Goal: Transaction & Acquisition: Purchase product/service

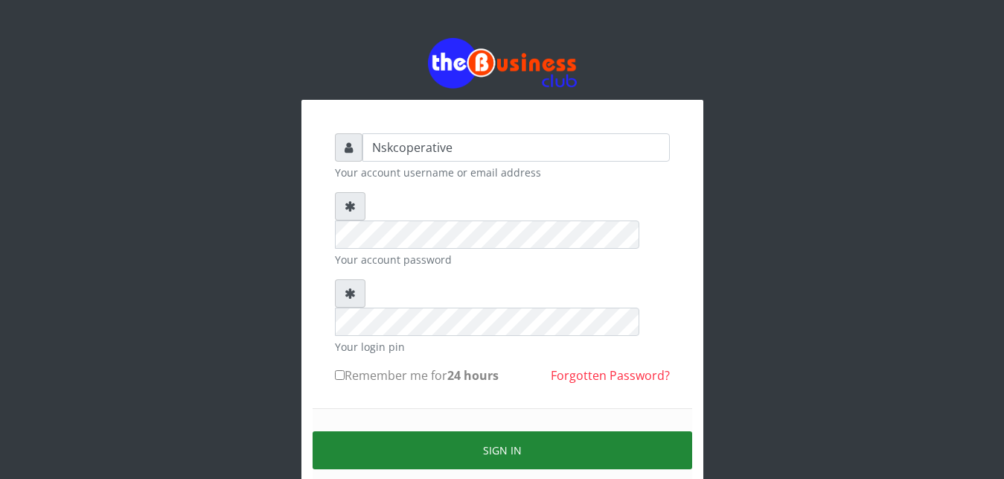
click at [426, 431] on button "Sign in" at bounding box center [503, 450] width 380 height 38
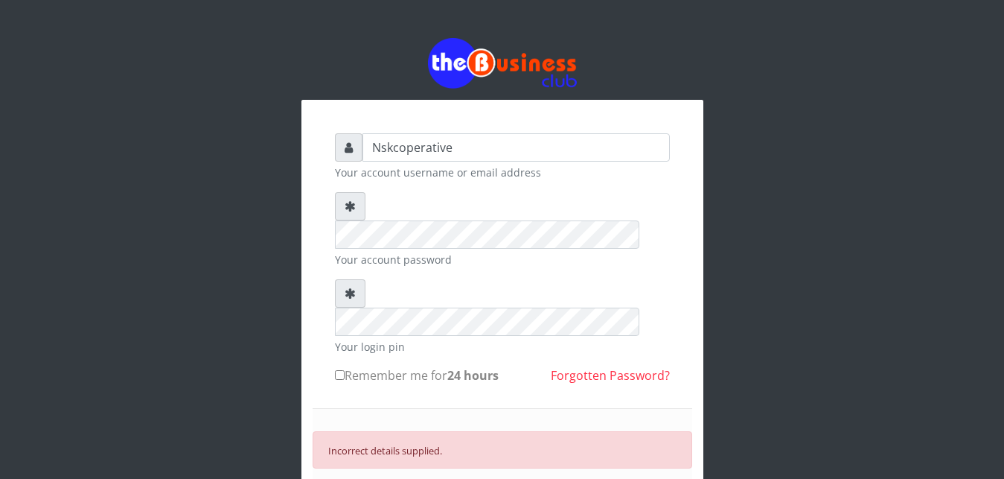
click at [346, 211] on icon at bounding box center [350, 206] width 11 height 12
click at [462, 152] on input "Nskcoperative" at bounding box center [515, 147] width 307 height 28
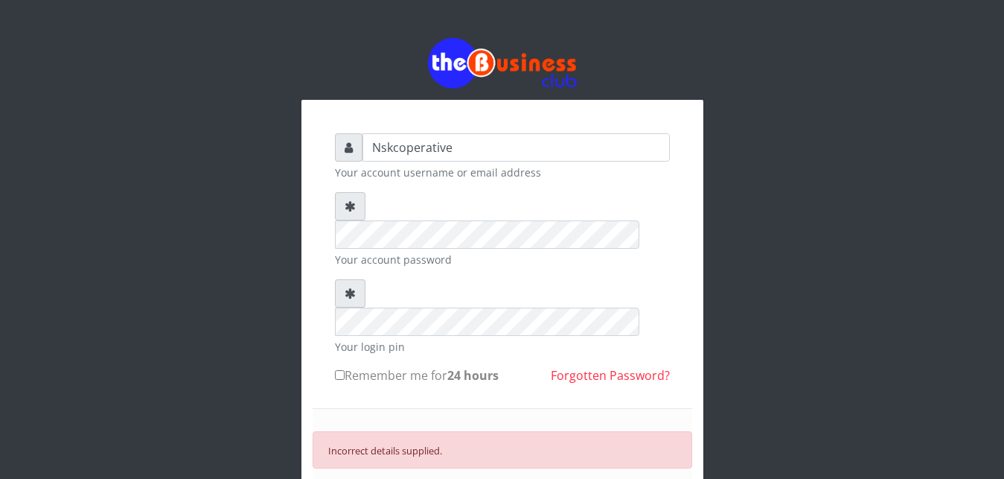
click at [345, 279] on div at bounding box center [350, 293] width 31 height 28
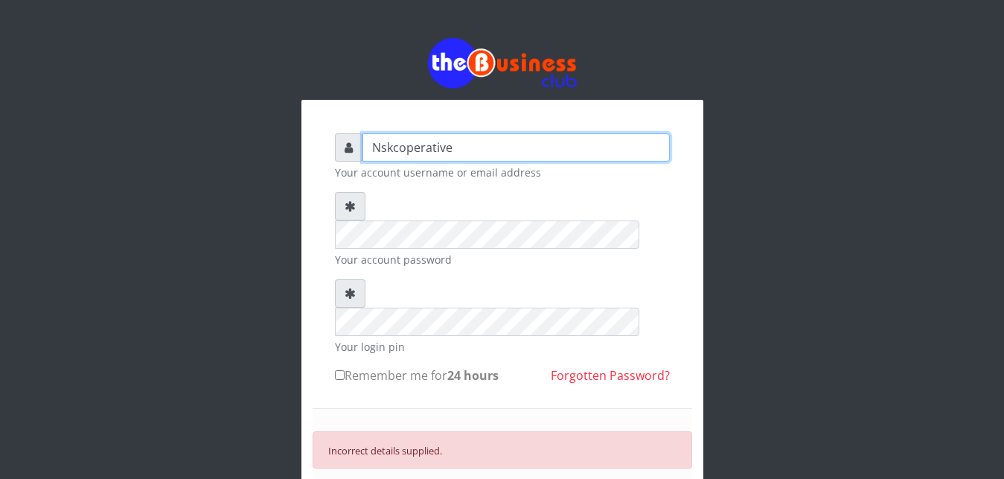
click at [475, 153] on input "Nskcoperative" at bounding box center [515, 147] width 307 height 28
type input "Nskcoperative"
click at [487, 150] on input "Nskcoperative" at bounding box center [515, 147] width 307 height 28
click at [345, 149] on icon at bounding box center [349, 147] width 8 height 12
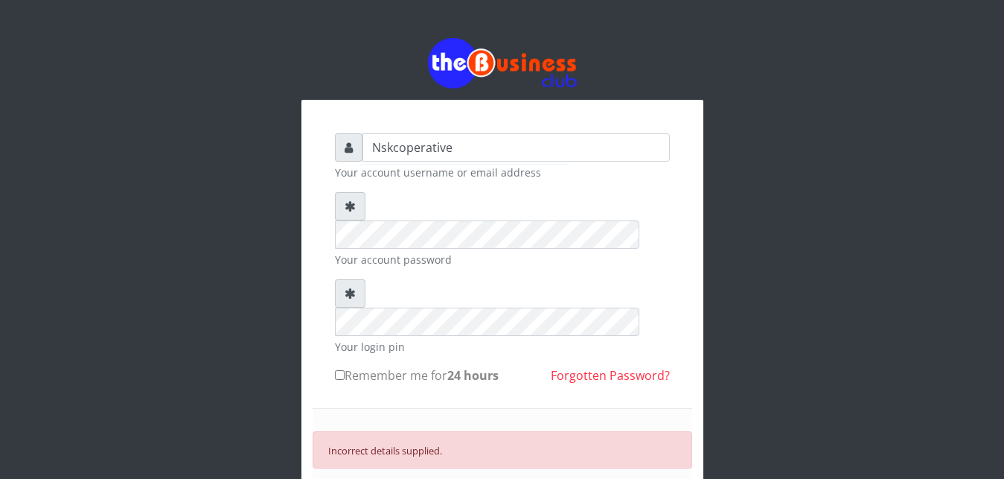
click at [345, 149] on icon at bounding box center [349, 147] width 8 height 12
click at [751, 393] on div "Nskcoperative Your account username or email address Your account password Your…" at bounding box center [502, 347] width 848 height 694
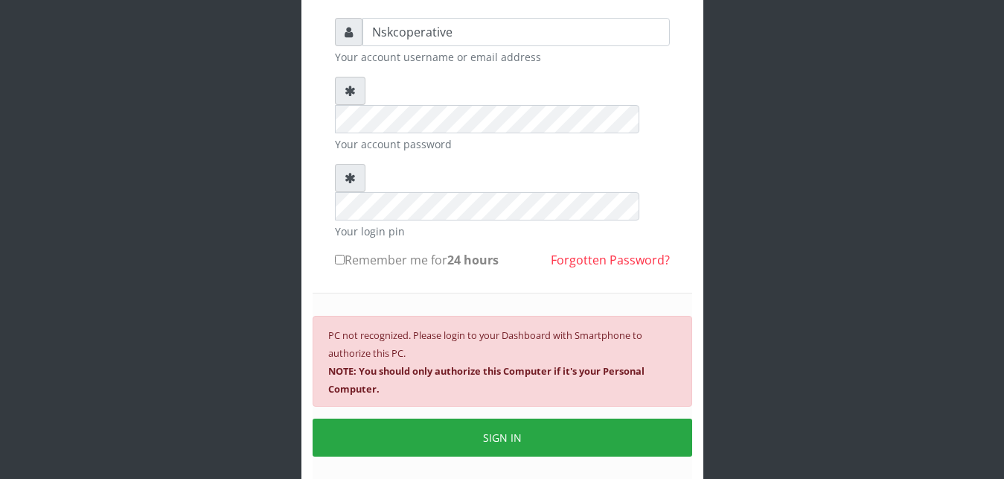
scroll to position [152, 0]
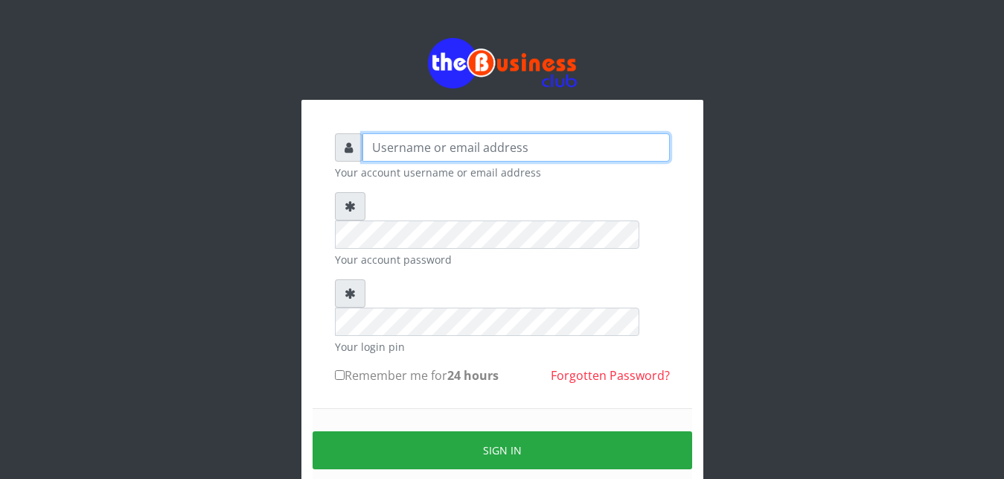
click at [443, 148] on input "text" at bounding box center [515, 147] width 307 height 28
type input "Nskcoperative"
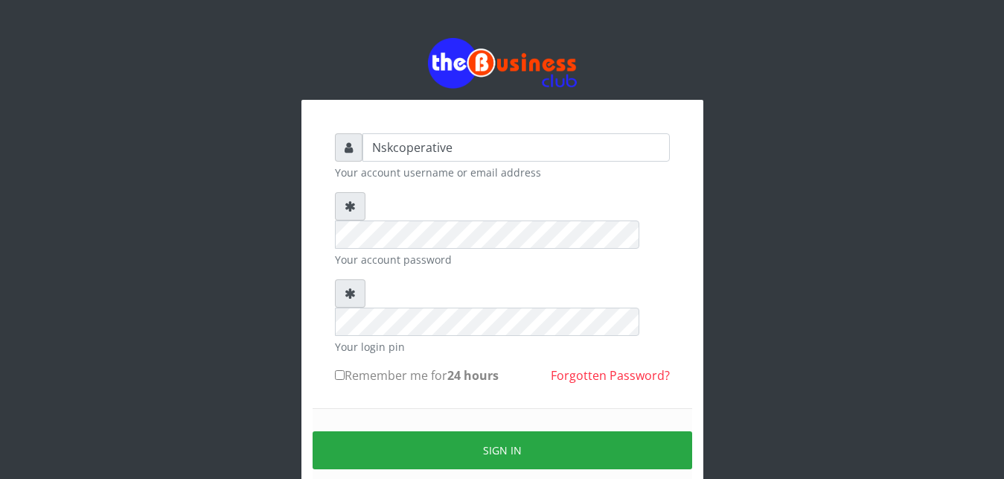
click at [400, 240] on form "Nskcoperative Your account username or email address Your account password Your…" at bounding box center [502, 330] width 335 height 394
click at [415, 182] on form "Nskcoperative Your account username or email address Your account password Your…" at bounding box center [502, 330] width 335 height 394
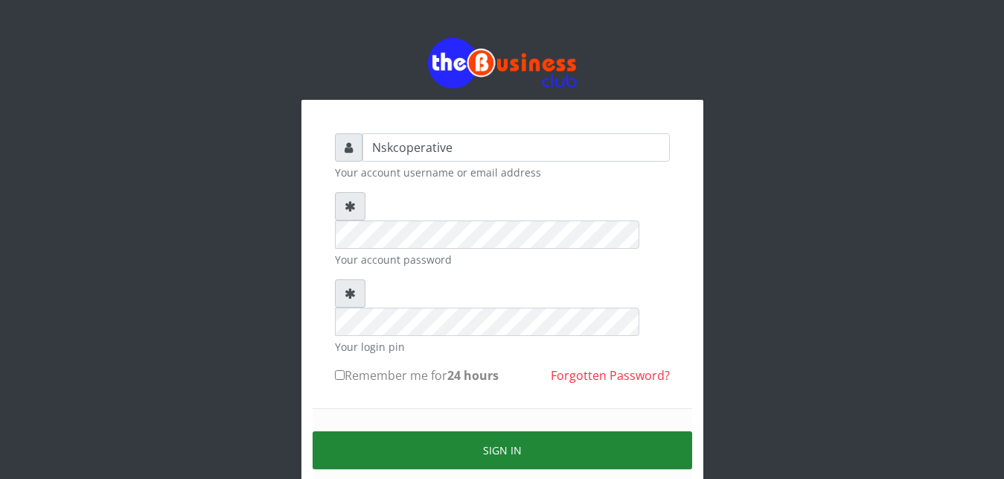
click at [430, 431] on button "Sign in" at bounding box center [503, 450] width 380 height 38
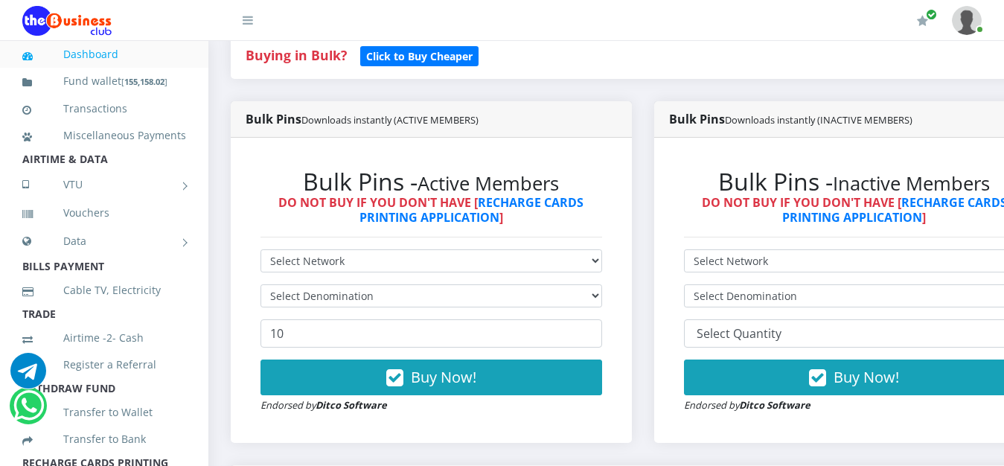
scroll to position [380, 0]
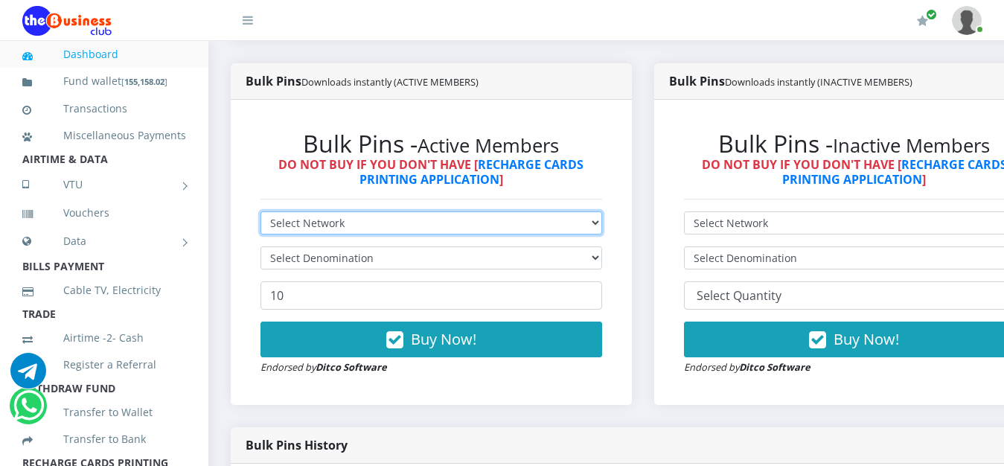
click at [408, 230] on select "Select Network MTN Globacom 9Mobile Airtel" at bounding box center [431, 222] width 342 height 23
click at [336, 220] on select "Select Network MTN Globacom 9Mobile Airtel" at bounding box center [431, 222] width 342 height 23
click at [260, 211] on select "Select Network MTN Globacom 9Mobile Airtel" at bounding box center [431, 222] width 342 height 23
select select "MTN"
click option "MTN" at bounding box center [0, 0] width 0 height 0
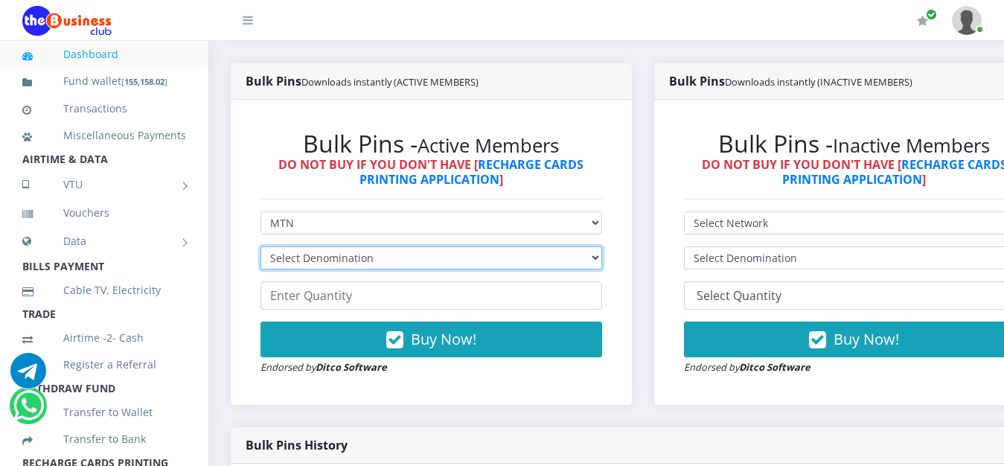
click at [260, 246] on select "Select Denomination MTN NGN100 - ₦96.99 MTN NGN200 - ₦193.98 MTN NGN400 - ₦387.…" at bounding box center [431, 257] width 342 height 23
select select "96.99-100"
click option "MTN NGN100 - ₦96.99" at bounding box center [0, 0] width 0 height 0
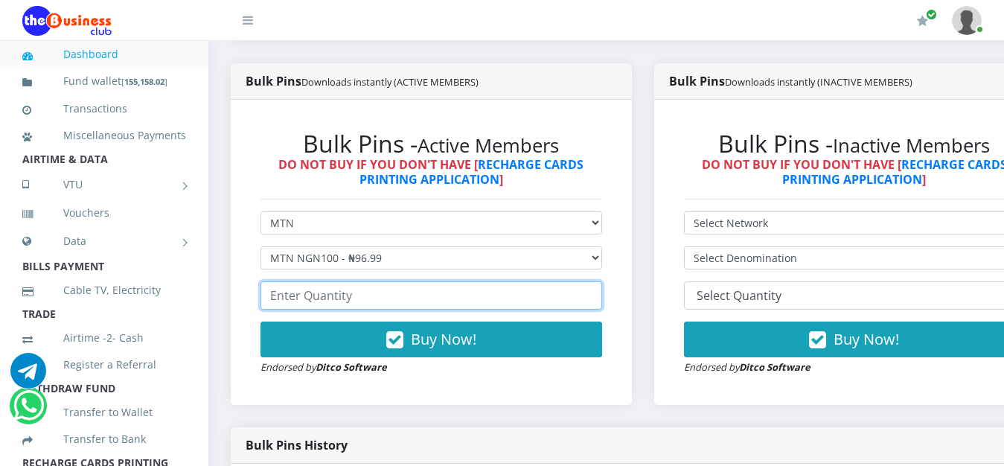
click at [351, 307] on input "number" at bounding box center [431, 295] width 342 height 28
click at [364, 310] on input "40" at bounding box center [431, 295] width 342 height 28
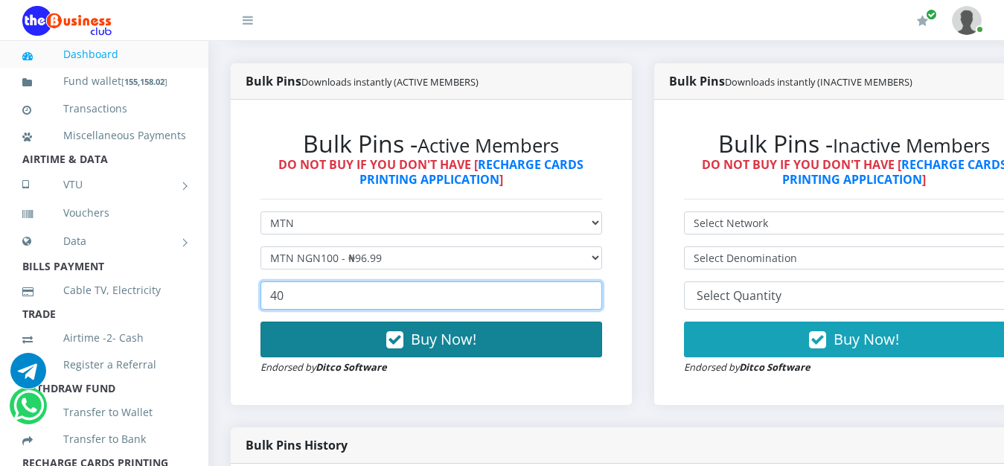
type input "40"
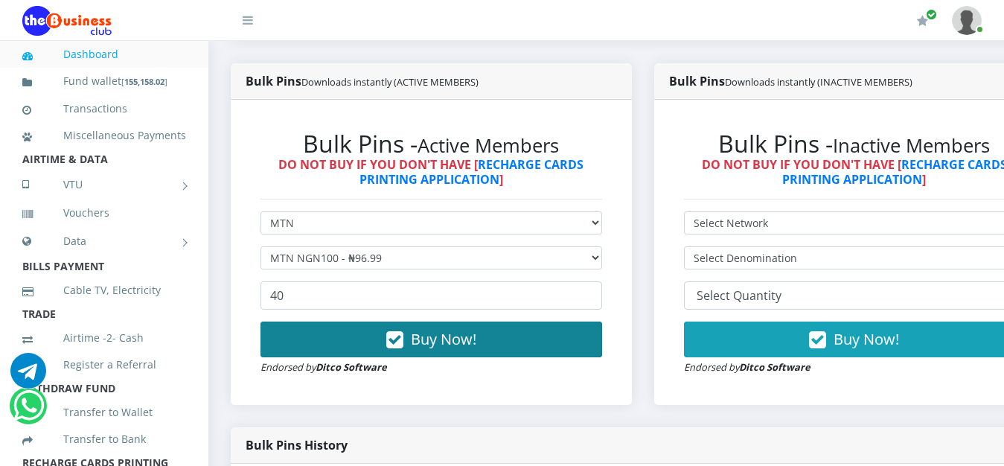
click at [453, 340] on span "Buy Now!" at bounding box center [443, 339] width 65 height 20
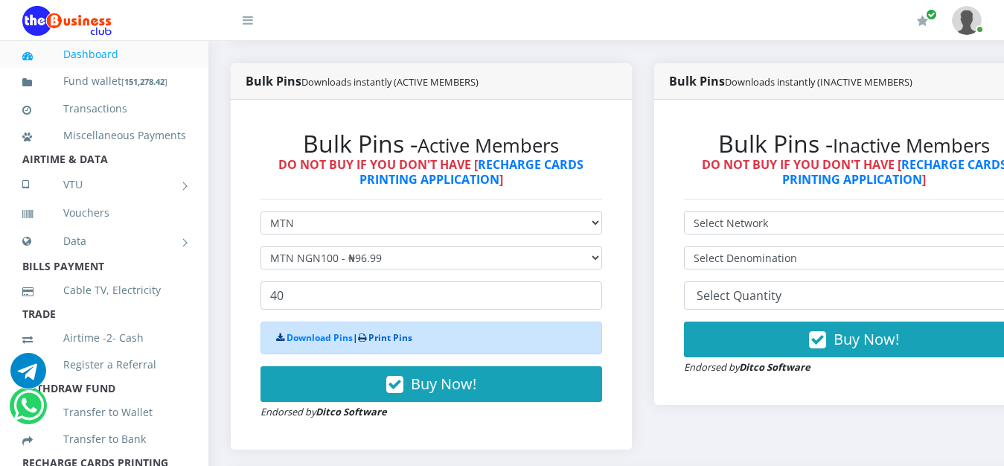
click at [412, 339] on link "Print Pins" at bounding box center [390, 337] width 44 height 13
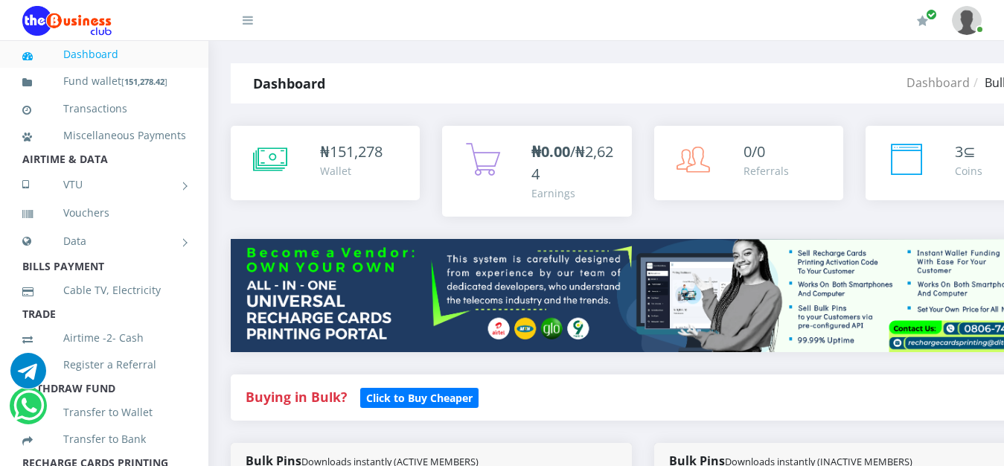
scroll to position [380, 0]
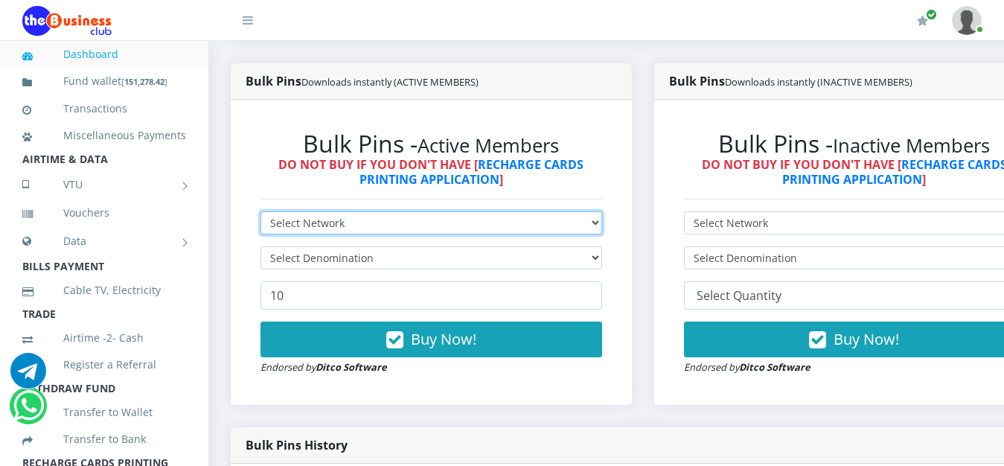
click at [260, 211] on select "Select Network MTN Globacom 9Mobile Airtel" at bounding box center [431, 222] width 342 height 23
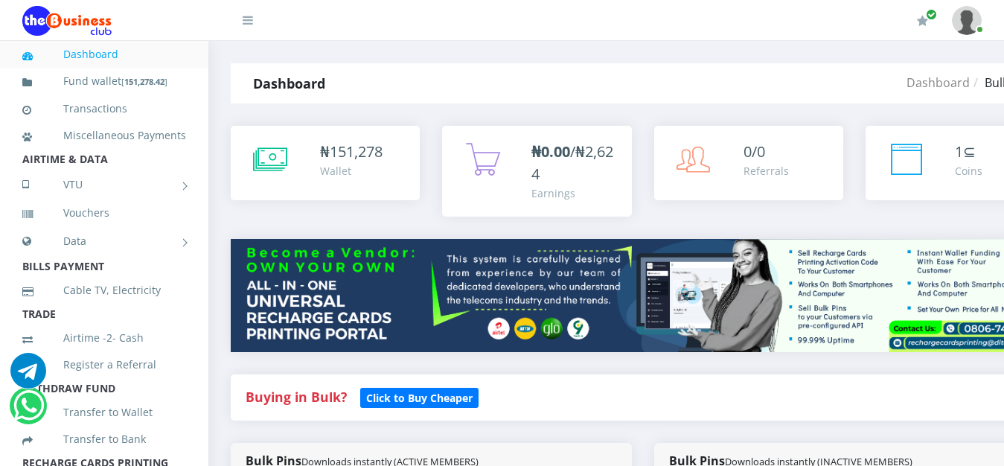
scroll to position [380, 0]
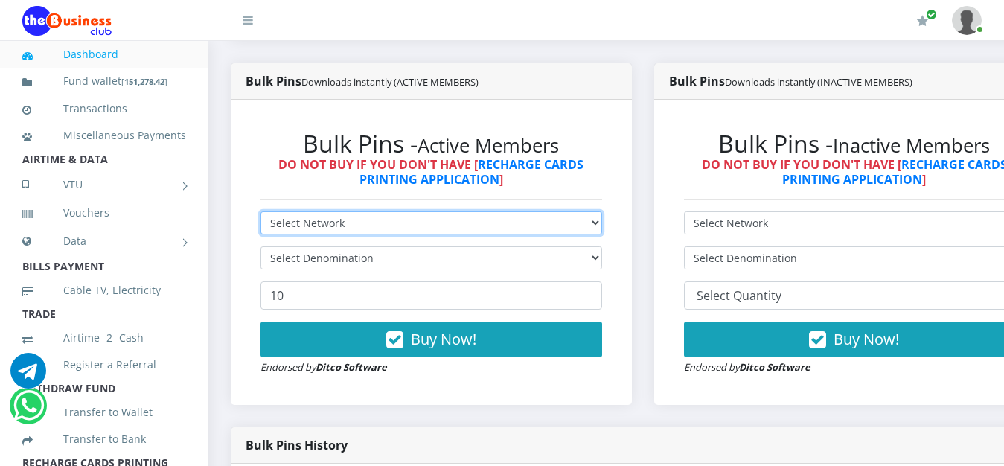
click at [260, 211] on select "Select Network MTN Globacom 9Mobile Airtel" at bounding box center [431, 222] width 342 height 23
select select "MTN"
click option "MTN" at bounding box center [0, 0] width 0 height 0
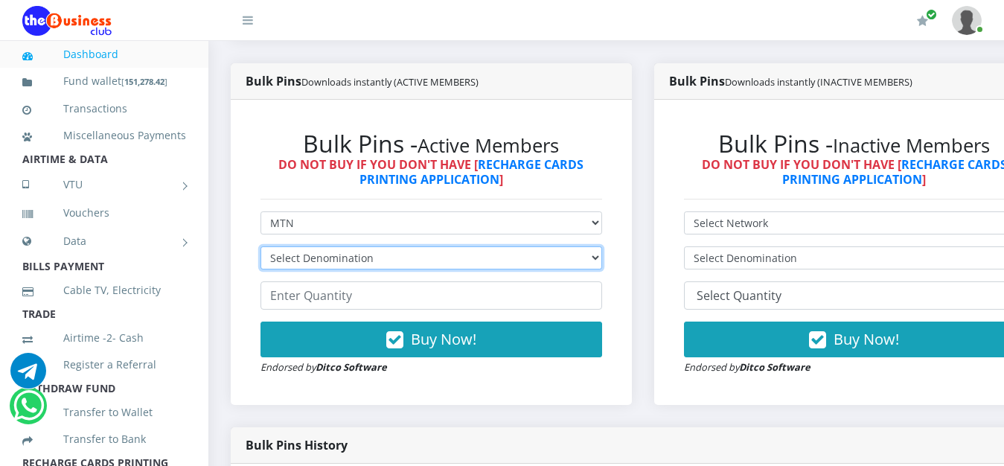
click at [260, 246] on select "Select Denomination MTN NGN100 - ₦96.99 MTN NGN200 - ₦193.98 MTN NGN400 - ₦387.…" at bounding box center [431, 257] width 342 height 23
select select "193.98-200"
click option "MTN NGN200 - ₦193.98" at bounding box center [0, 0] width 0 height 0
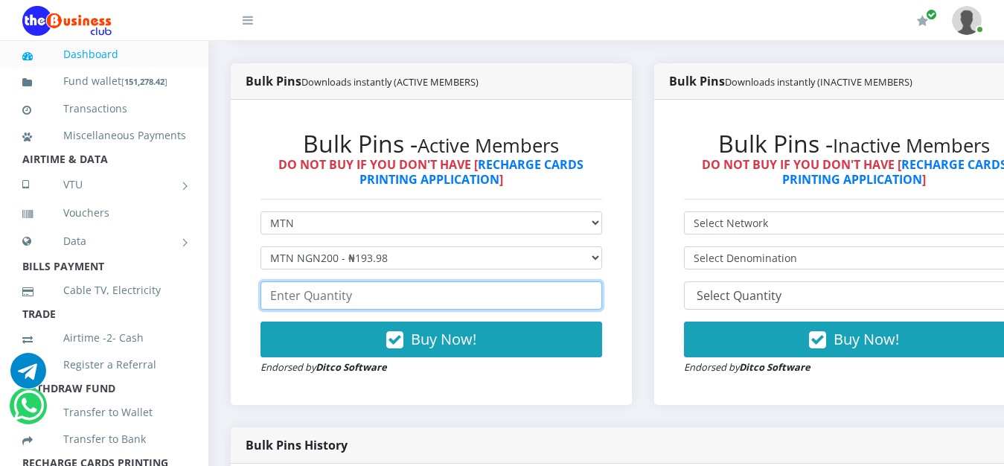
click at [371, 290] on input "number" at bounding box center [431, 295] width 342 height 28
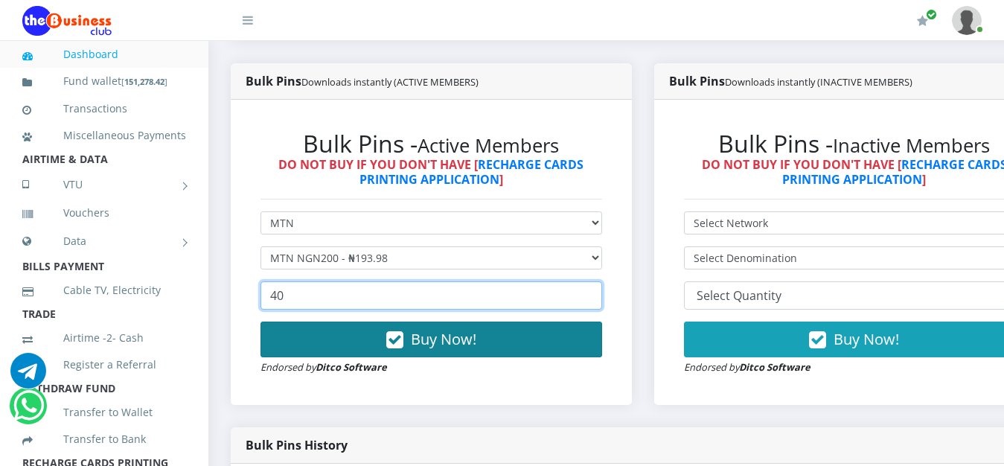
type input "40"
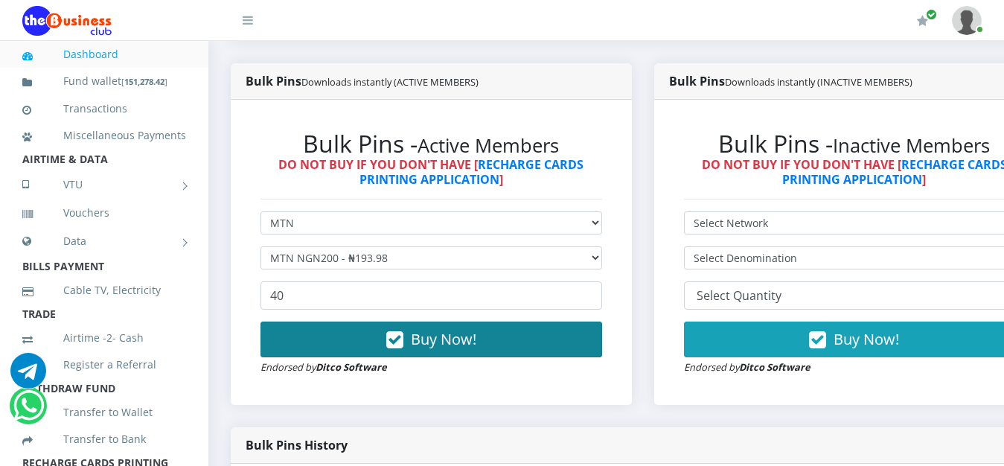
click at [462, 349] on span "Buy Now!" at bounding box center [443, 339] width 65 height 20
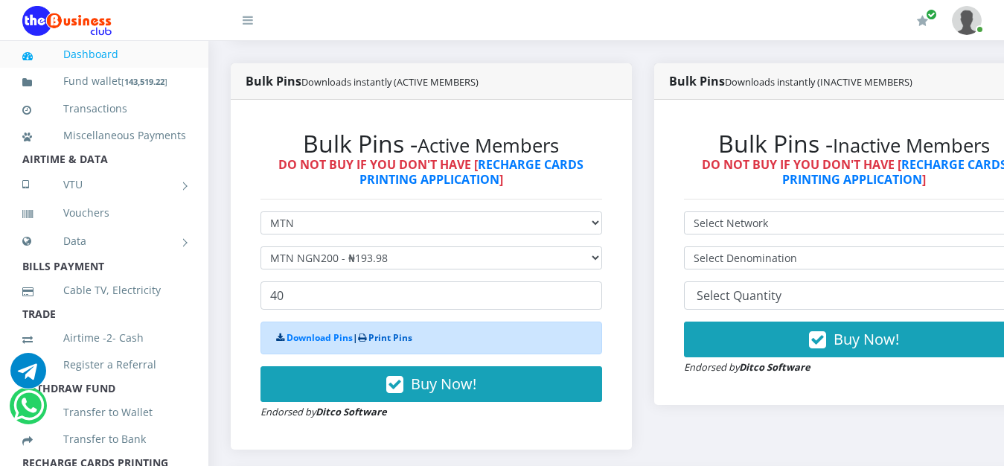
click at [407, 340] on link "Print Pins" at bounding box center [390, 337] width 44 height 13
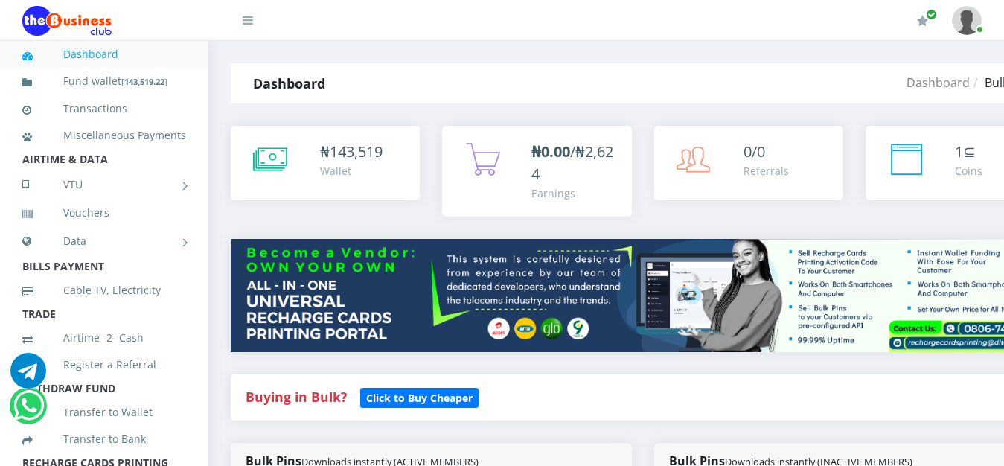
scroll to position [380, 0]
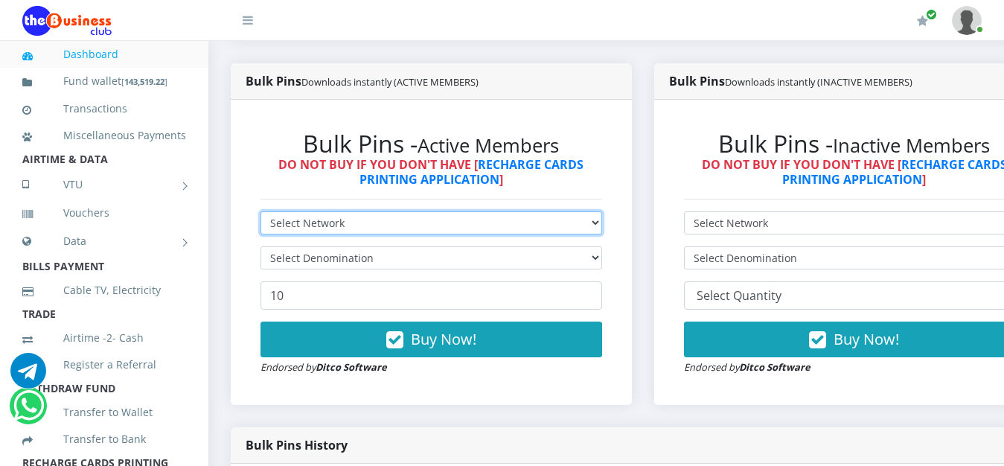
click at [260, 211] on select "Select Network MTN Globacom 9Mobile Airtel" at bounding box center [431, 222] width 342 height 23
select select "MTN"
click option "MTN" at bounding box center [0, 0] width 0 height 0
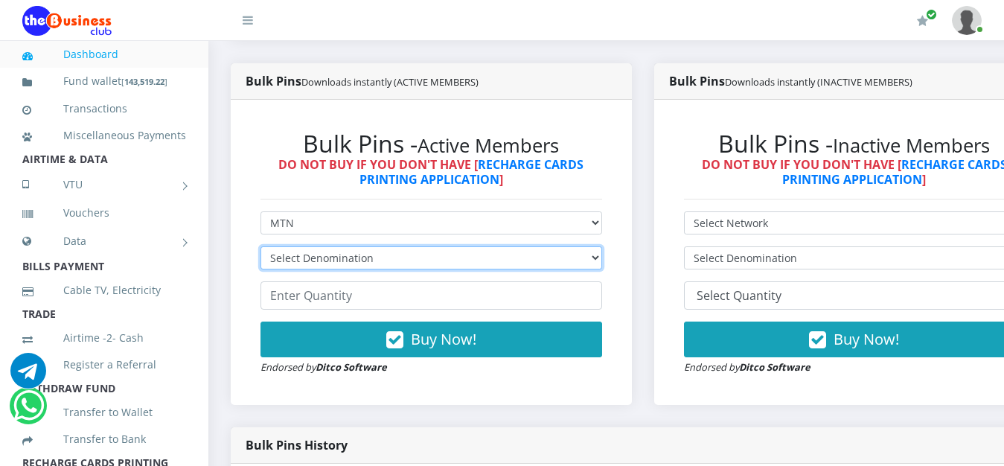
click at [260, 246] on select "Select Denomination MTN NGN100 - ₦96.99 MTN NGN200 - ₦193.98 MTN NGN400 - ₦387.…" at bounding box center [431, 257] width 342 height 23
select select "484.95-500"
click option "MTN NGN500 - ₦484.95" at bounding box center [0, 0] width 0 height 0
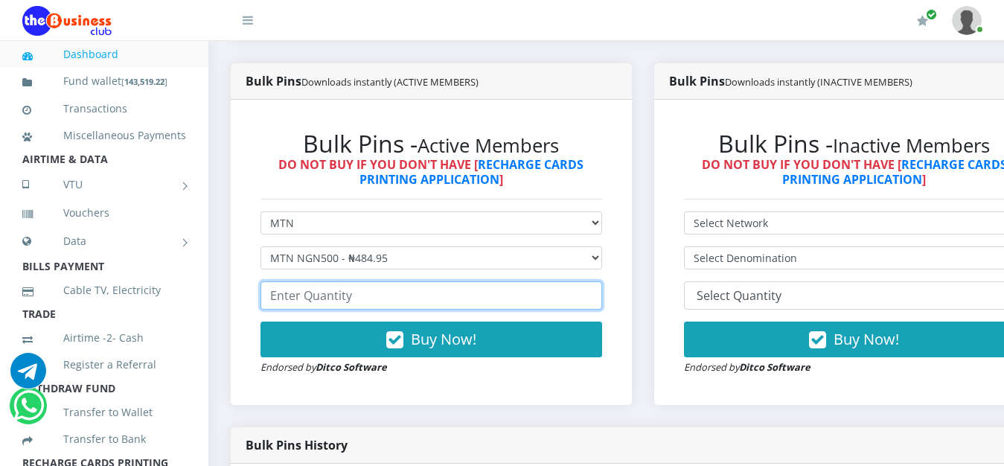
click at [369, 306] on input "number" at bounding box center [431, 295] width 342 height 28
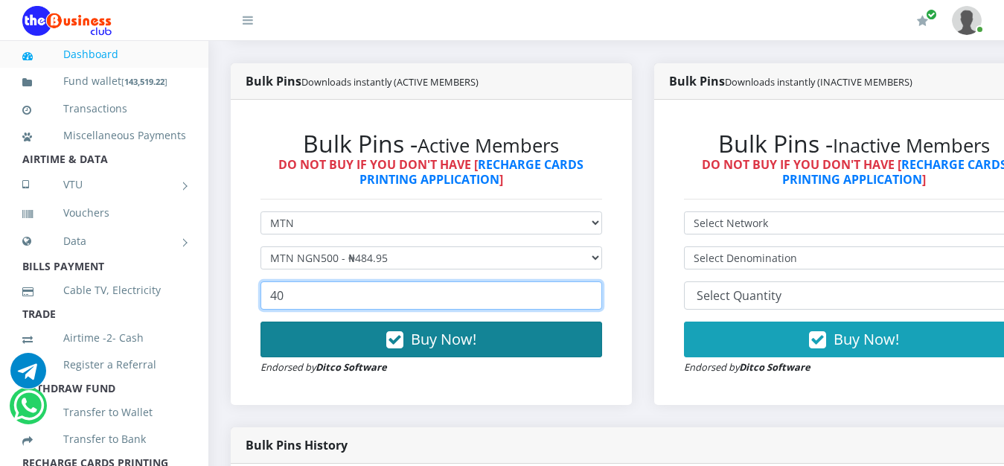
type input "40"
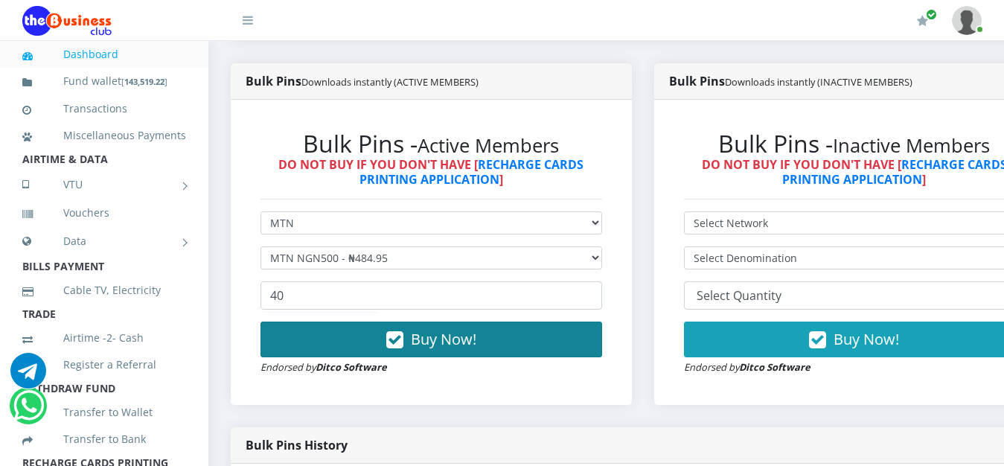
click at [458, 336] on span "Buy Now!" at bounding box center [443, 339] width 65 height 20
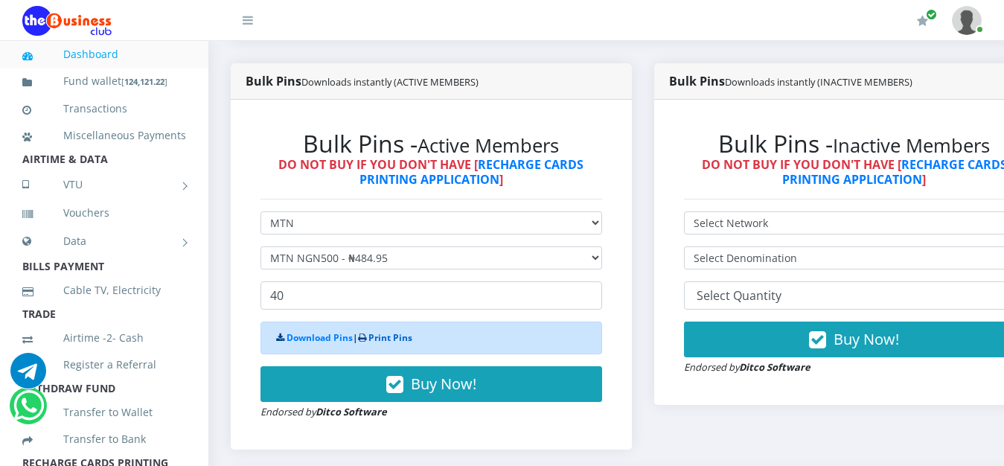
click at [402, 339] on link "Print Pins" at bounding box center [390, 337] width 44 height 13
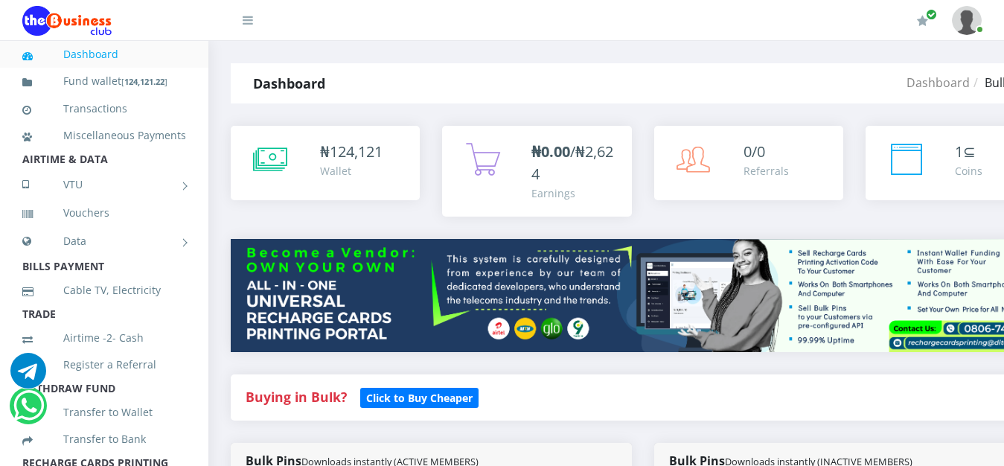
scroll to position [380, 0]
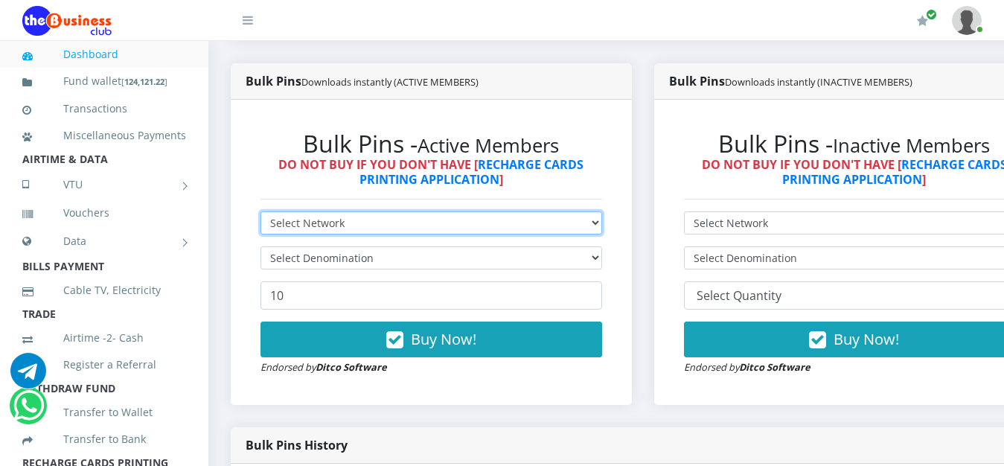
click at [260, 211] on select "Select Network MTN Globacom 9Mobile Airtel" at bounding box center [431, 222] width 342 height 23
select select "MTN"
click option "MTN" at bounding box center [0, 0] width 0 height 0
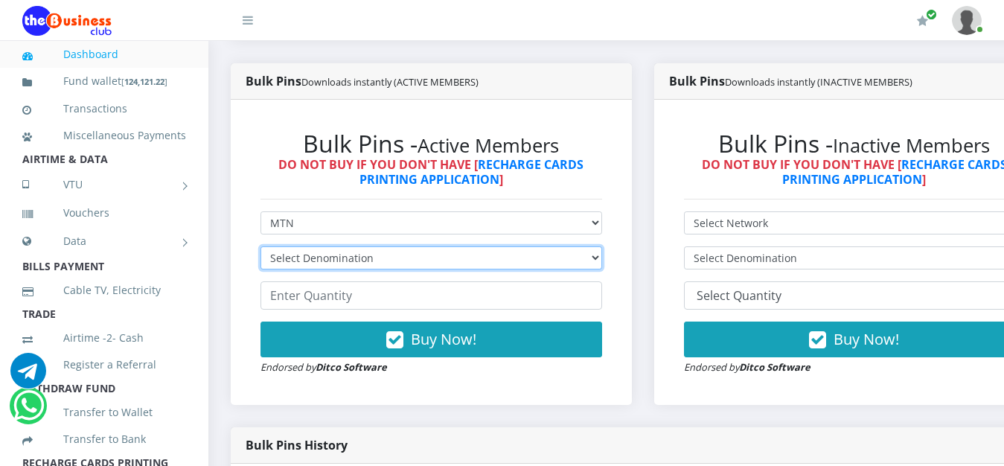
click at [260, 246] on select "Select Denomination MTN NGN100 - ₦96.99 MTN NGN200 - ₦193.98 MTN NGN400 - ₦387.…" at bounding box center [431, 257] width 342 height 23
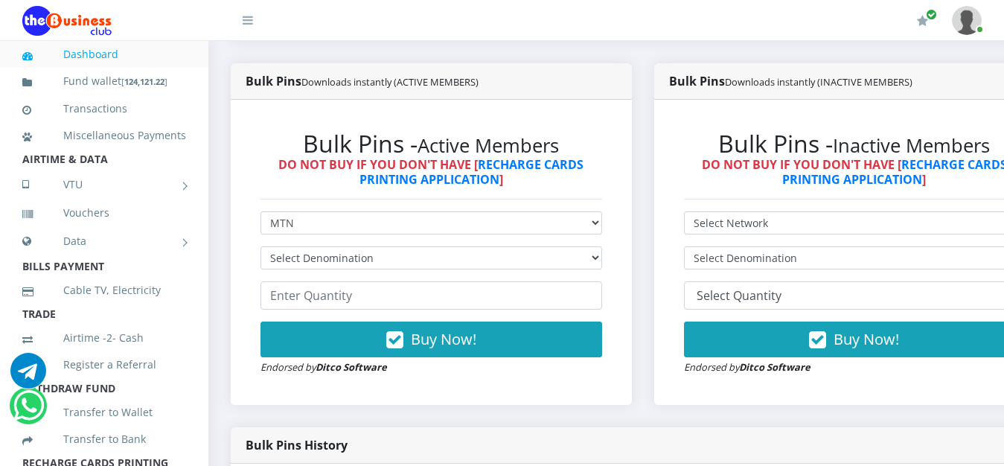
click at [240, 142] on div "Bulk Pins - Active Members DO NOT BUY IF YOU DON'T HAVE [ RECHARGE CARDS PRINTI…" at bounding box center [431, 252] width 401 height 305
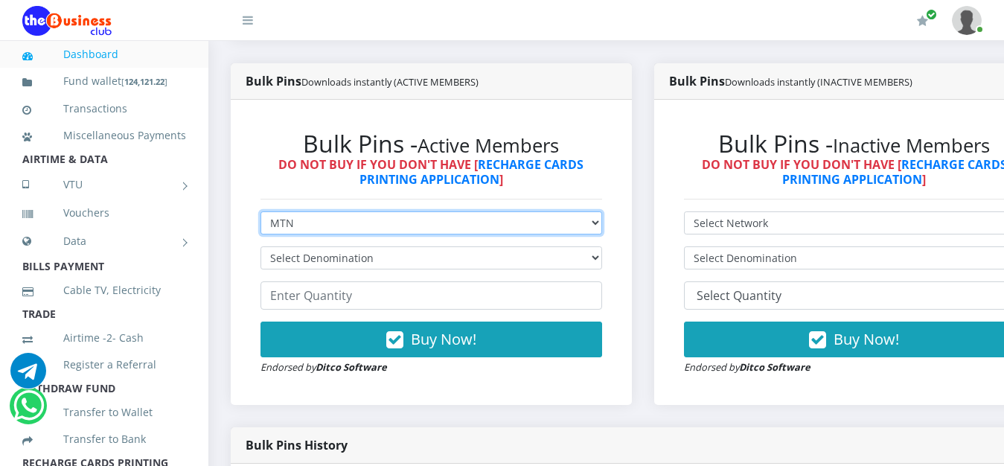
click at [260, 211] on select "Select Network MTN Globacom 9Mobile Airtel" at bounding box center [431, 222] width 342 height 23
select select "Airtel"
click option "Airtel" at bounding box center [0, 0] width 0 height 0
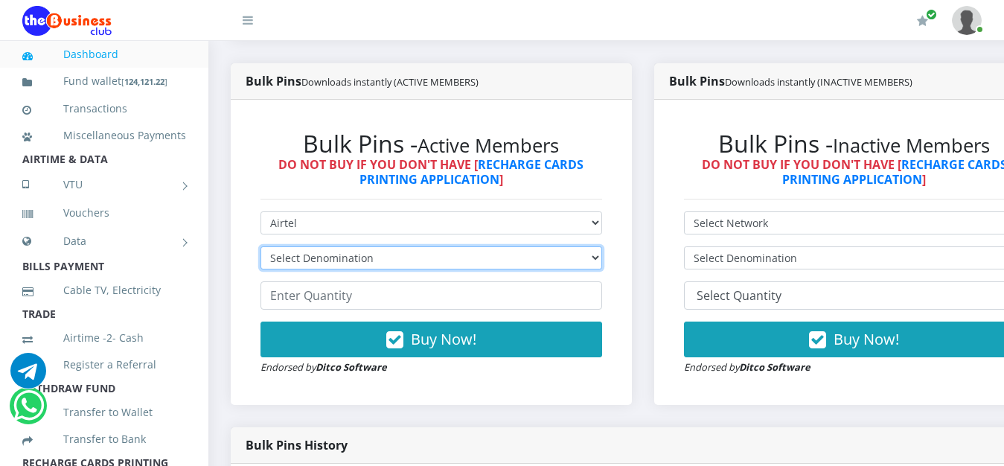
click at [260, 246] on select "Select Denomination Airtel NGN100 - ₦96.38 Airtel NGN200 - ₦192.76 Airtel NGN50…" at bounding box center [431, 257] width 342 height 23
select select "96.38-100"
click option "Airtel NGN100 - ₦96.38" at bounding box center [0, 0] width 0 height 0
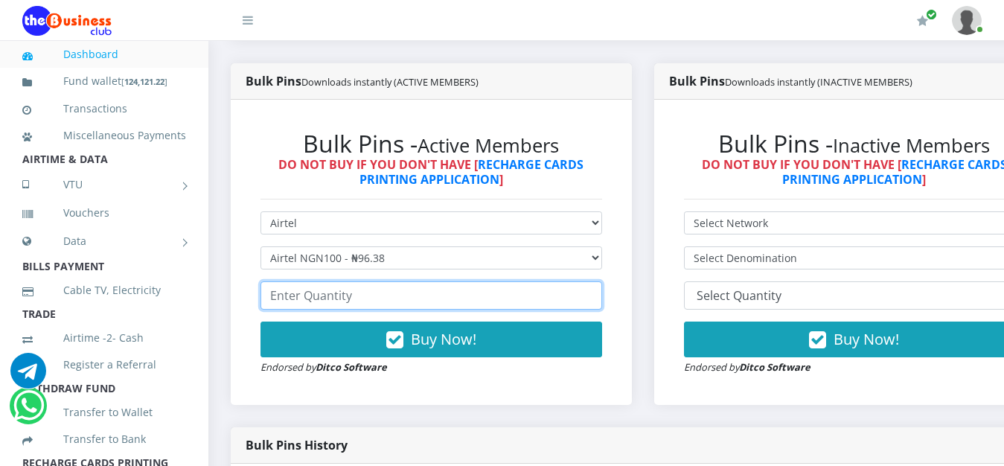
click at [394, 300] on input "number" at bounding box center [431, 295] width 342 height 28
type input "0"
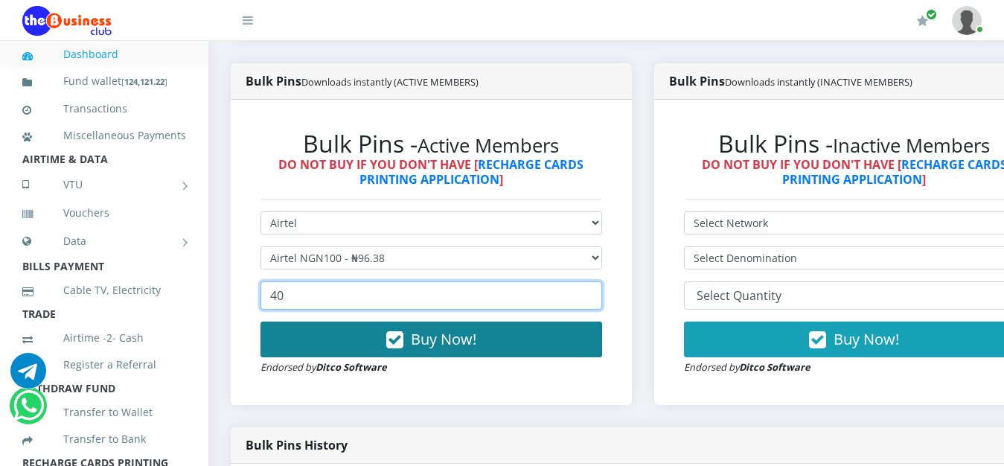
type input "40"
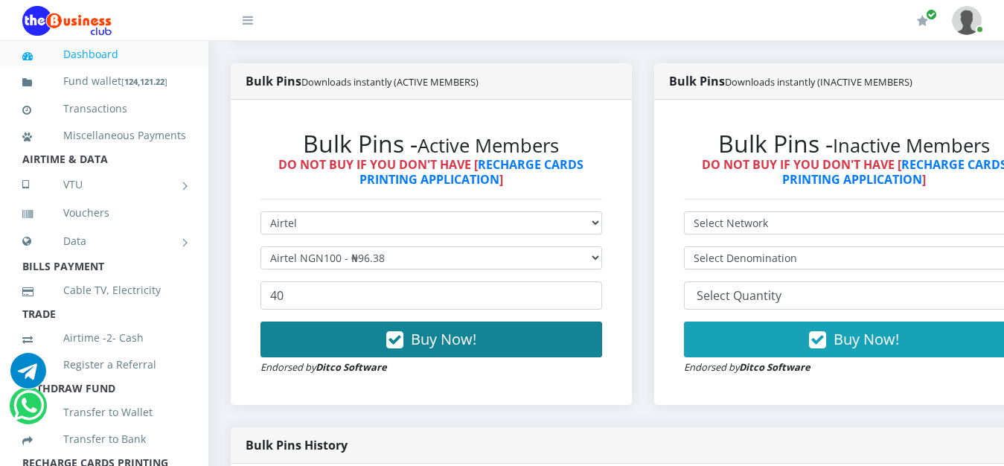
click at [467, 331] on button "Buy Now!" at bounding box center [431, 340] width 342 height 36
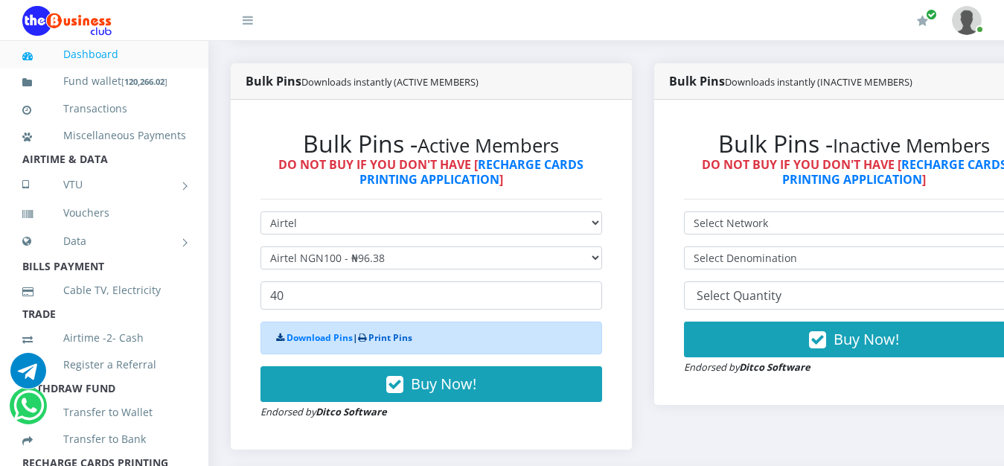
click at [408, 339] on link "Print Pins" at bounding box center [390, 337] width 44 height 13
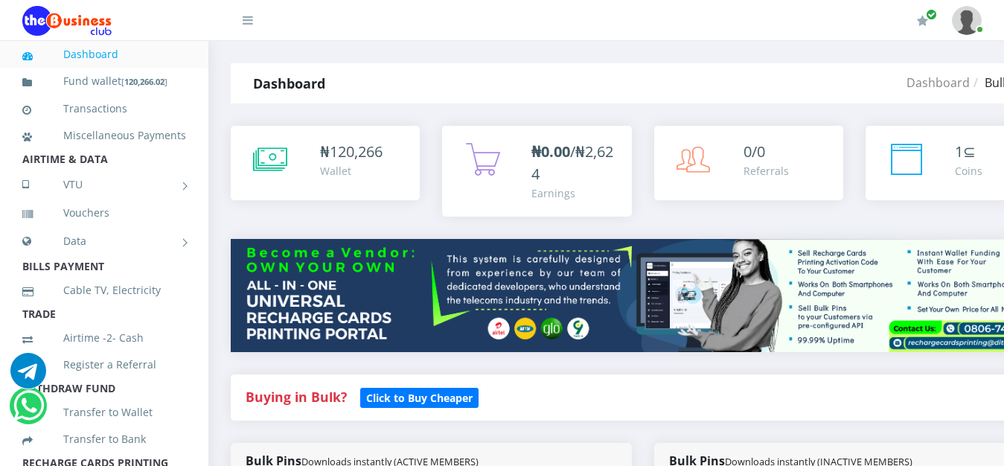
scroll to position [380, 0]
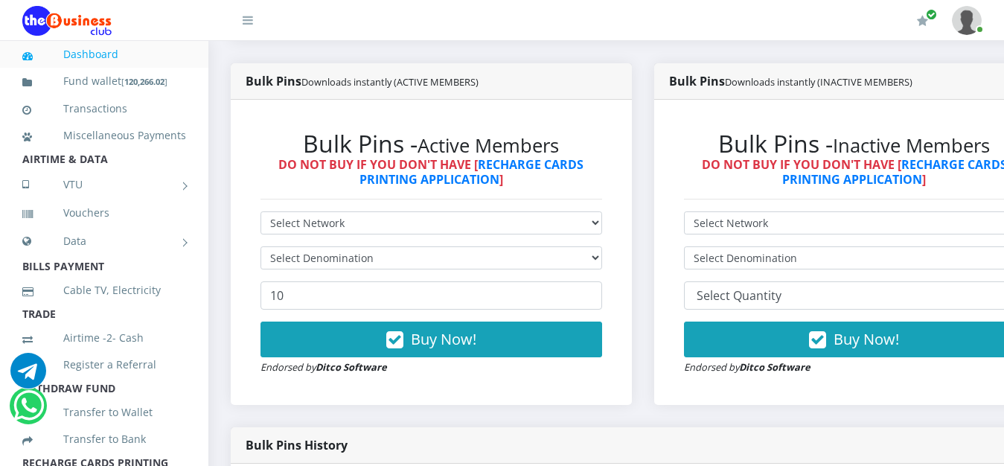
scroll to position [380, 0]
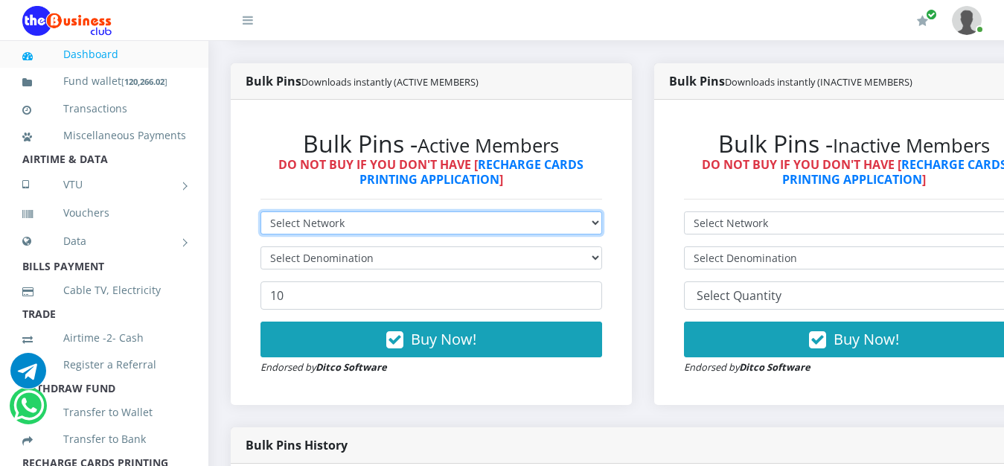
click at [260, 211] on select "Select Network MTN Globacom 9Mobile Airtel" at bounding box center [431, 222] width 342 height 23
select select "Airtel"
click option "Airtel" at bounding box center [0, 0] width 0 height 0
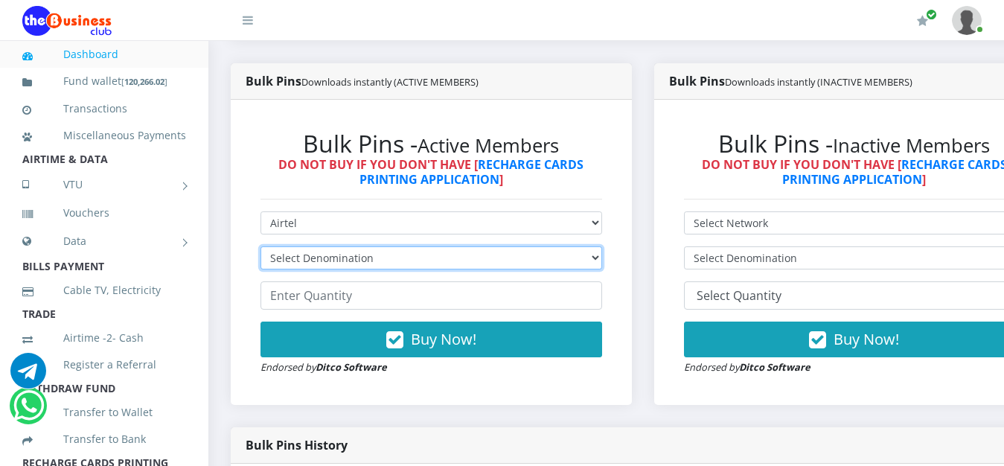
click at [260, 246] on select "Select Denomination Airtel NGN100 - ₦96.38 Airtel NGN200 - ₦192.76 Airtel NGN50…" at bounding box center [431, 257] width 342 height 23
select select "192.76-200"
click option "Airtel NGN200 - ₦192.76" at bounding box center [0, 0] width 0 height 0
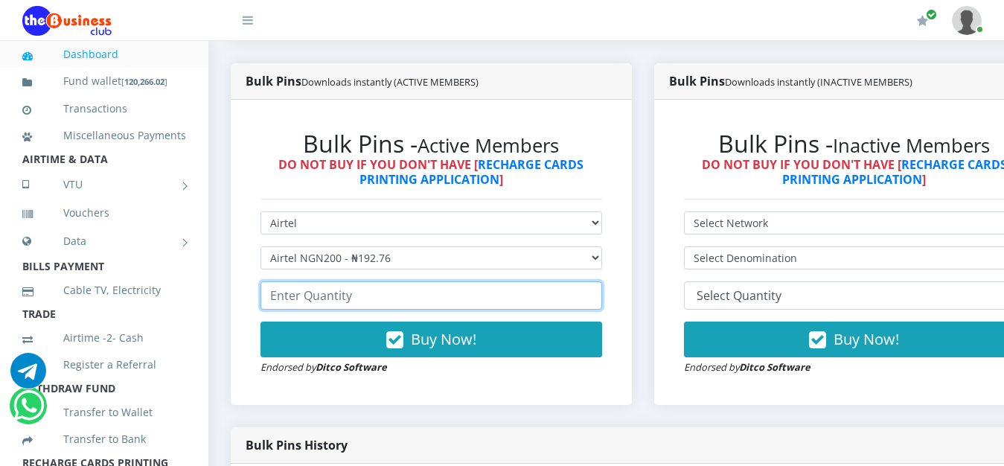
click at [404, 308] on input "number" at bounding box center [431, 295] width 342 height 28
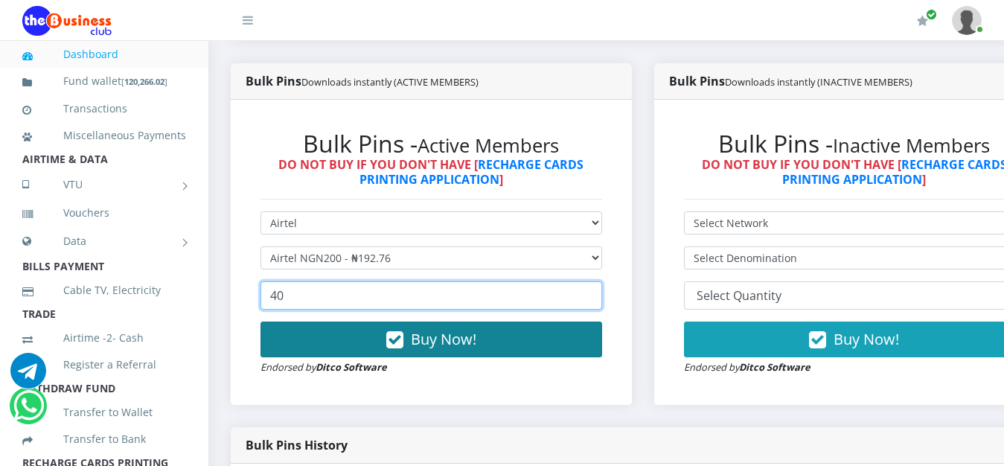
type input "40"
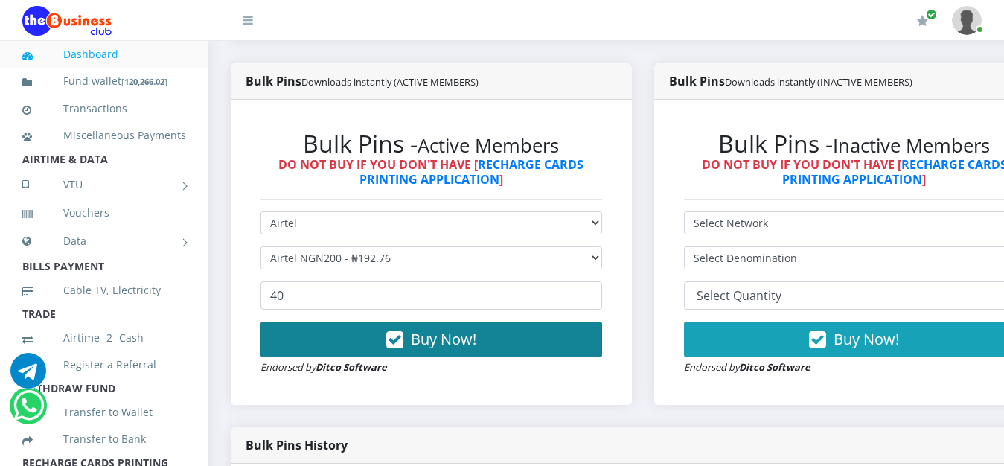
click at [453, 339] on span "Buy Now!" at bounding box center [443, 339] width 65 height 20
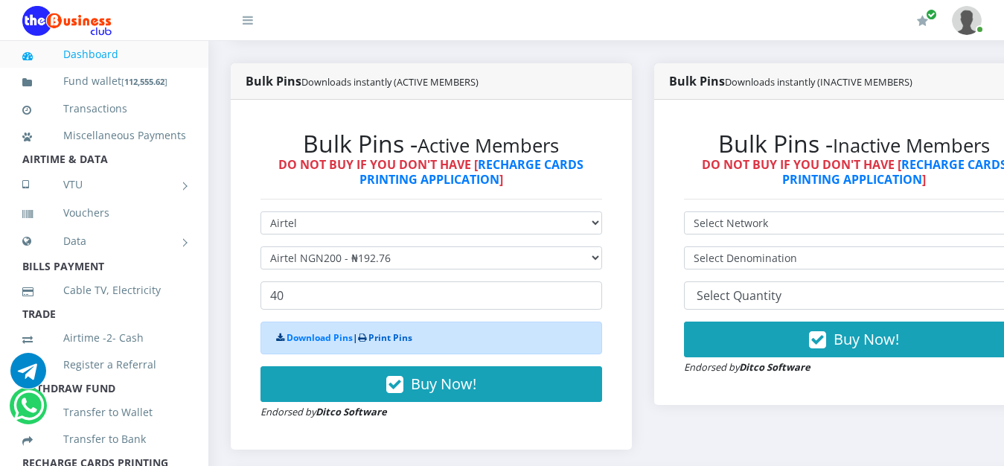
click at [406, 340] on link "Print Pins" at bounding box center [390, 337] width 44 height 13
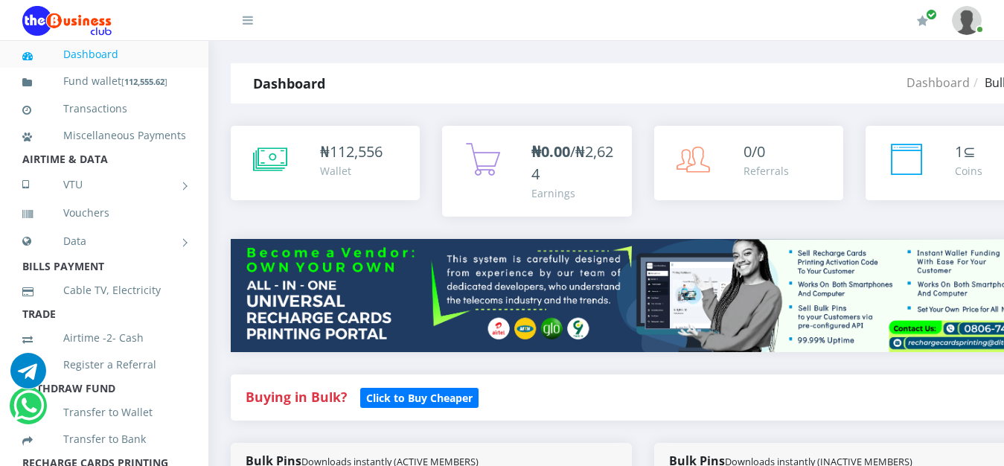
scroll to position [380, 0]
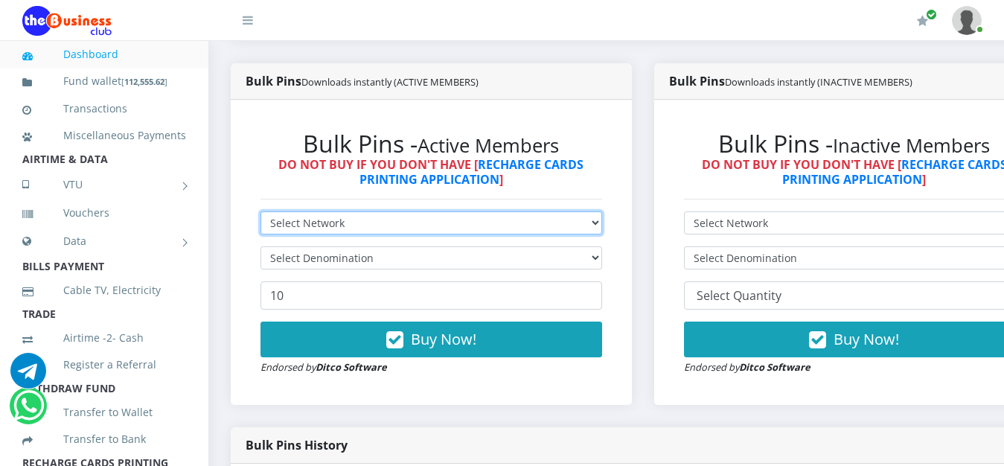
click at [260, 211] on select "Select Network MTN Globacom 9Mobile Airtel" at bounding box center [431, 222] width 342 height 23
select select "Airtel"
click option "Airtel" at bounding box center [0, 0] width 0 height 0
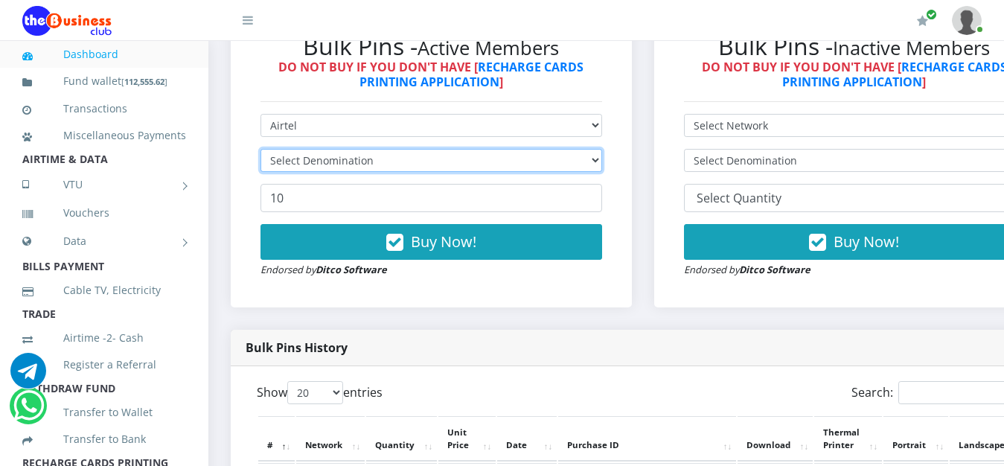
click at [260, 149] on select "Select Denomination" at bounding box center [431, 160] width 342 height 23
click option "Select Denomination" at bounding box center [0, 0] width 0 height 0
click at [260, 149] on select "Select Denomination Airtel NGN100 - ₦96.38 Airtel NGN200 - ₦192.76 Airtel NGN50…" at bounding box center [431, 160] width 342 height 23
select select "481.9-500"
click option "Airtel NGN500 - ₦481.90" at bounding box center [0, 0] width 0 height 0
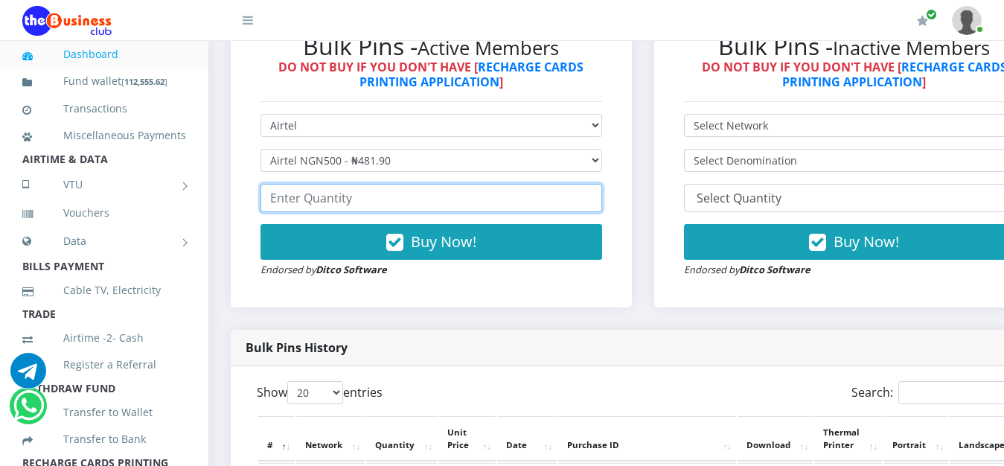
click at [424, 199] on input "number" at bounding box center [431, 198] width 342 height 28
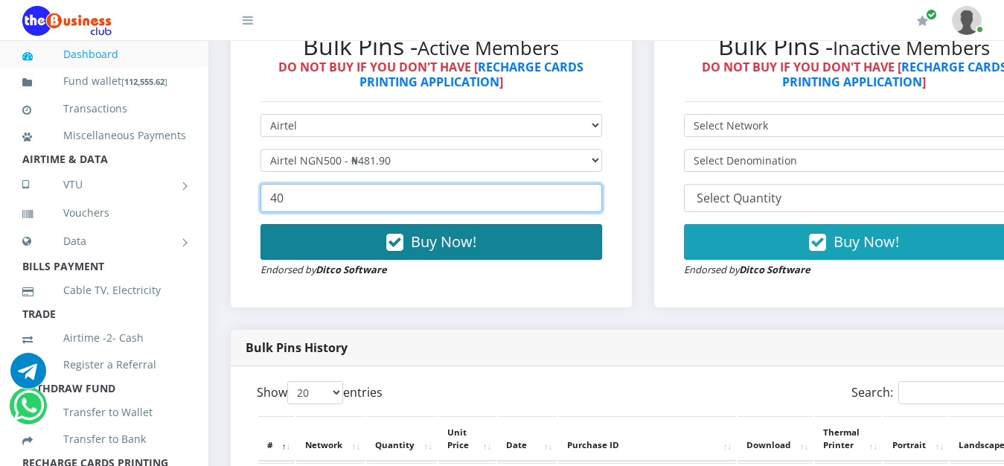
type input "40"
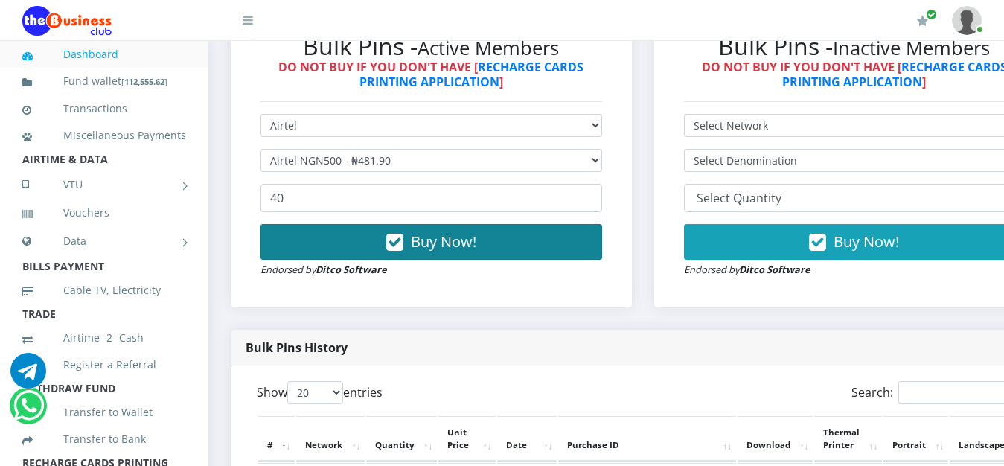
click at [476, 238] on span "Buy Now!" at bounding box center [443, 241] width 65 height 20
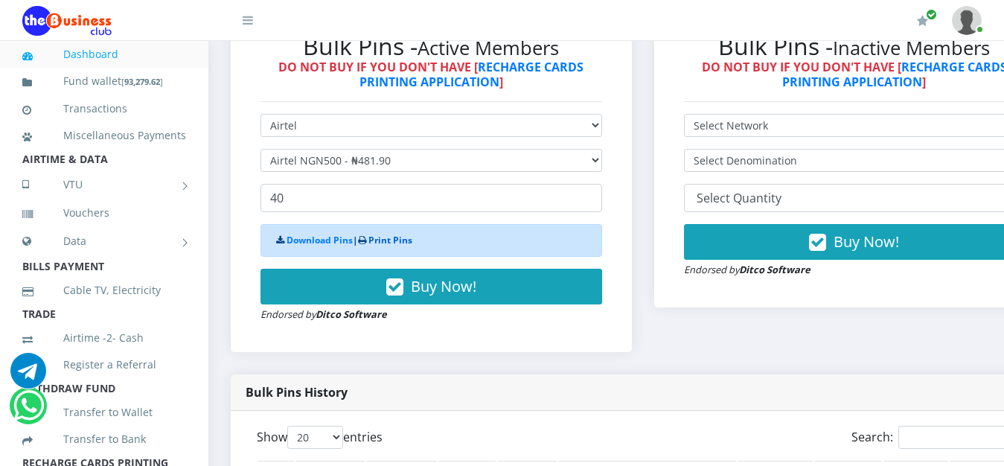
click at [400, 242] on link "Print Pins" at bounding box center [390, 240] width 44 height 13
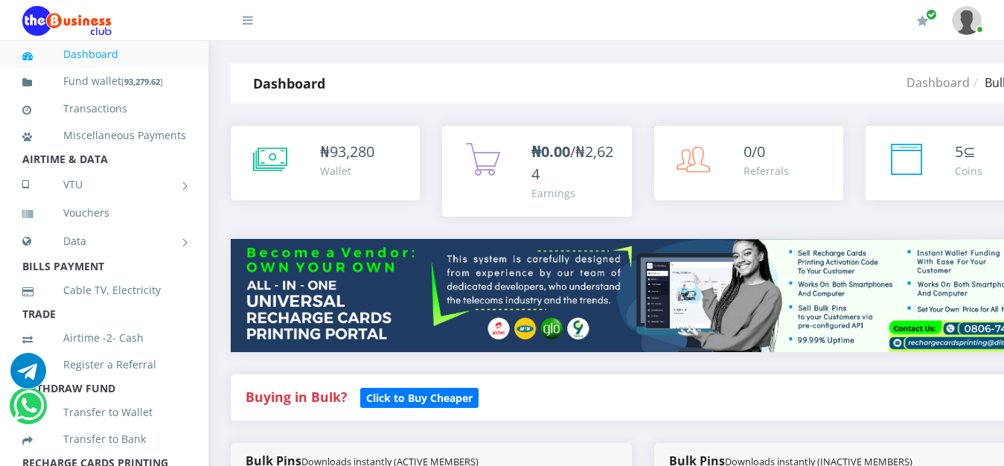
scroll to position [477, 0]
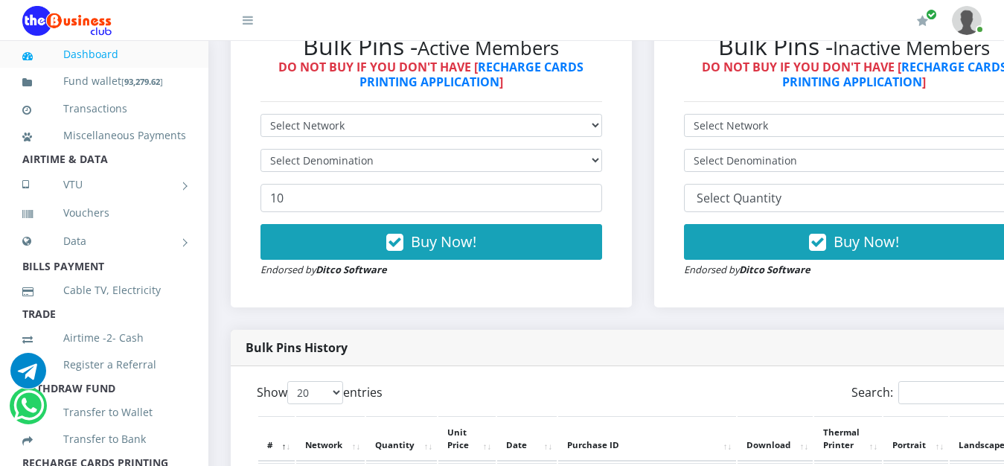
scroll to position [477, 0]
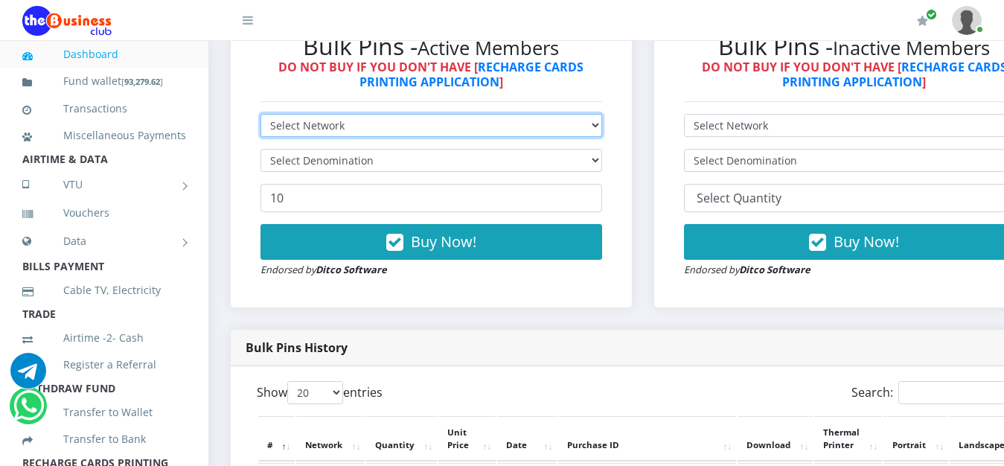
click at [260, 114] on select "Select Network MTN Globacom 9Mobile Airtel" at bounding box center [431, 125] width 342 height 23
select select "Glo"
click option "Globacom" at bounding box center [0, 0] width 0 height 0
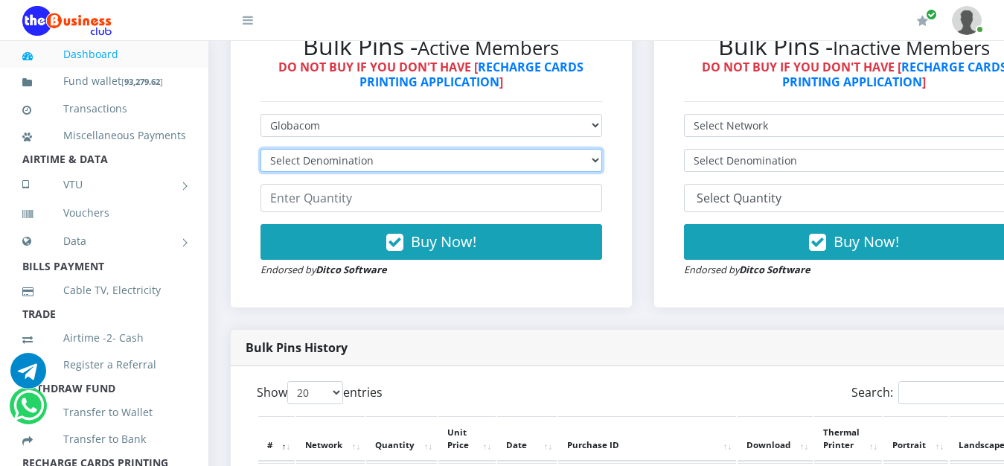
click at [260, 149] on select "Select Denomination Glo NGN100 - ₦96.55 Glo NGN200 - ₦193.10 Glo NGN500 - ₦482.…" at bounding box center [431, 160] width 342 height 23
select select "96.55-100"
click option "Glo NGN100 - ₦96.55" at bounding box center [0, 0] width 0 height 0
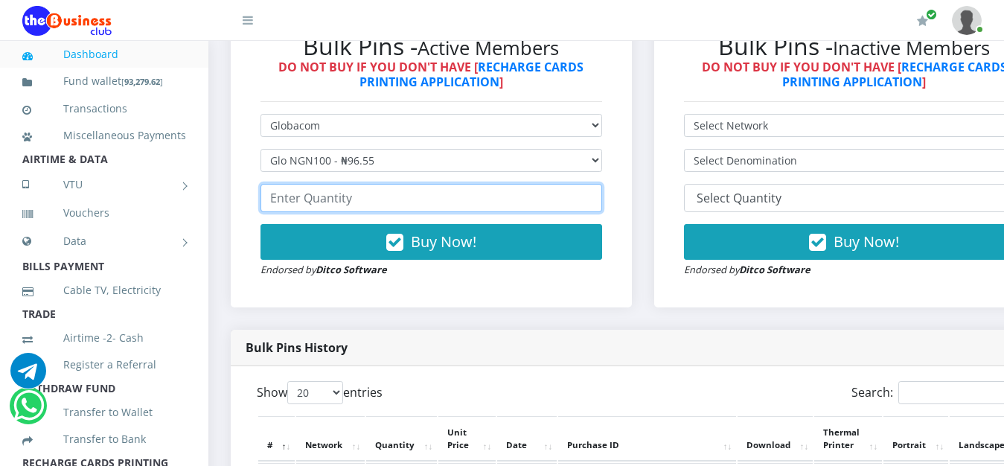
click at [397, 203] on input "number" at bounding box center [431, 198] width 342 height 28
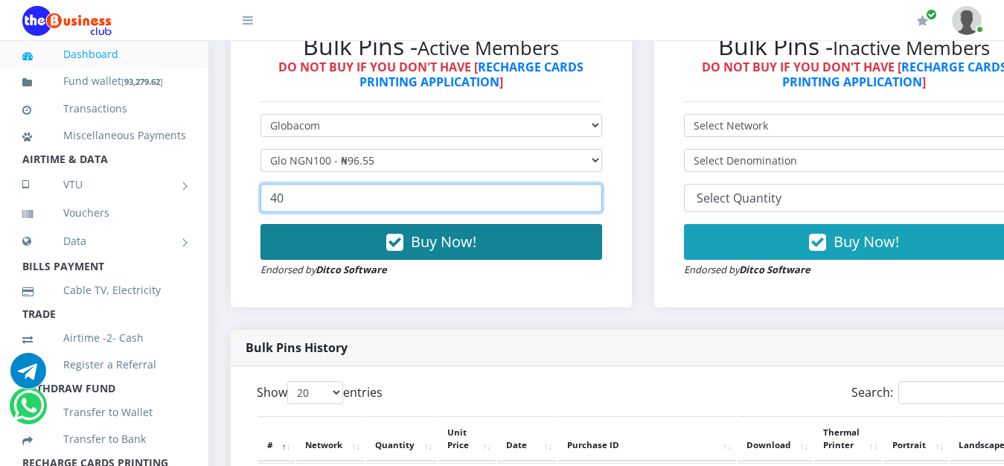
type input "40"
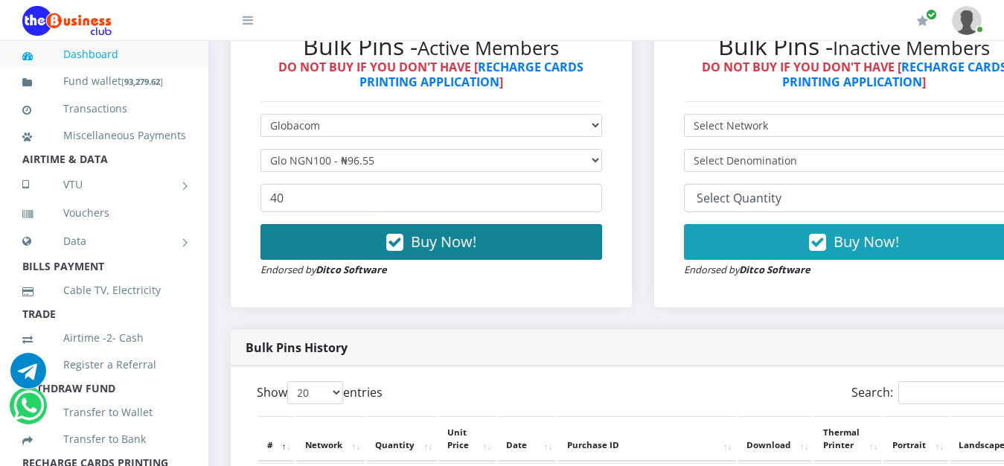
click at [425, 248] on span "Buy Now!" at bounding box center [443, 241] width 65 height 20
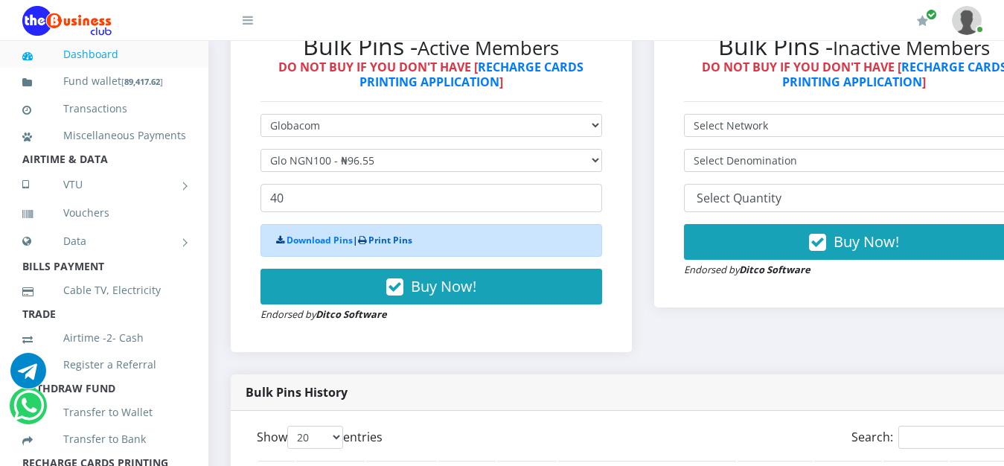
click at [401, 246] on link "Print Pins" at bounding box center [390, 240] width 44 height 13
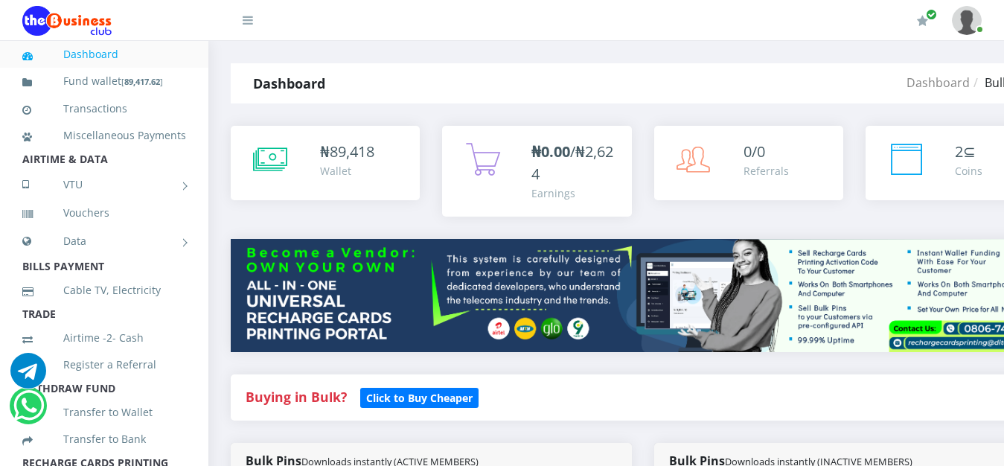
scroll to position [477, 0]
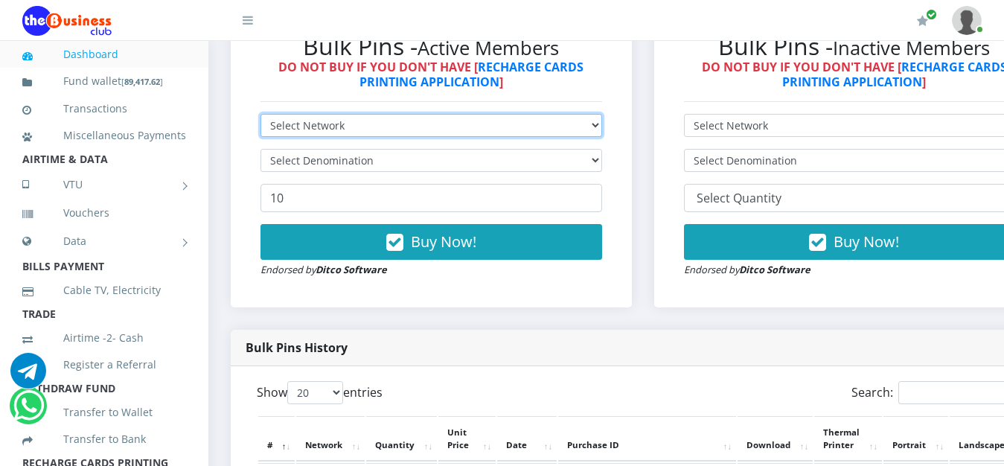
click at [260, 114] on select "Select Network MTN Globacom 9Mobile Airtel" at bounding box center [431, 125] width 342 height 23
select select "Glo"
click option "Globacom" at bounding box center [0, 0] width 0 height 0
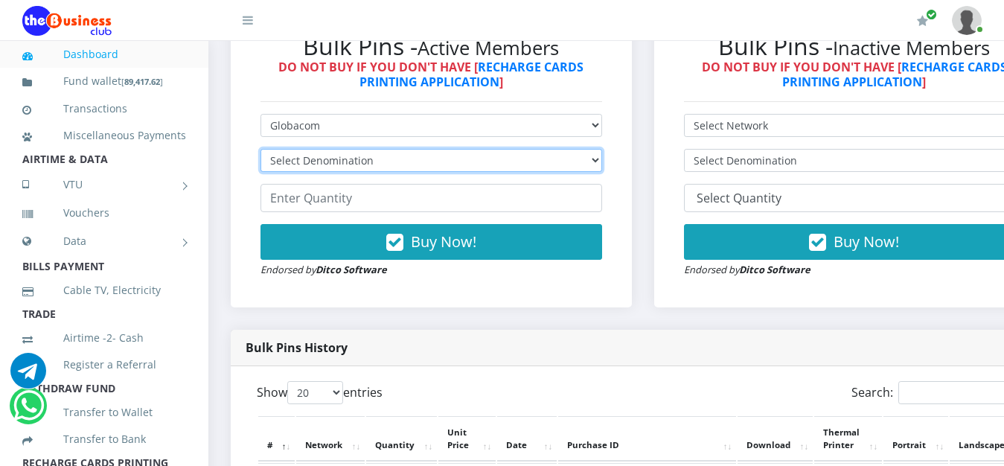
click at [260, 149] on select "Select Denomination" at bounding box center [431, 160] width 342 height 23
select select "193.1-200"
click option "Glo NGN200 - ₦193.10" at bounding box center [0, 0] width 0 height 0
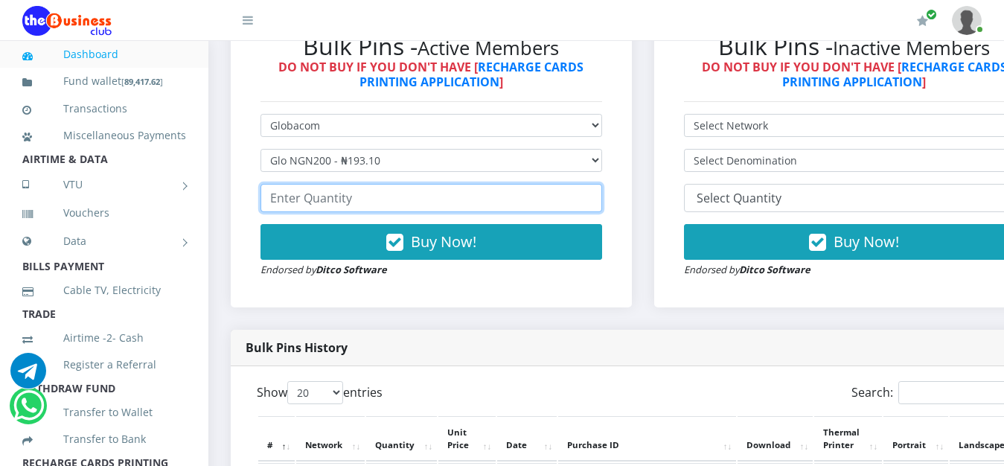
click at [383, 195] on input "number" at bounding box center [431, 198] width 342 height 28
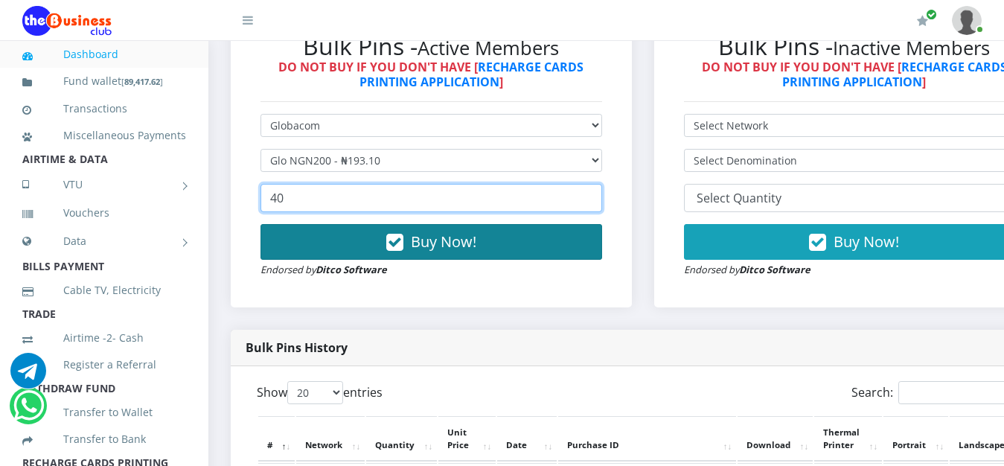
type input "40"
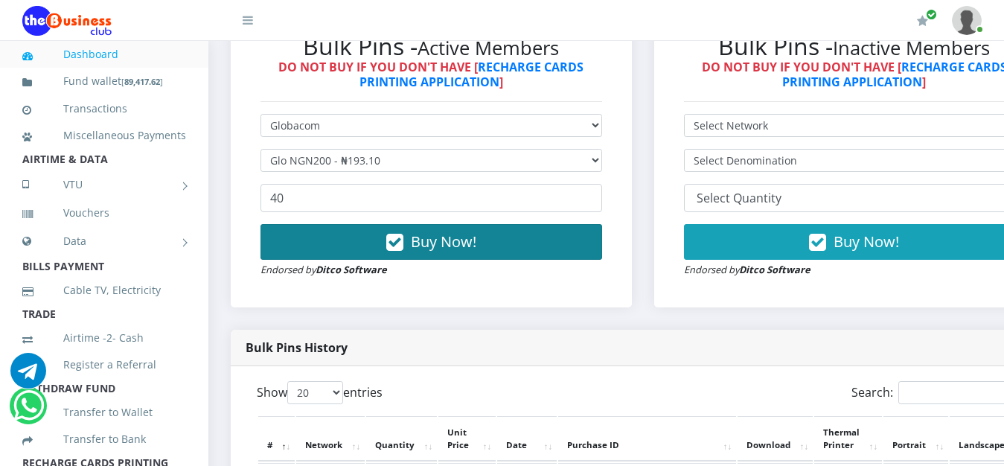
click at [426, 240] on span "Buy Now!" at bounding box center [443, 241] width 65 height 20
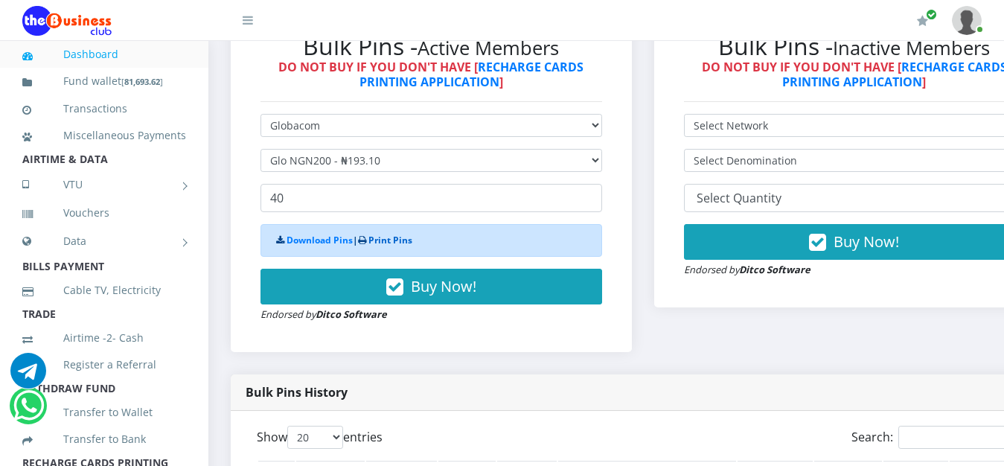
click at [409, 243] on link "Print Pins" at bounding box center [390, 240] width 44 height 13
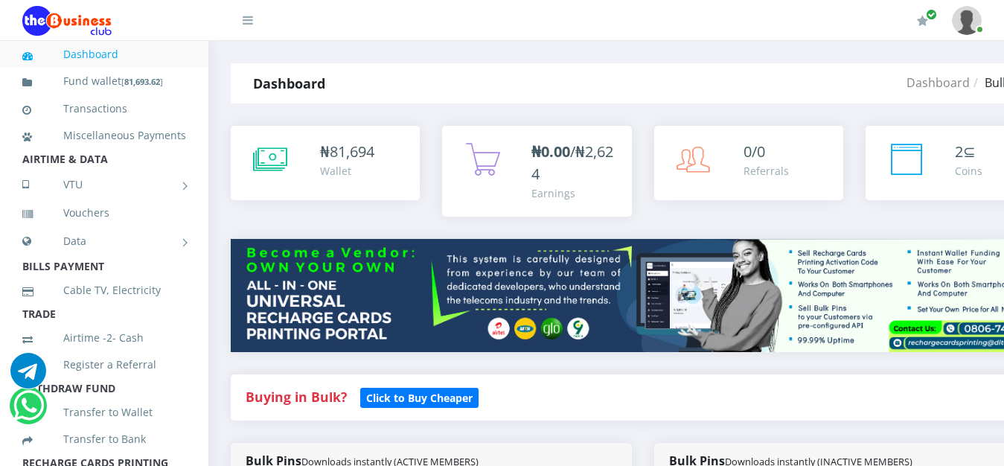
scroll to position [477, 0]
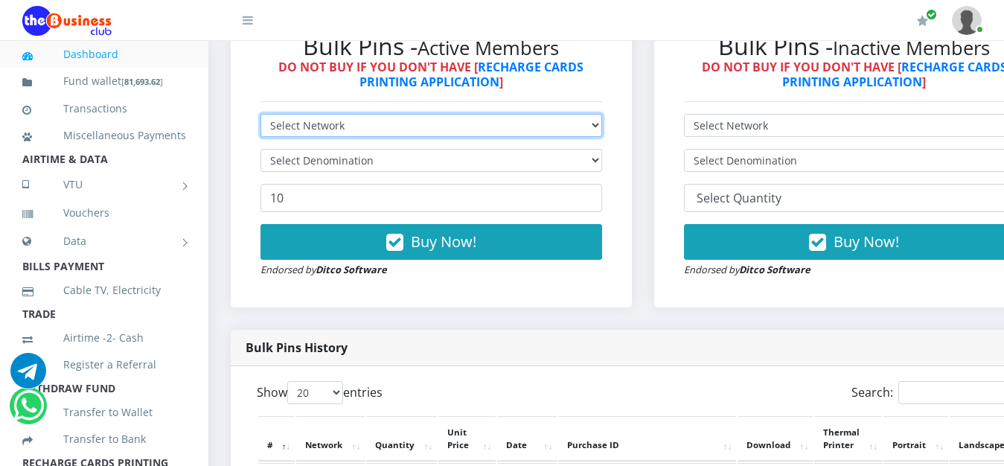
click at [260, 114] on select "Select Network MTN Globacom 9Mobile Airtel" at bounding box center [431, 125] width 342 height 23
select select "MTN"
click option "MTN" at bounding box center [0, 0] width 0 height 0
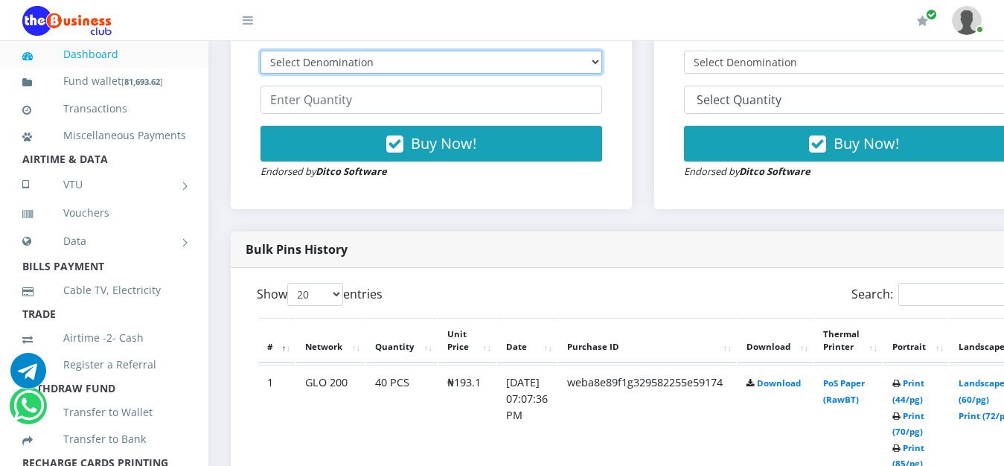
click at [260, 51] on select "Select Denomination MTN NGN100 - ₦96.99 MTN NGN200 - ₦193.98 MTN NGN400 - ₦387.…" at bounding box center [431, 62] width 342 height 23
select select "96.99-100"
click option "MTN NGN100 - ₦96.99" at bounding box center [0, 0] width 0 height 0
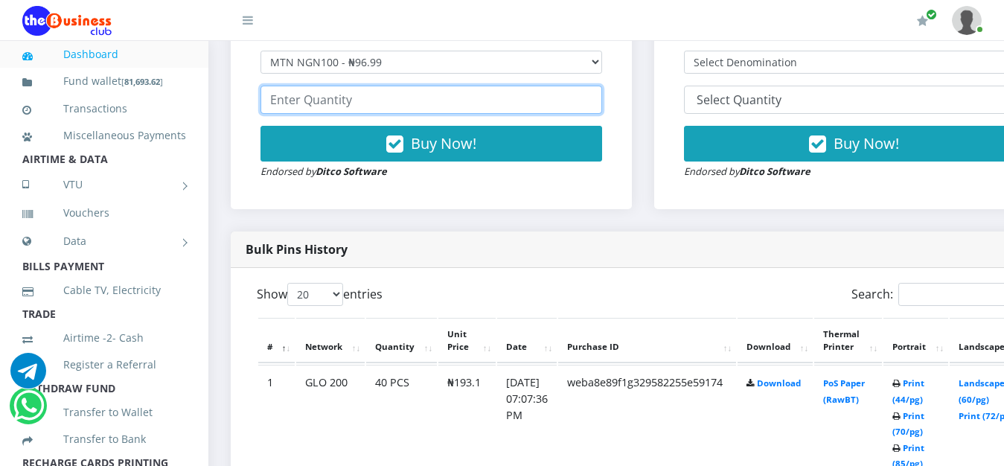
click at [385, 109] on input "number" at bounding box center [431, 100] width 342 height 28
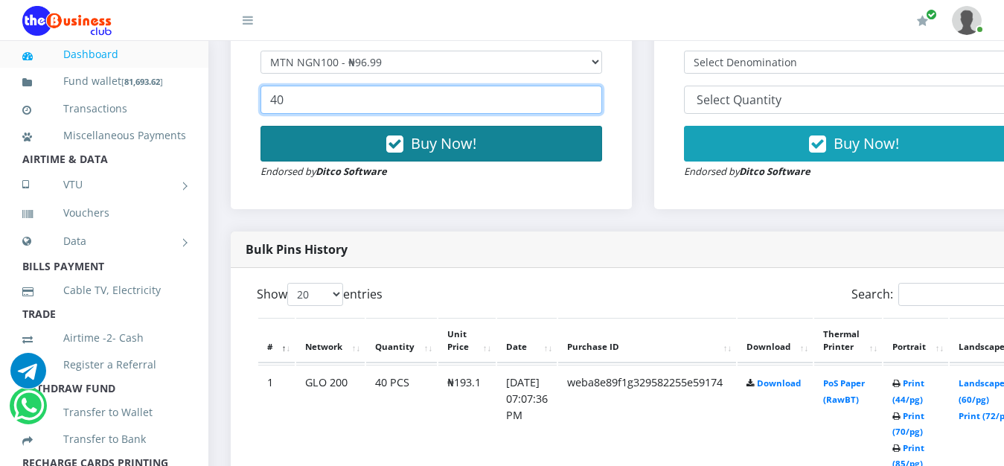
type input "40"
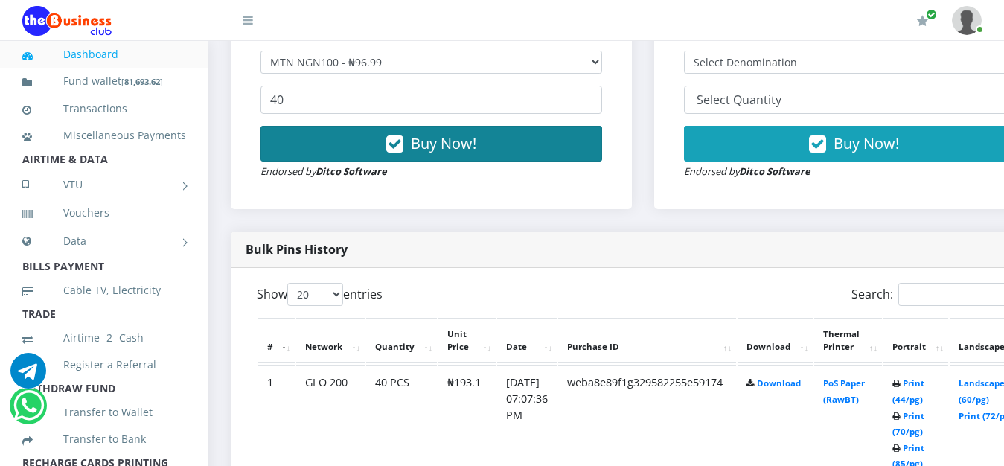
click at [441, 138] on span "Buy Now!" at bounding box center [443, 143] width 65 height 20
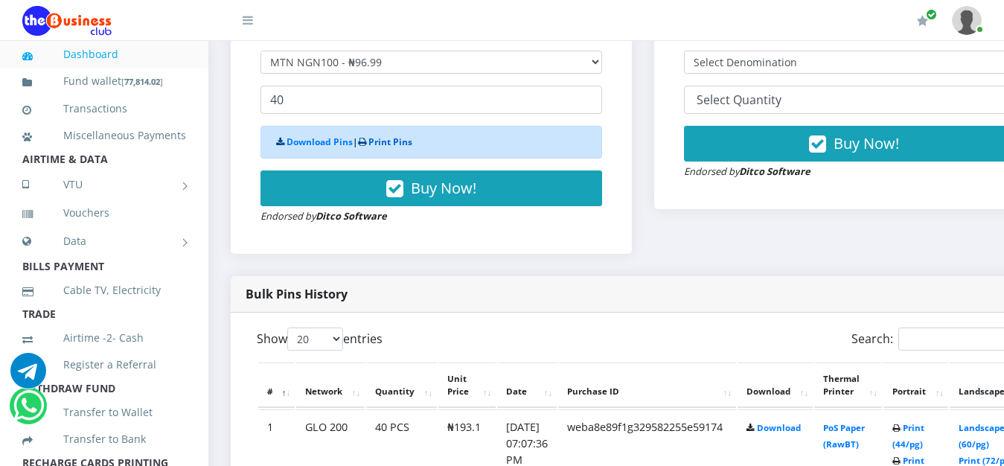
click at [411, 146] on link "Print Pins" at bounding box center [390, 141] width 44 height 13
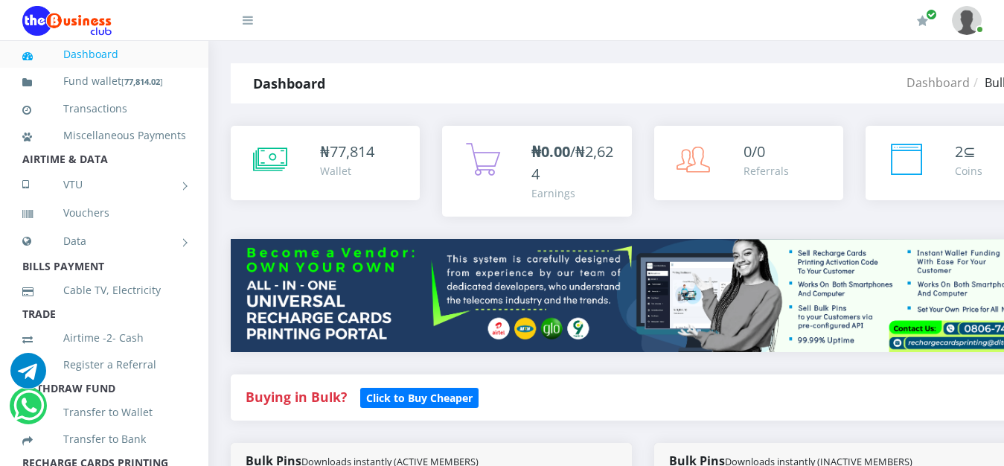
scroll to position [575, 0]
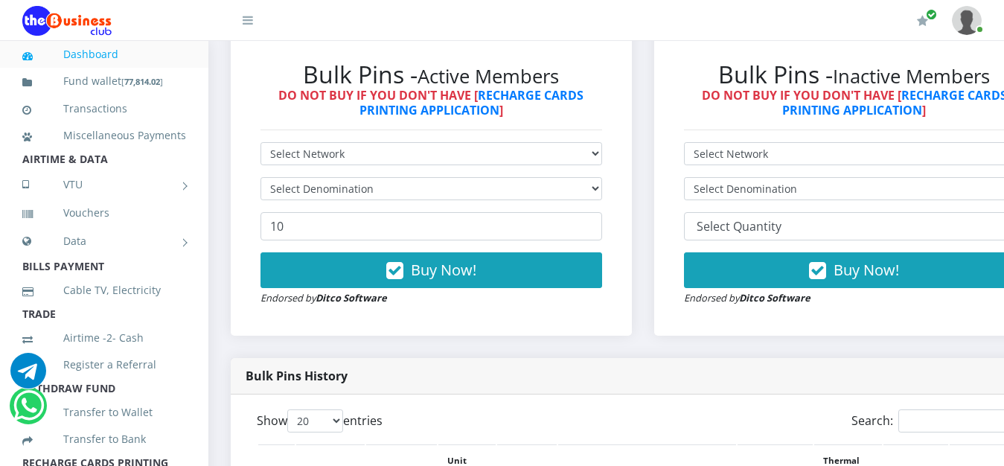
scroll to position [411, 0]
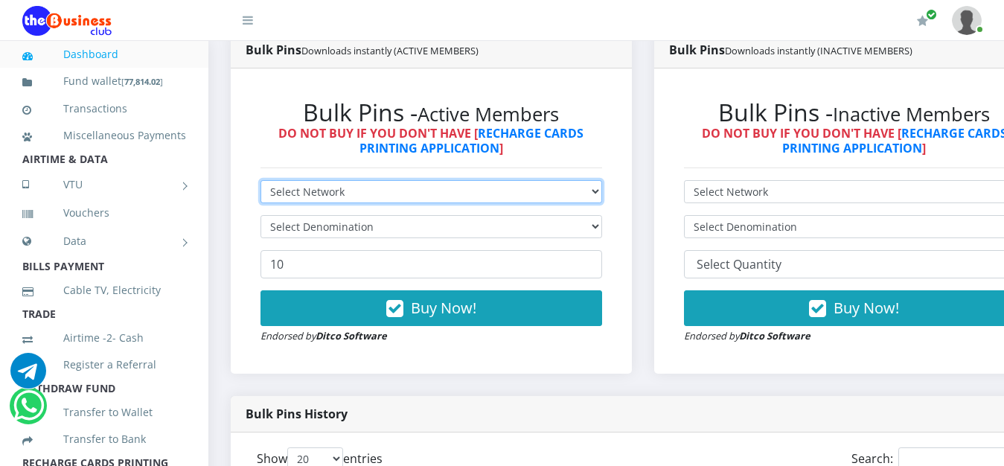
click at [260, 180] on select "Select Network MTN Globacom 9Mobile Airtel" at bounding box center [431, 191] width 342 height 23
select select "MTN"
click option "MTN" at bounding box center [0, 0] width 0 height 0
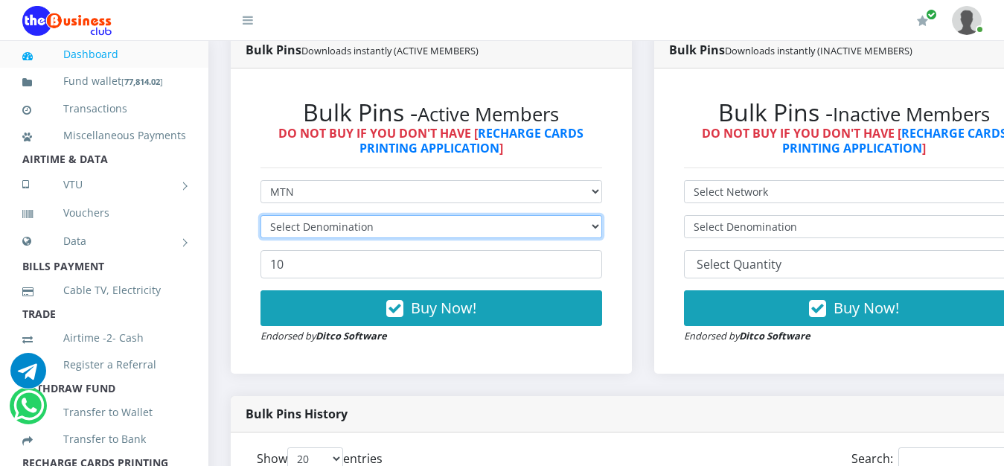
click at [260, 215] on select "Select Denomination" at bounding box center [431, 226] width 342 height 23
select select "193.98-200"
click option "MTN NGN200 - ₦193.98" at bounding box center [0, 0] width 0 height 0
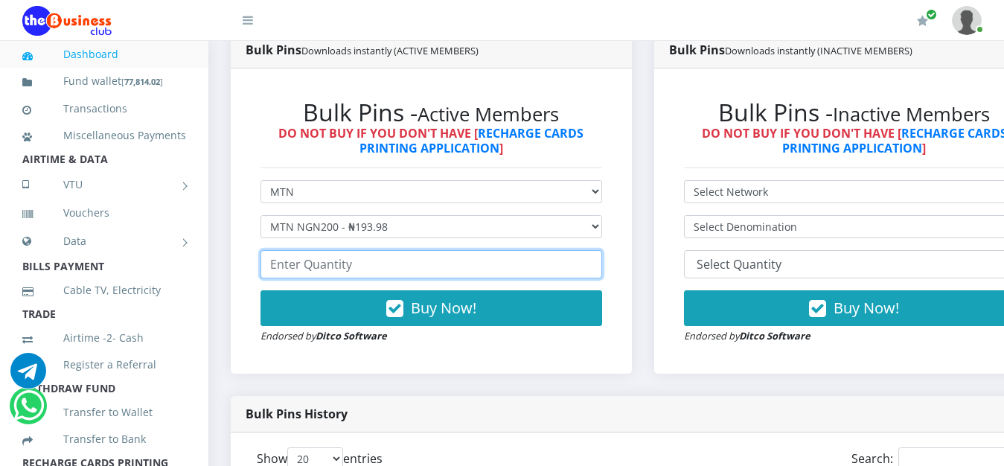
click at [388, 275] on input "number" at bounding box center [431, 264] width 342 height 28
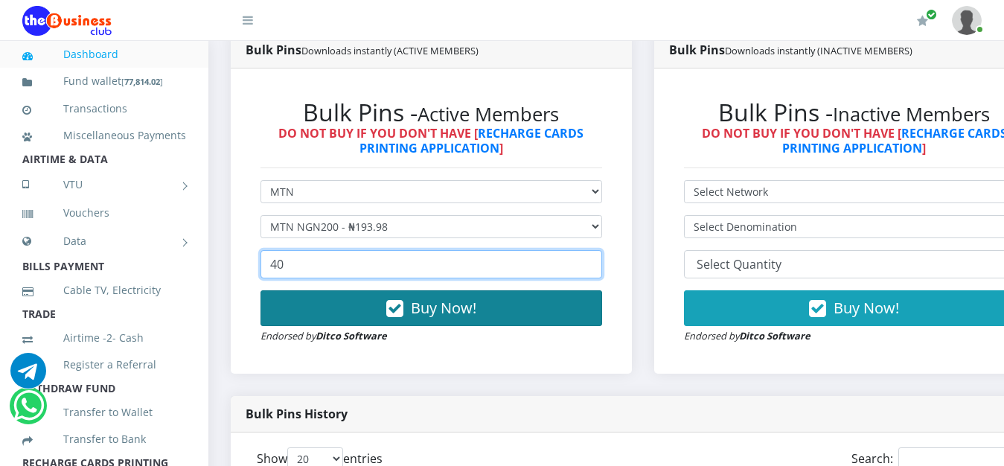
type input "40"
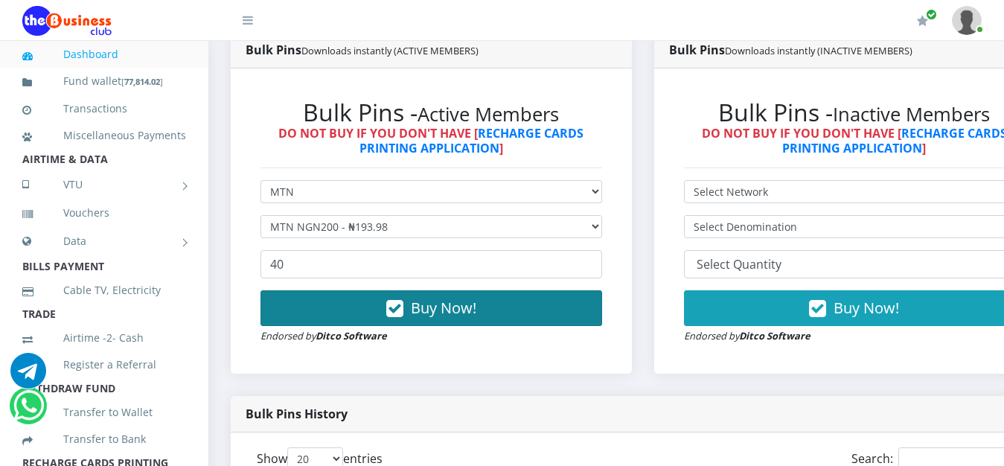
click at [472, 313] on span "Buy Now!" at bounding box center [443, 308] width 65 height 20
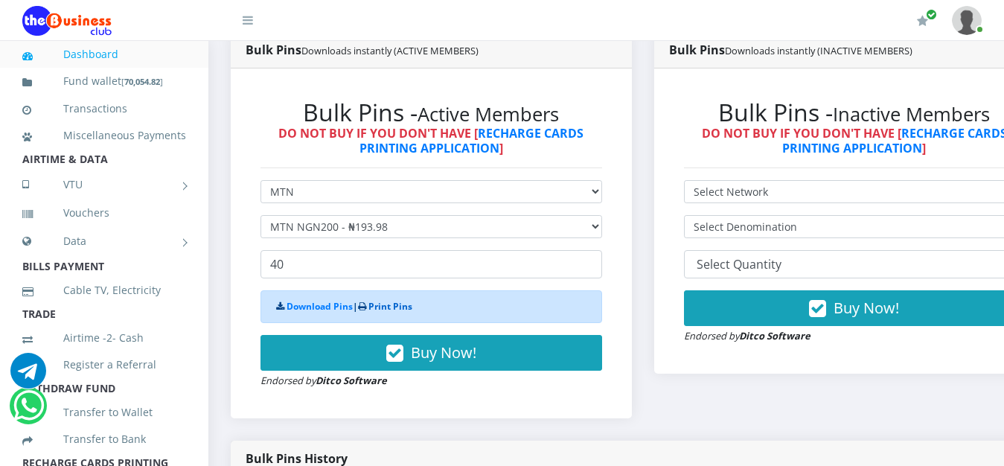
click at [394, 306] on link "Print Pins" at bounding box center [390, 306] width 44 height 13
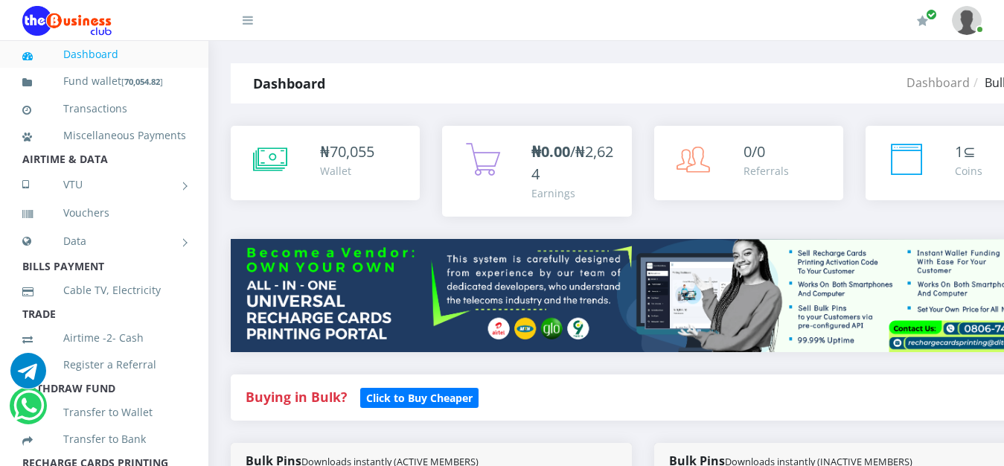
scroll to position [411, 0]
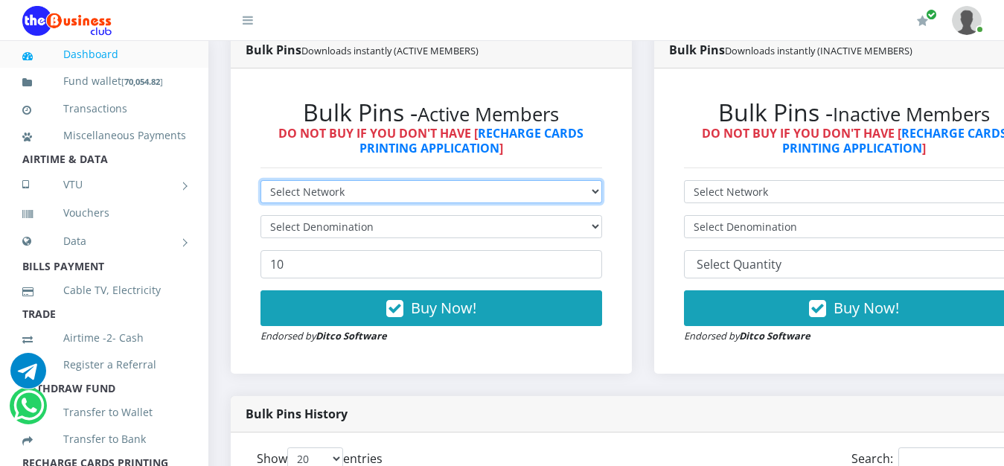
click at [260, 180] on select "Select Network MTN Globacom 9Mobile Airtel" at bounding box center [431, 191] width 342 height 23
select select "MTN"
click option "MTN" at bounding box center [0, 0] width 0 height 0
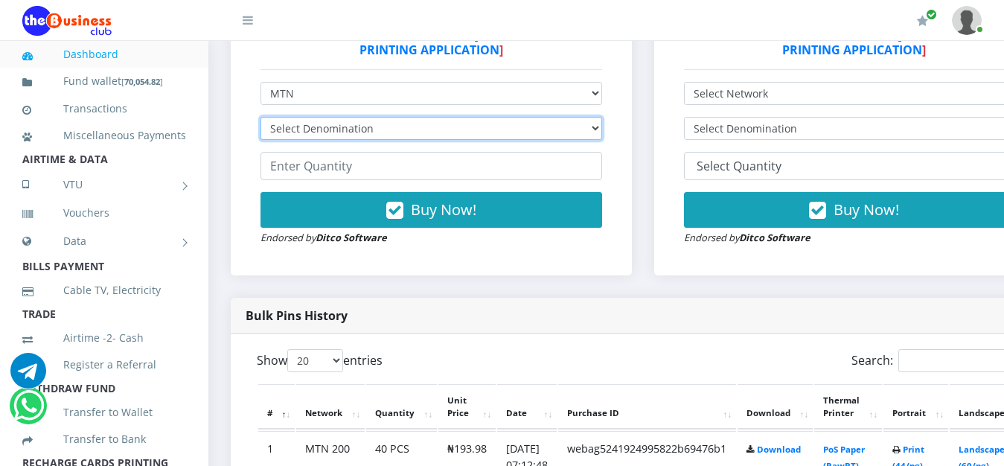
click at [260, 117] on select "Select Denomination MTN NGN100 - ₦96.99 MTN NGN200 - ₦193.98 MTN NGN400 - ₦387.…" at bounding box center [431, 128] width 342 height 23
select select "484.95-500"
click option "MTN NGN500 - ₦484.95" at bounding box center [0, 0] width 0 height 0
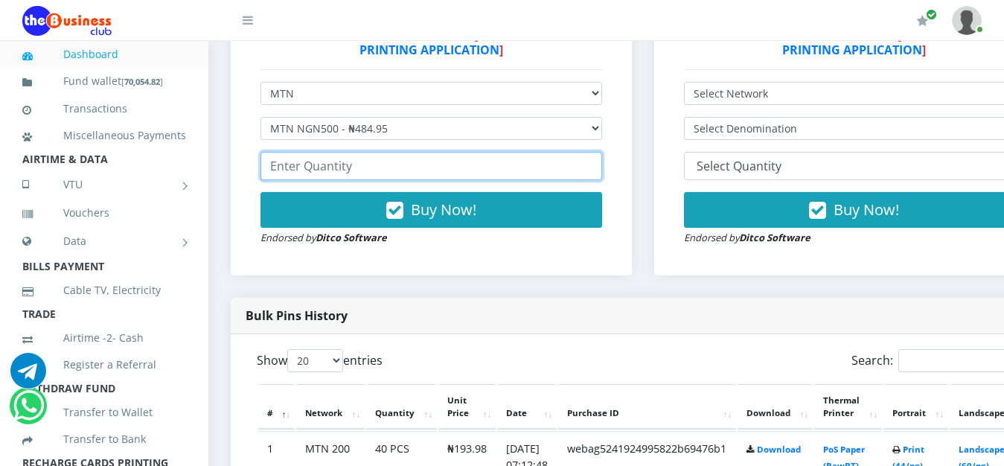
click at [331, 179] on input "number" at bounding box center [431, 166] width 342 height 28
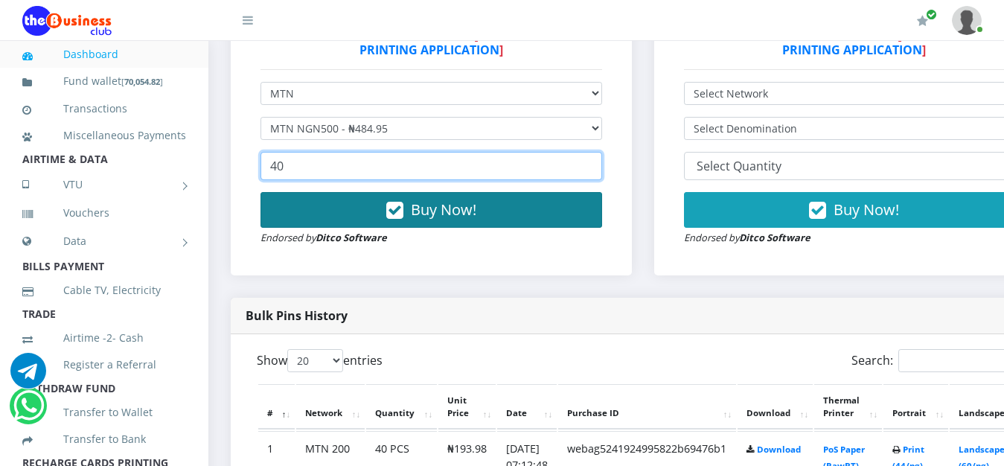
type input "40"
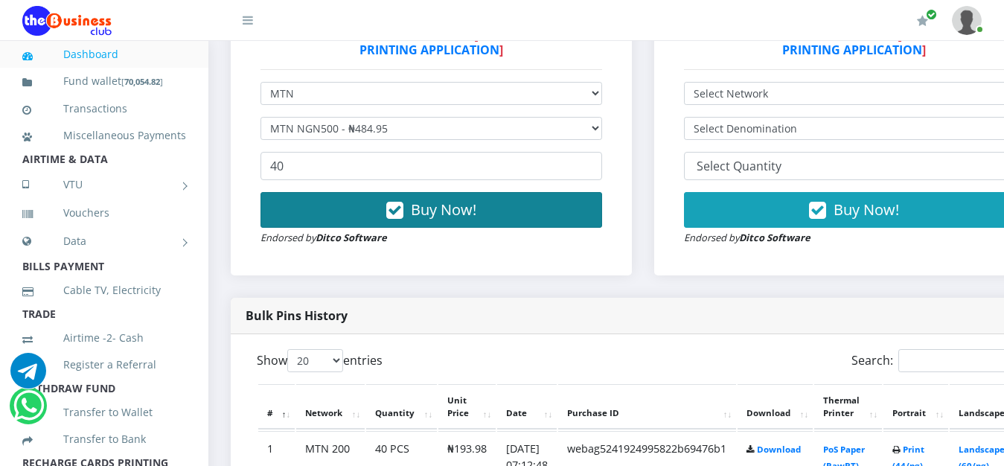
click at [446, 205] on span "Buy Now!" at bounding box center [443, 209] width 65 height 20
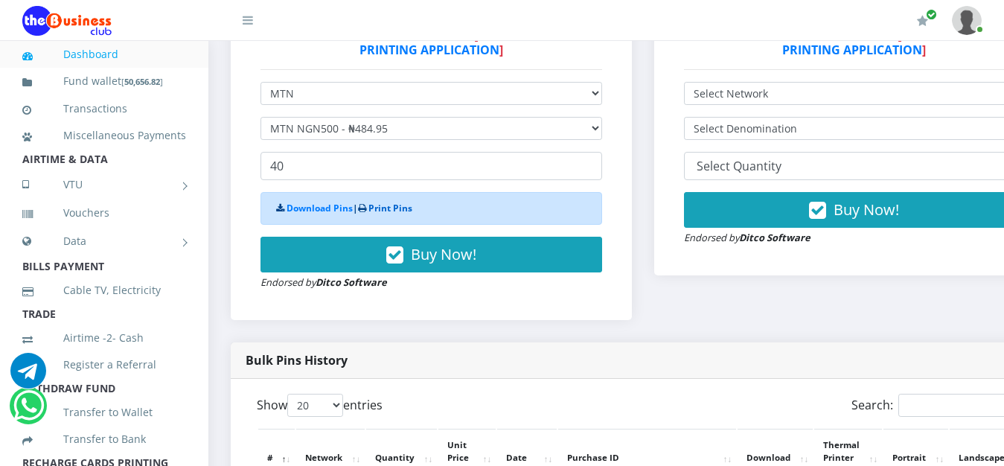
click at [403, 214] on link "Print Pins" at bounding box center [390, 208] width 44 height 13
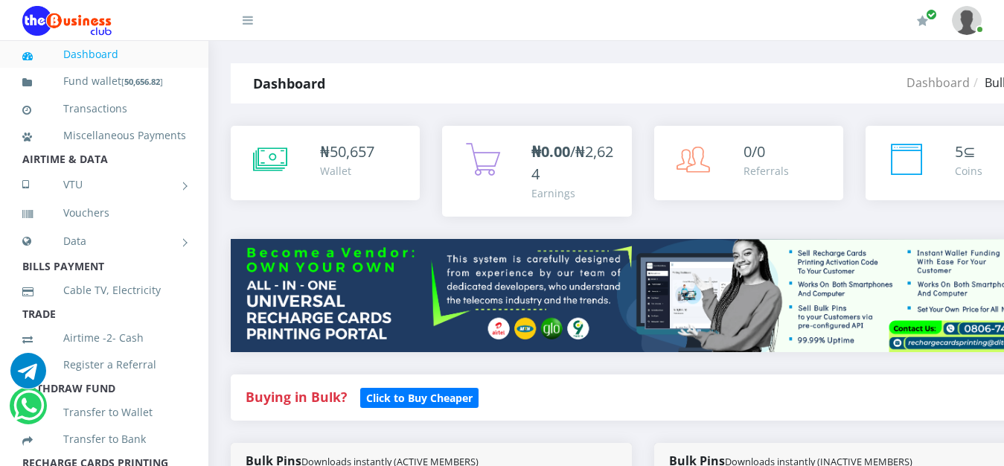
scroll to position [509, 0]
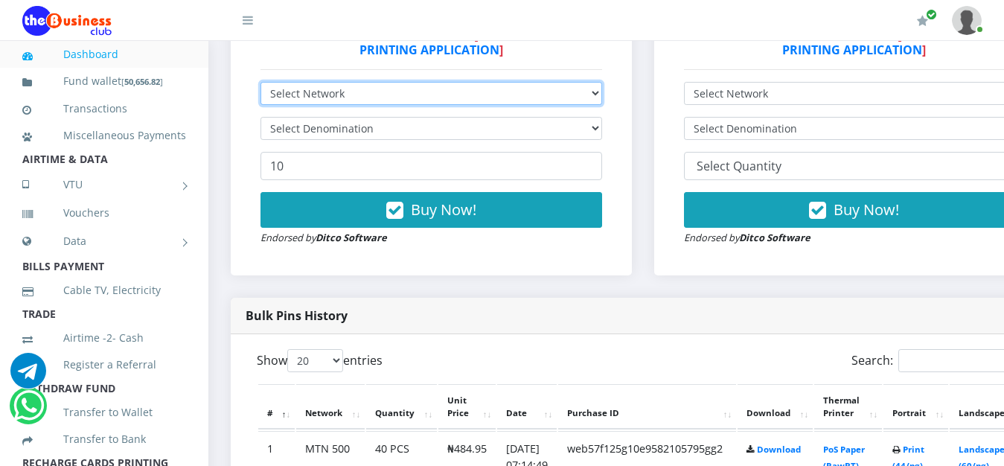
scroll to position [607, 0]
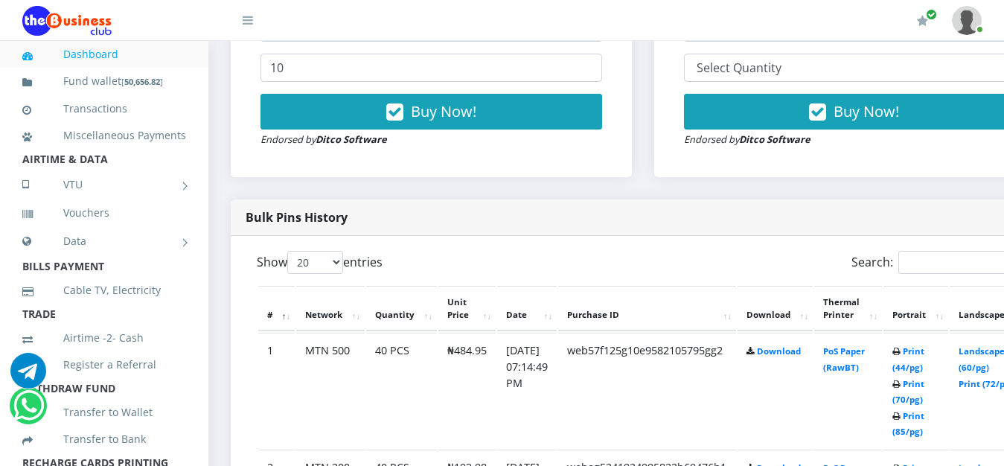
select select "Airtel"
click option "Airtel" at bounding box center [0, 0] width 0 height 0
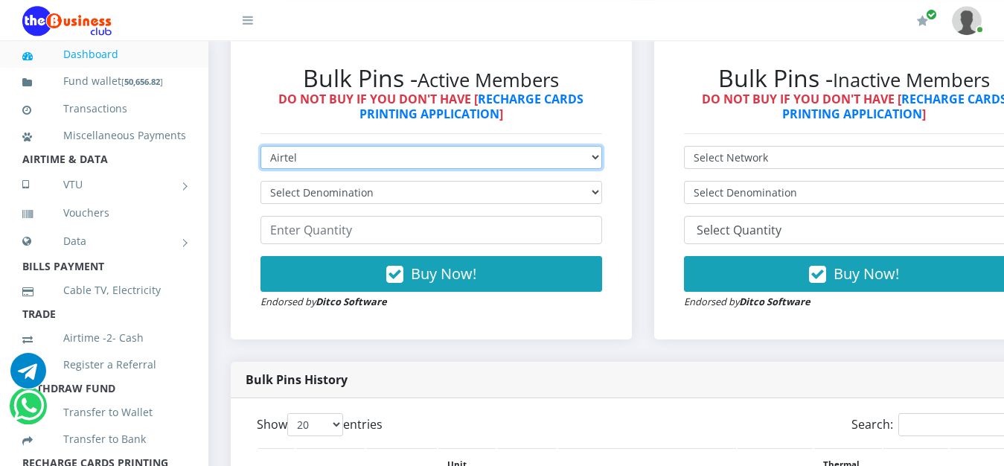
scroll to position [418, 0]
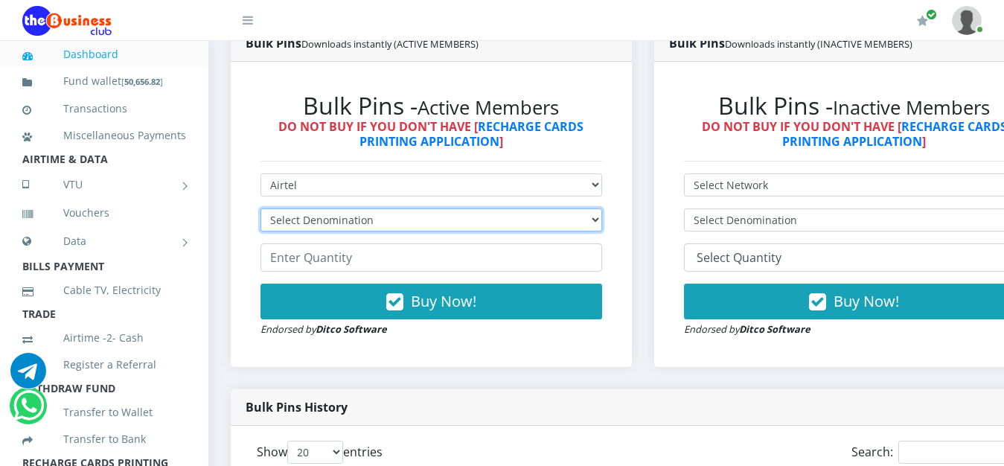
click at [260, 208] on select "Select Denomination Airtel NGN100 - ₦96.38 Airtel NGN200 - ₦192.76 Airtel NGN50…" at bounding box center [431, 219] width 342 height 23
select select "96.38-100"
click option "Airtel NGN100 - ₦96.38" at bounding box center [0, 0] width 0 height 0
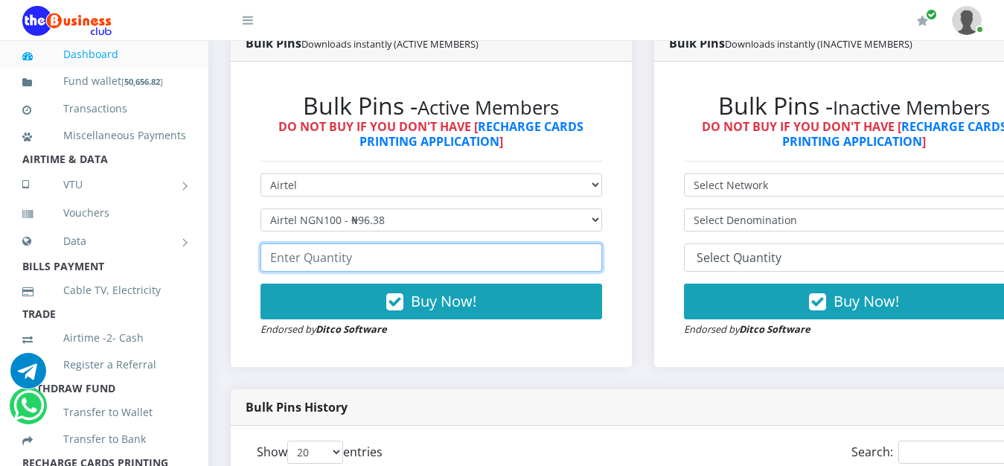
click at [413, 260] on input "number" at bounding box center [431, 257] width 342 height 28
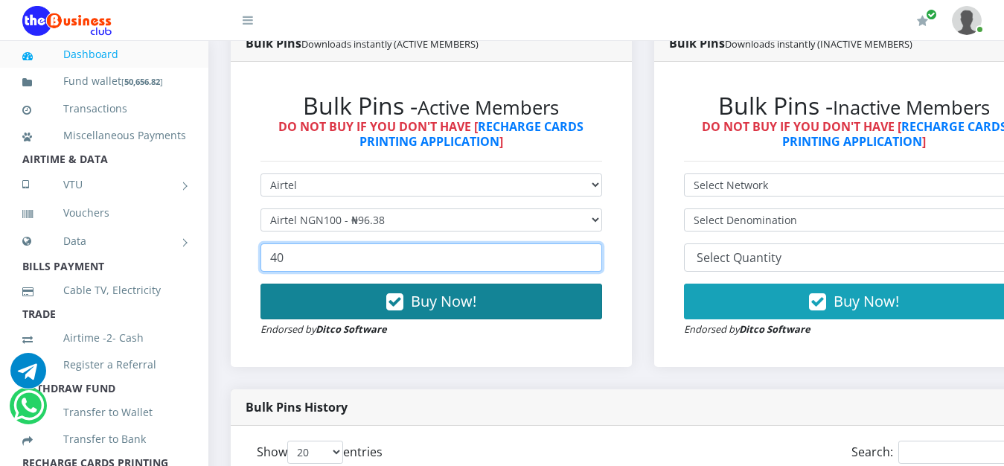
type input "40"
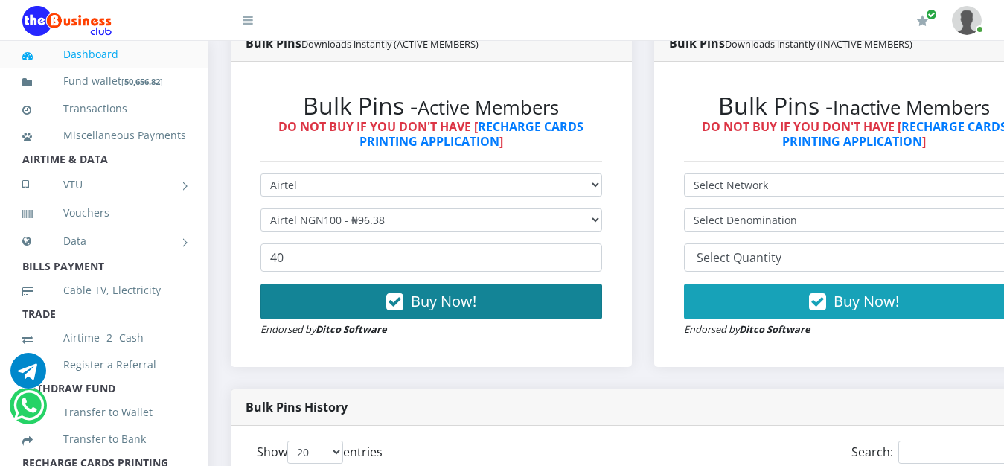
click at [420, 299] on span "Buy Now!" at bounding box center [443, 301] width 65 height 20
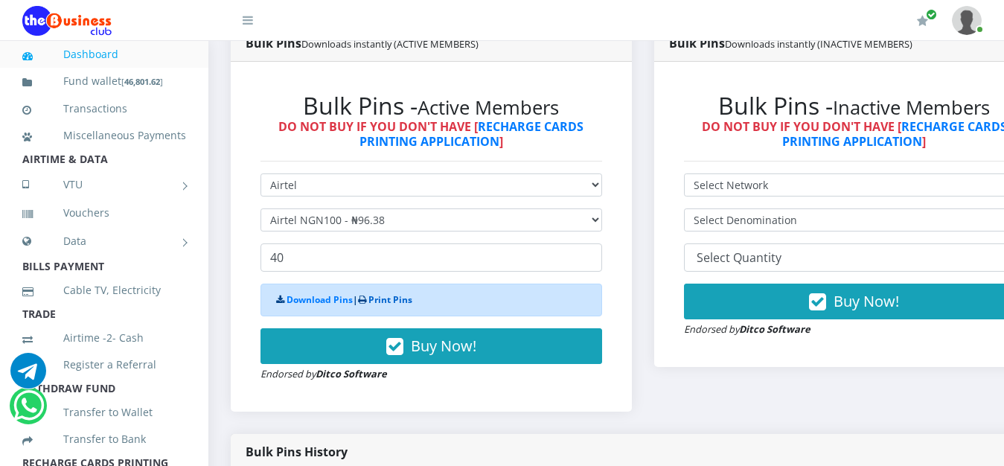
click at [409, 304] on link "Print Pins" at bounding box center [390, 299] width 44 height 13
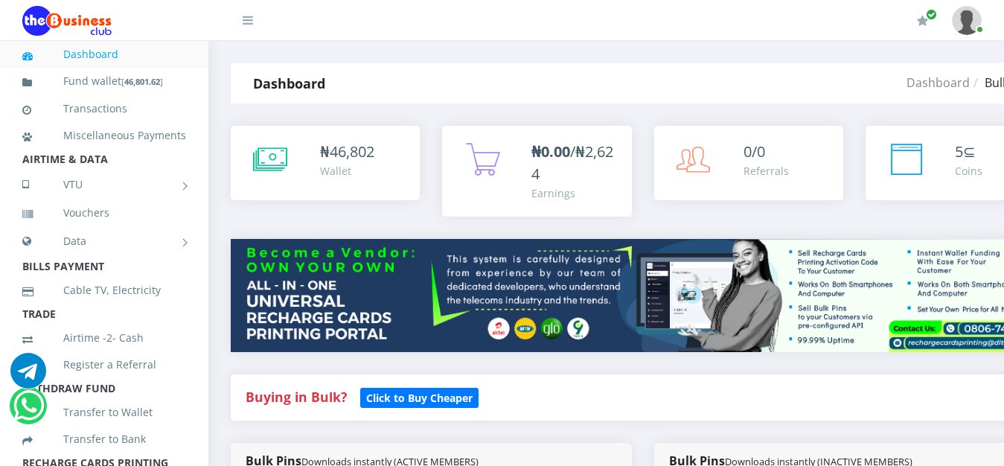
scroll to position [418, 0]
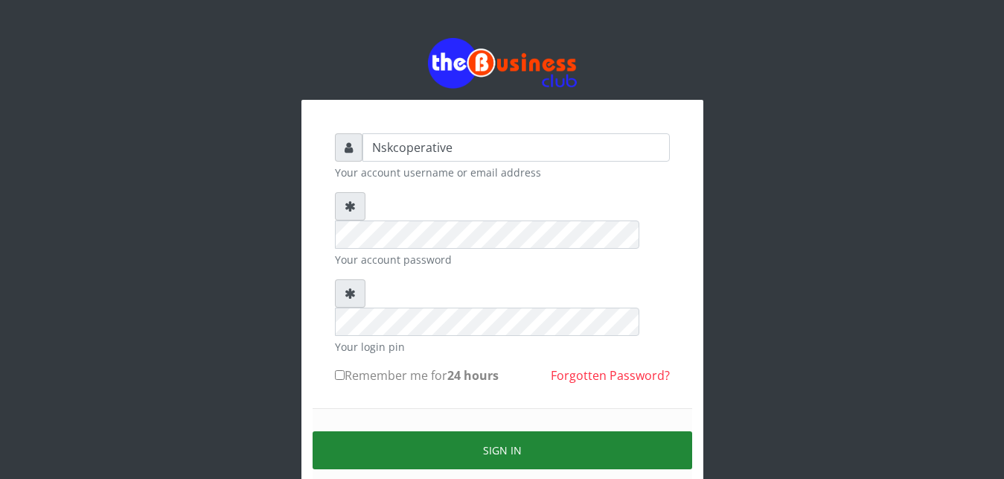
click at [503, 431] on button "Sign in" at bounding box center [503, 450] width 380 height 38
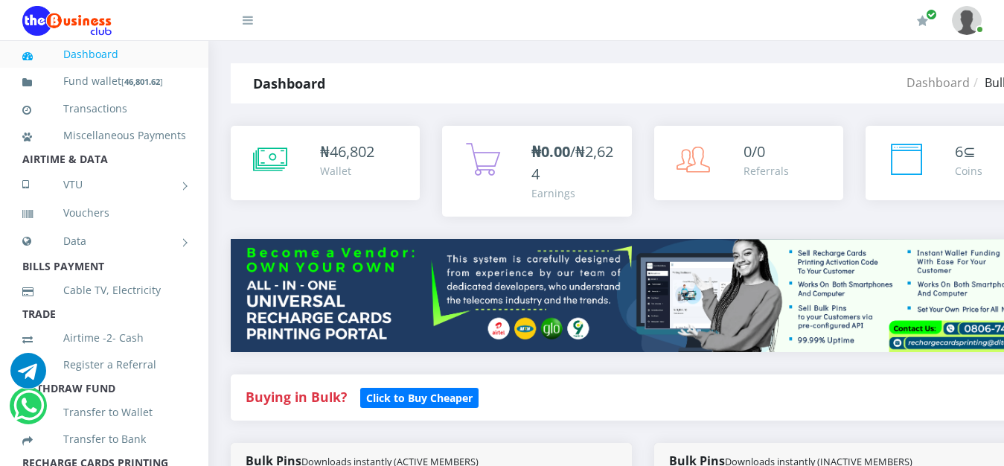
click at [580, 420] on div "Buying in Bulk?   Click to Buy Cheaper" at bounding box center [643, 397] width 824 height 46
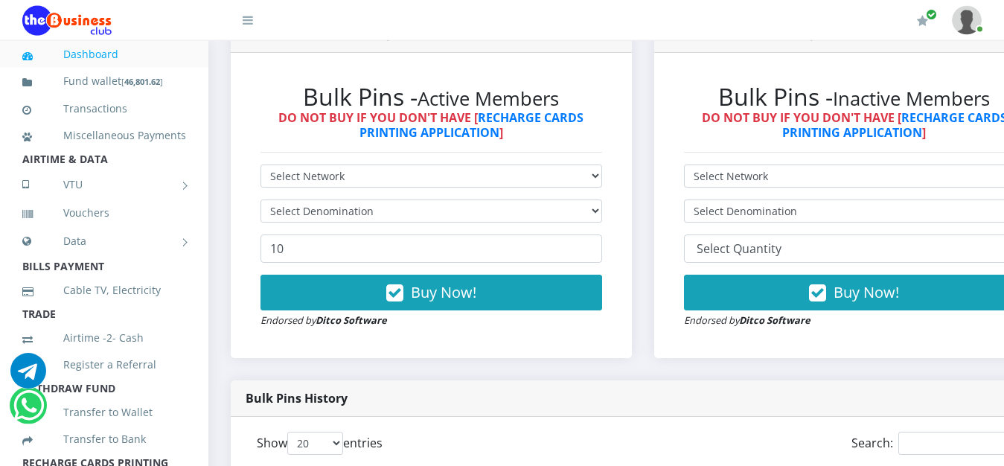
scroll to position [418, 0]
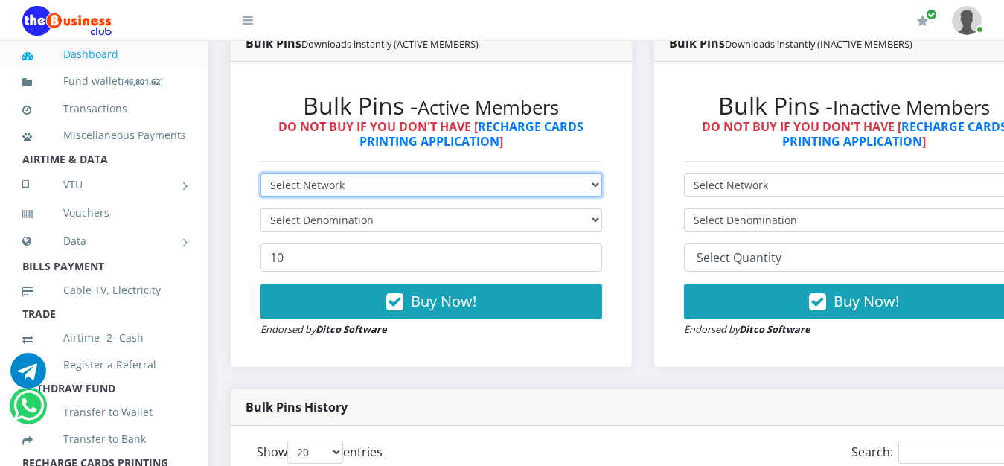
click at [260, 173] on select "Select Network MTN Globacom 9Mobile Airtel" at bounding box center [431, 184] width 342 height 23
select select "Airtel"
click option "Airtel" at bounding box center [0, 0] width 0 height 0
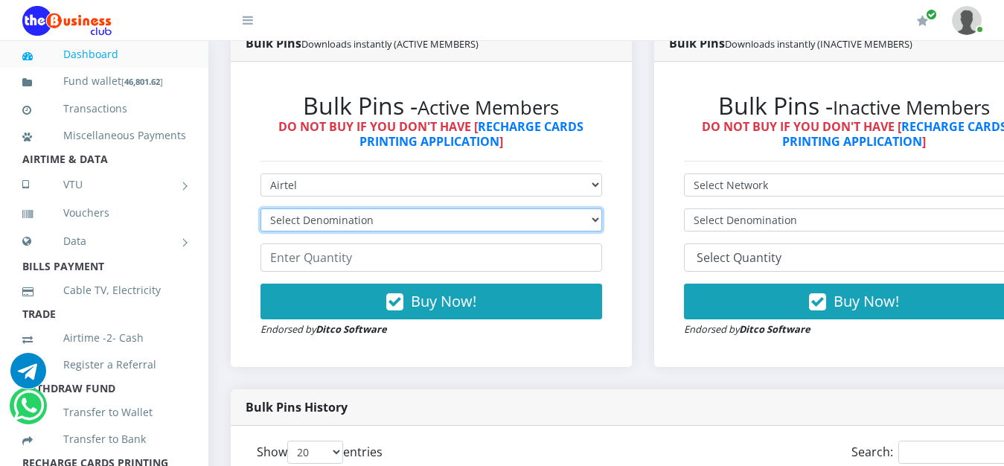
click at [260, 208] on select "Select Denomination Airtel NGN100 - ₦96.38 Airtel NGN200 - ₦192.76 Airtel NGN50…" at bounding box center [431, 219] width 342 height 23
select select "192.76-200"
click option "Airtel NGN200 - ₦192.76" at bounding box center [0, 0] width 0 height 0
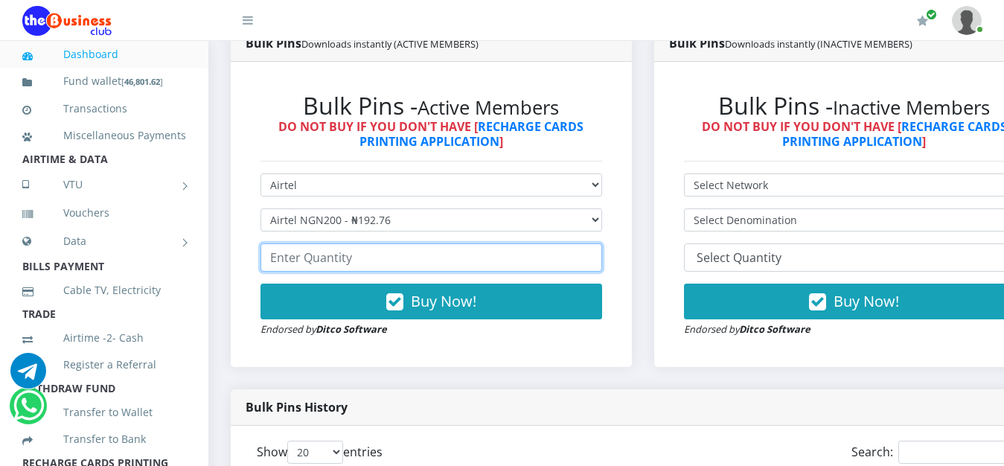
click at [379, 271] on input "number" at bounding box center [431, 257] width 342 height 28
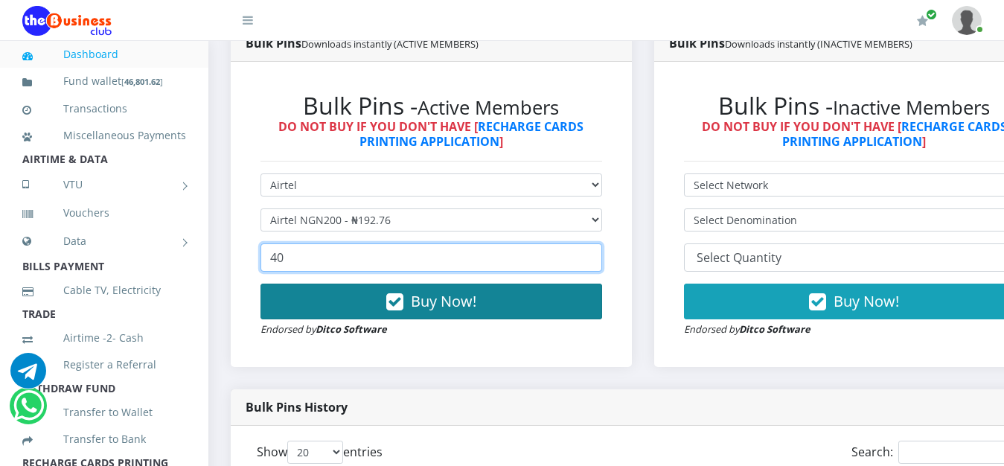
type input "40"
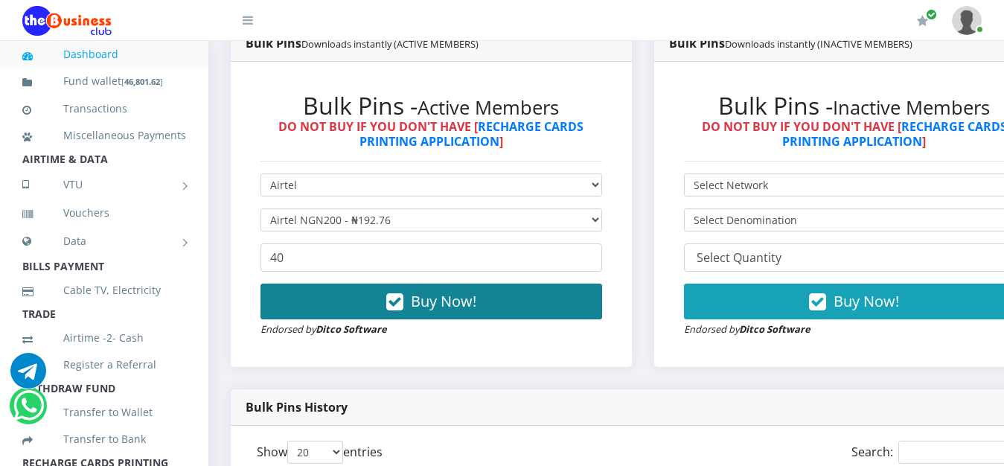
click at [421, 307] on span "Buy Now!" at bounding box center [443, 301] width 65 height 20
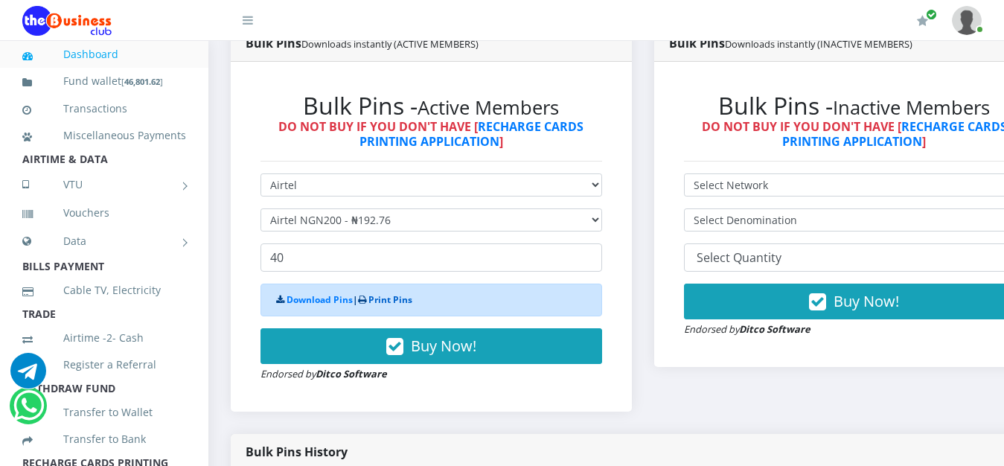
click at [383, 300] on link "Print Pins" at bounding box center [390, 299] width 44 height 13
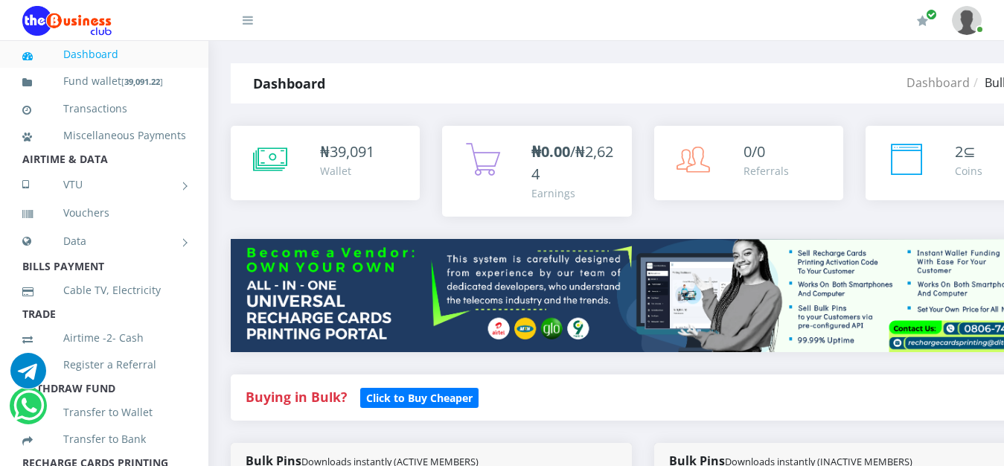
scroll to position [418, 0]
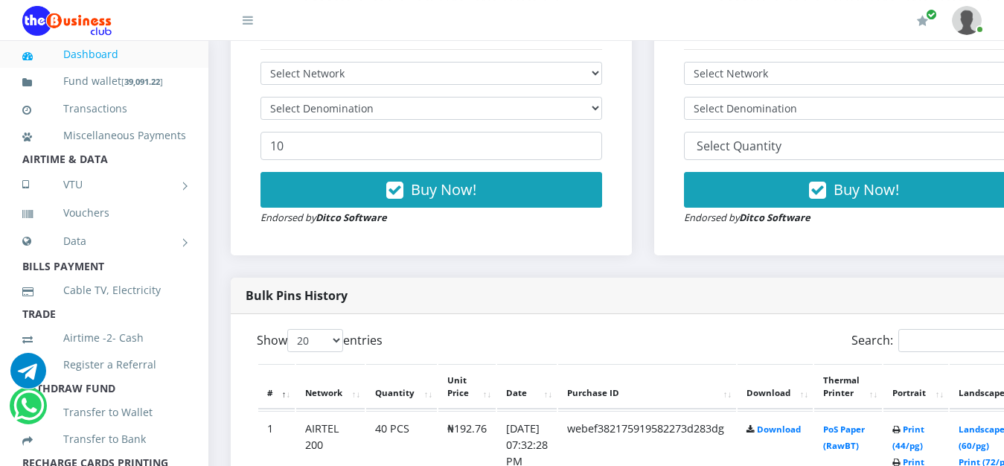
scroll to position [531, 0]
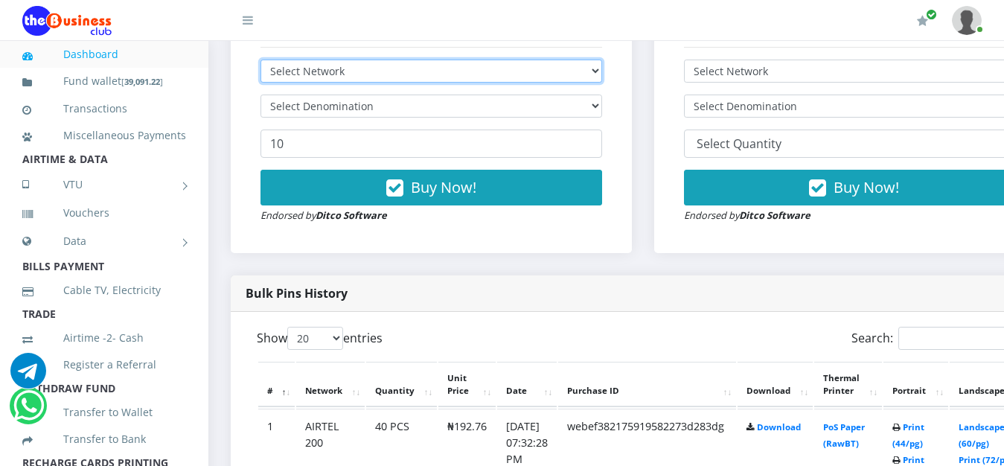
click at [260, 60] on select "Select Network MTN Globacom 9Mobile Airtel" at bounding box center [431, 71] width 342 height 23
select select "Airtel"
click option "Airtel" at bounding box center [0, 0] width 0 height 0
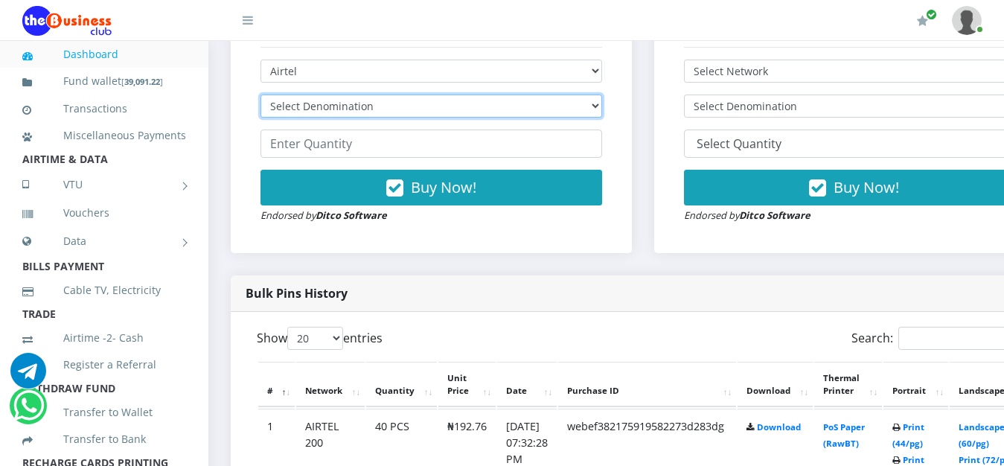
click at [260, 95] on select "Select Denomination Airtel NGN100 - ₦96.38 Airtel NGN200 - ₦192.76 Airtel NGN50…" at bounding box center [431, 106] width 342 height 23
select select "481.9-500"
click option "Airtel NGN500 - ₦481.90" at bounding box center [0, 0] width 0 height 0
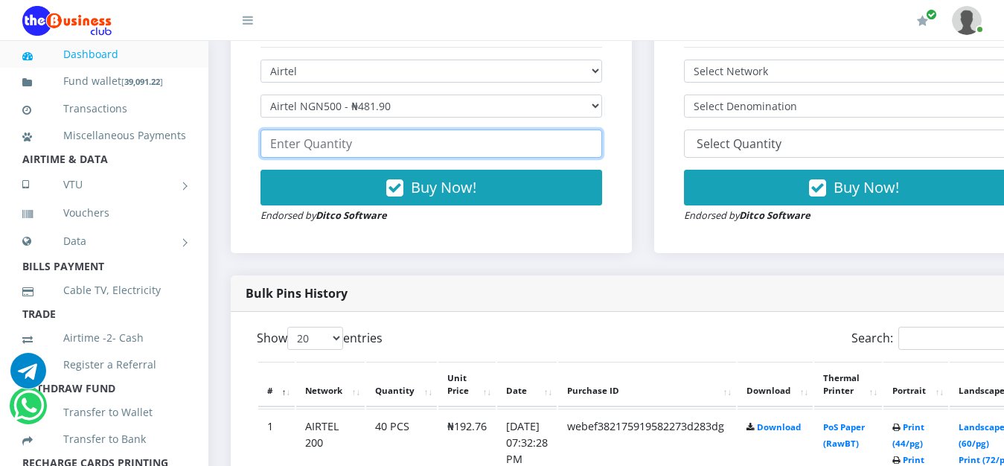
click at [438, 156] on input "number" at bounding box center [431, 143] width 342 height 28
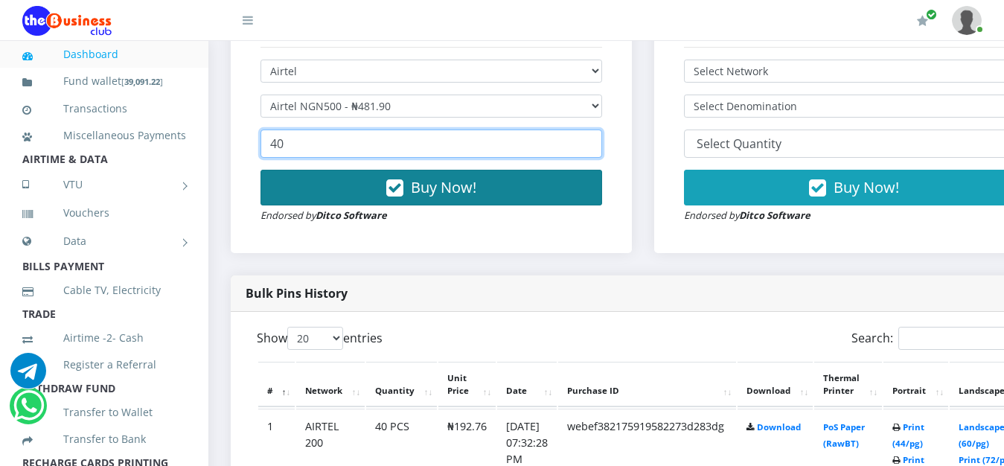
type input "40"
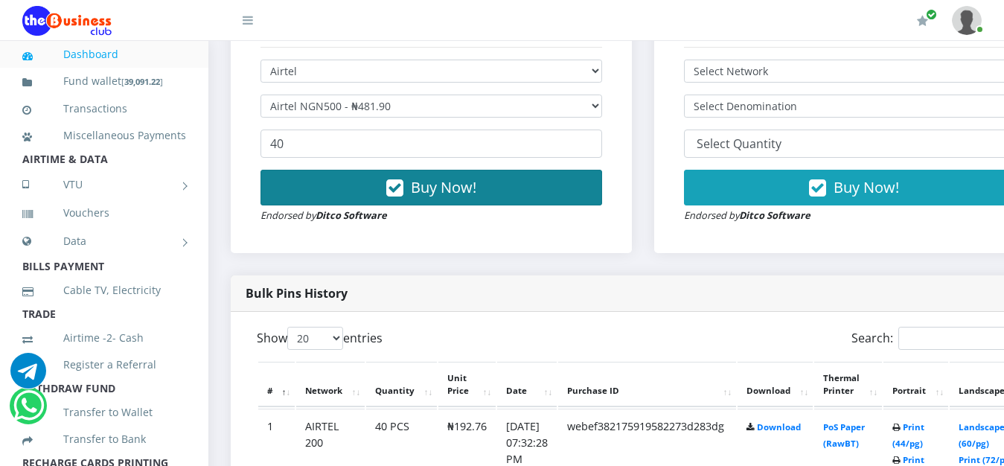
click at [502, 193] on button "Buy Now!" at bounding box center [431, 188] width 342 height 36
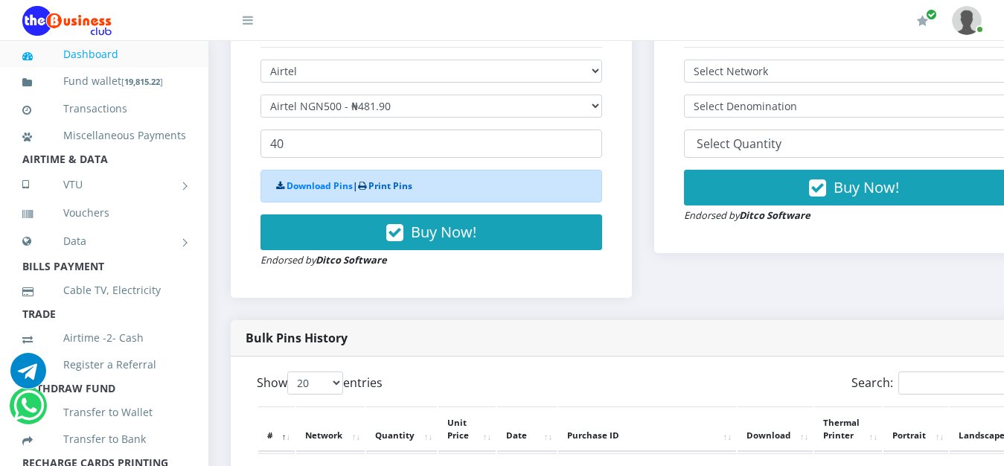
click at [403, 188] on link "Print Pins" at bounding box center [390, 185] width 44 height 13
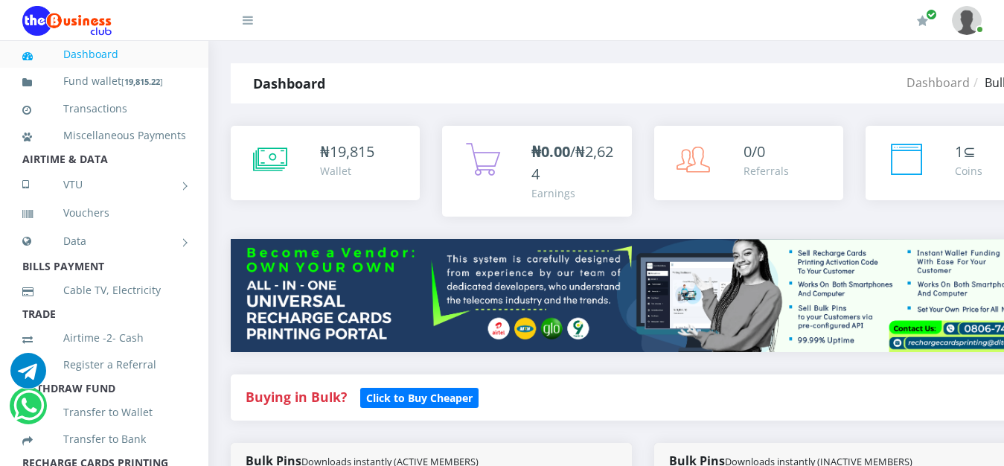
scroll to position [531, 0]
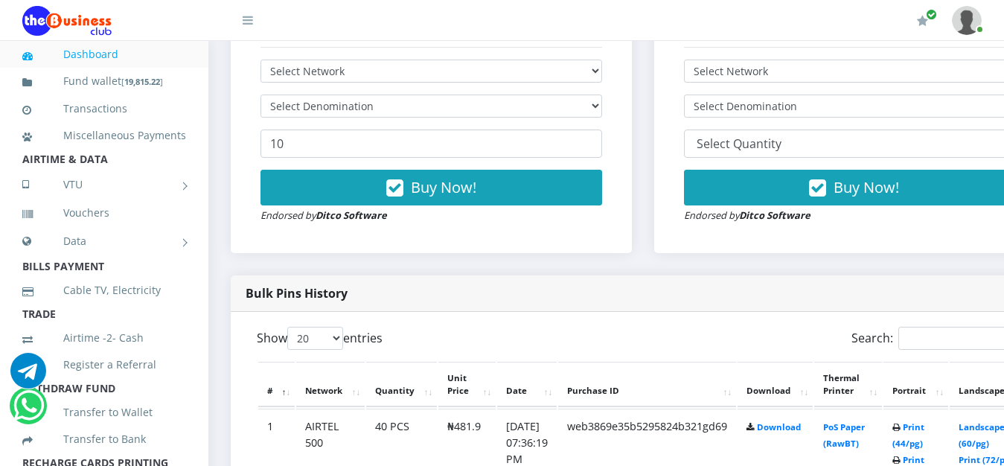
scroll to position [531, 0]
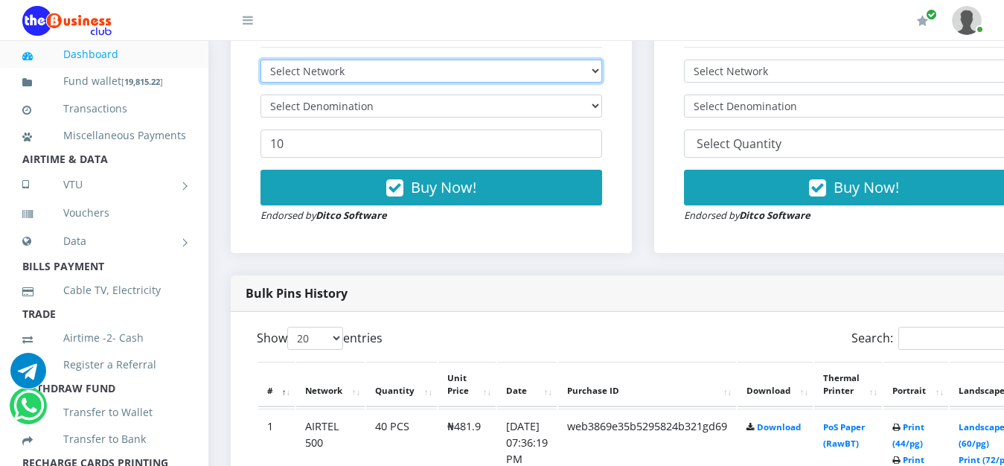
click at [260, 60] on select "Select Network MTN Globacom 9Mobile Airtel" at bounding box center [431, 71] width 342 height 23
select select "Glo"
click option "Globacom" at bounding box center [0, 0] width 0 height 0
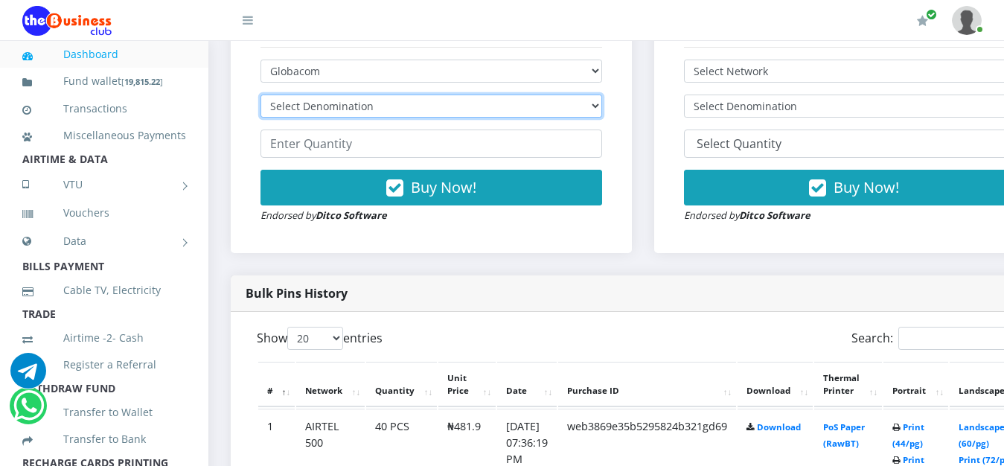
click at [260, 95] on select "Select Denomination Glo NGN100 - ₦96.55 Glo NGN200 - ₦193.10 Glo NGN500 - ₦482.…" at bounding box center [431, 106] width 342 height 23
select select "96.55-100"
click option "Glo NGN100 - ₦96.55" at bounding box center [0, 0] width 0 height 0
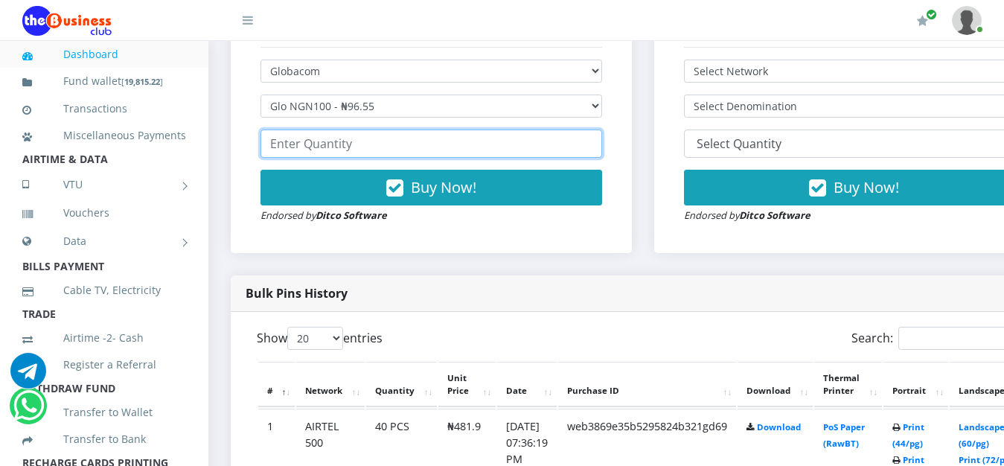
click at [380, 146] on input "number" at bounding box center [431, 143] width 342 height 28
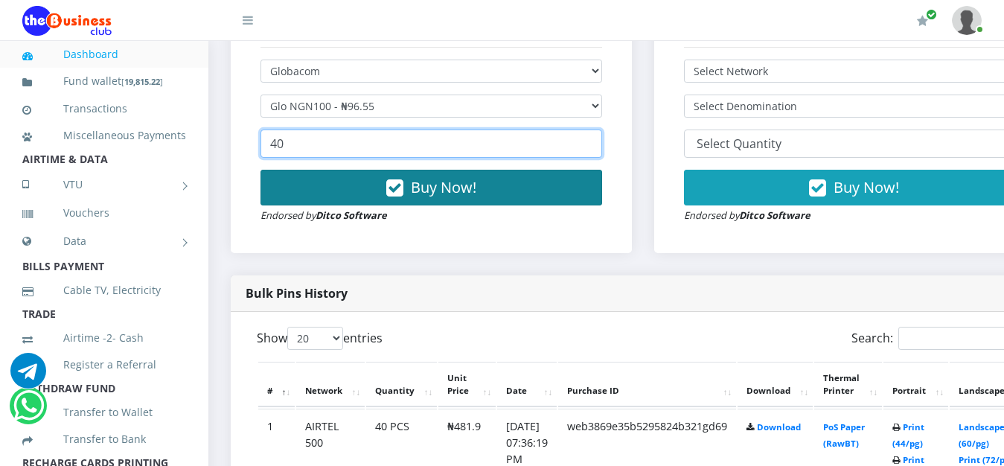
type input "40"
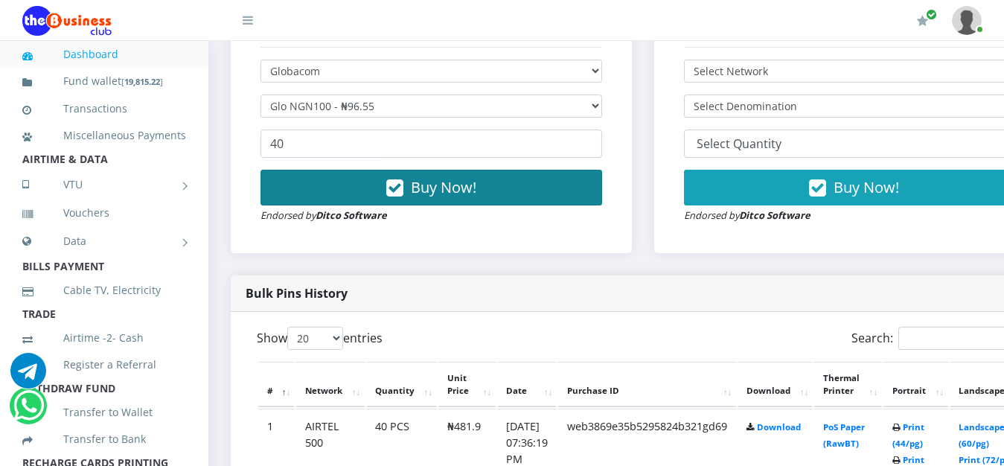
click at [463, 194] on span "Buy Now!" at bounding box center [443, 187] width 65 height 20
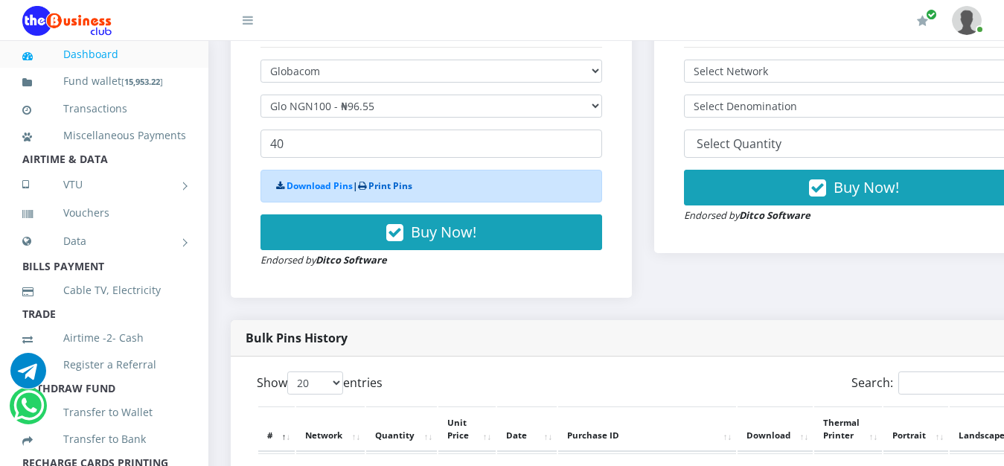
click at [379, 187] on link "Print Pins" at bounding box center [390, 185] width 44 height 13
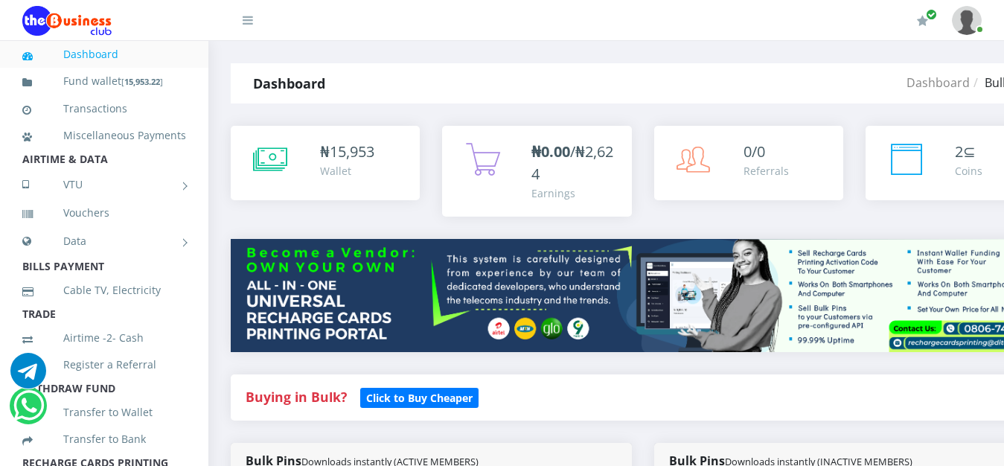
scroll to position [531, 0]
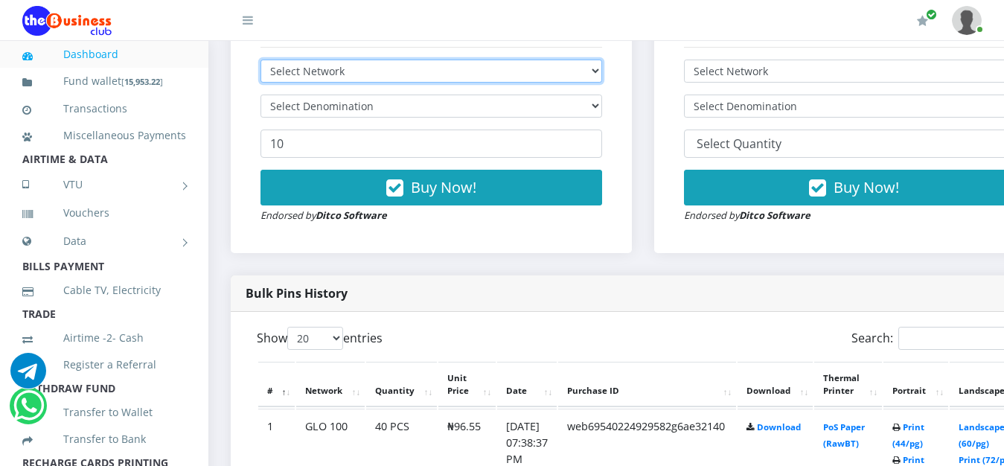
click at [260, 60] on select "Select Network MTN Globacom 9Mobile Airtel" at bounding box center [431, 71] width 342 height 23
select select "Glo"
click option "Globacom" at bounding box center [0, 0] width 0 height 0
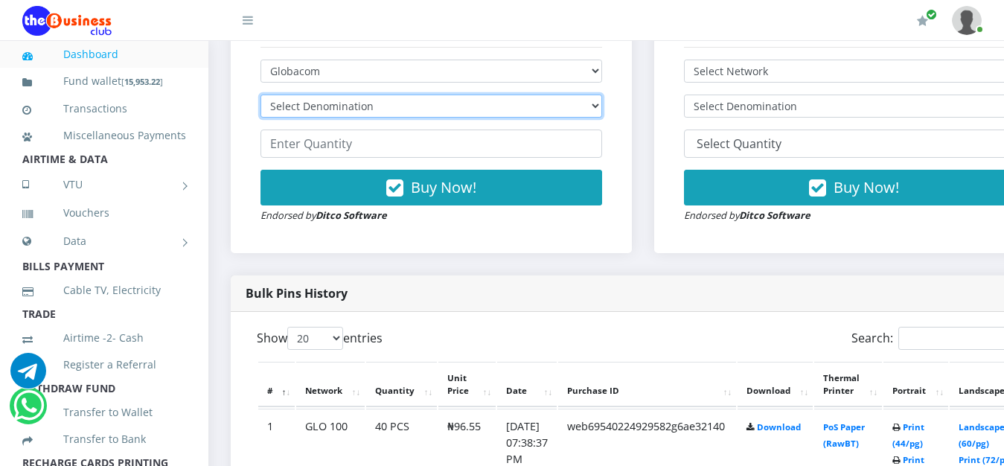
click at [260, 95] on select "Select Denomination Glo NGN100 - ₦96.55 Glo NGN200 - ₦193.10 Glo NGN500 - ₦482.…" at bounding box center [431, 106] width 342 height 23
select select "193.1-200"
click option "Glo NGN200 - ₦193.10" at bounding box center [0, 0] width 0 height 0
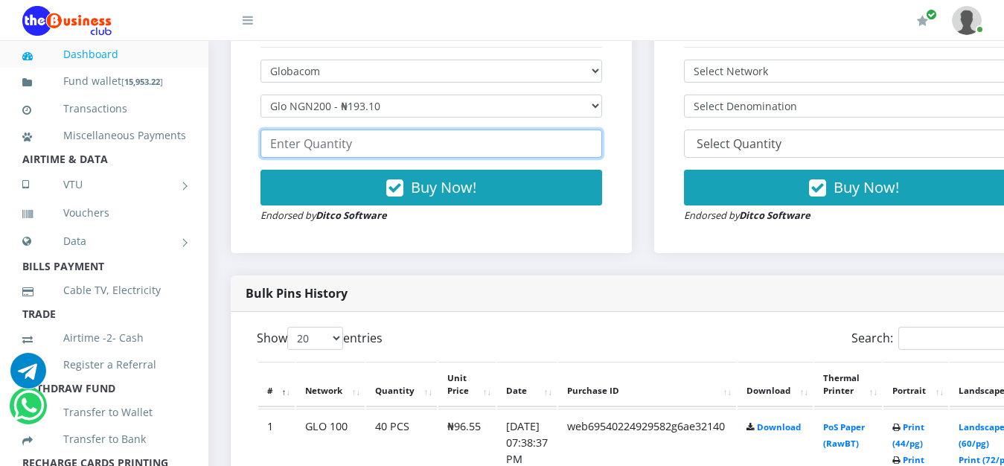
click at [415, 152] on input "number" at bounding box center [431, 143] width 342 height 28
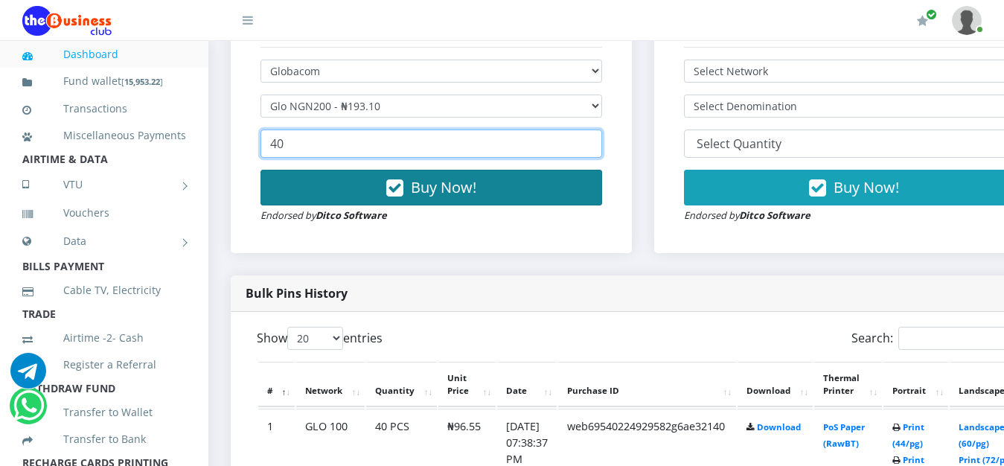
type input "40"
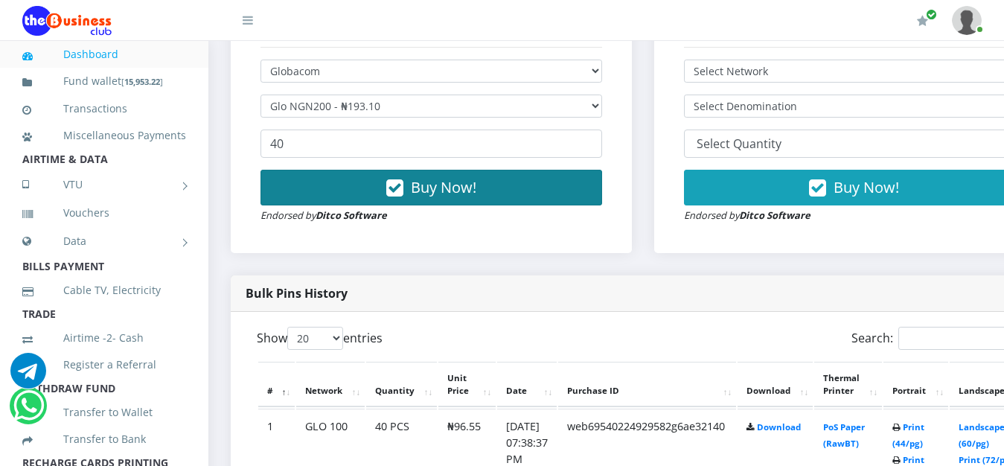
click at [423, 187] on span "Buy Now!" at bounding box center [443, 187] width 65 height 20
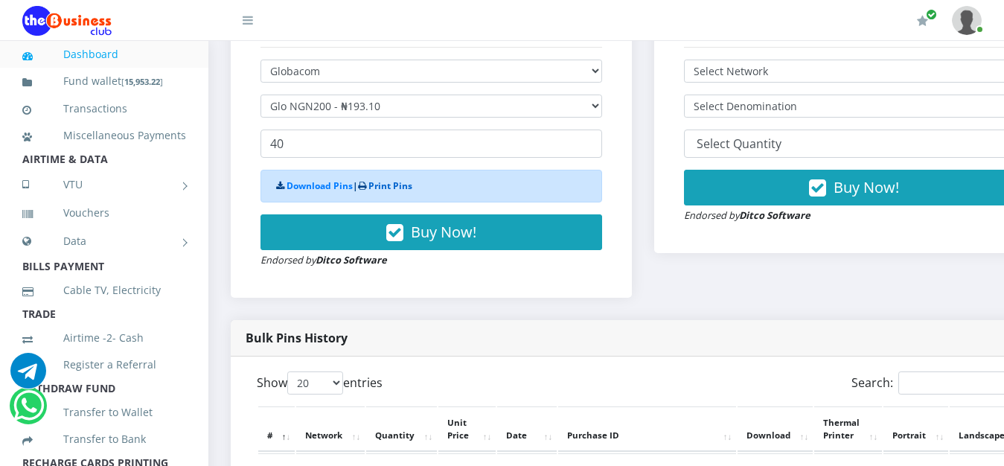
click at [408, 188] on link "Print Pins" at bounding box center [390, 185] width 44 height 13
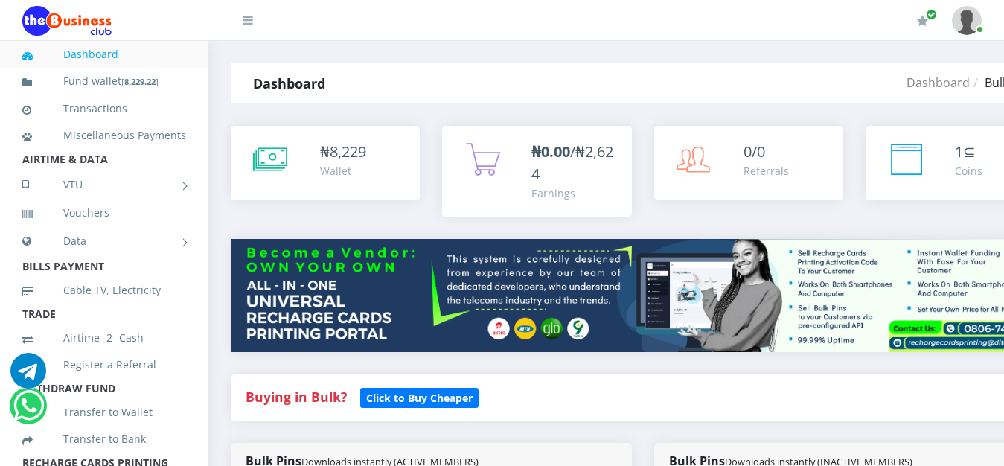
scroll to position [531, 0]
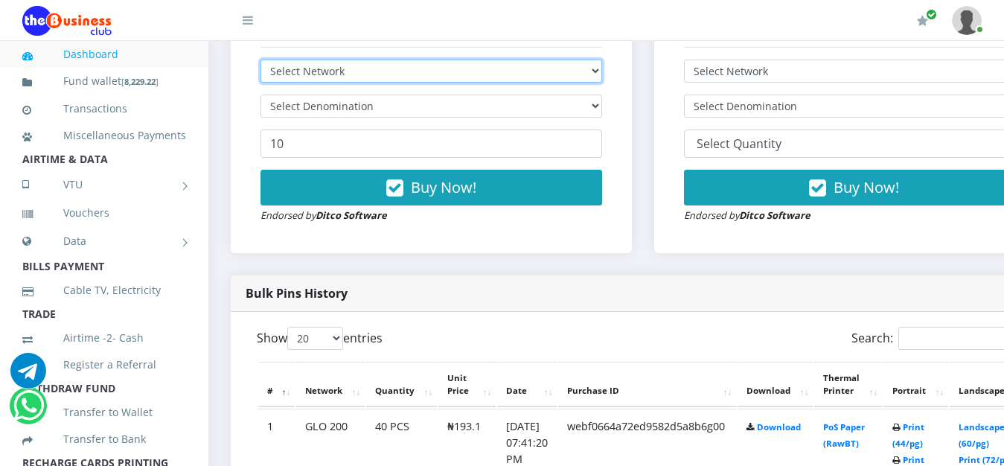
click at [260, 60] on select "Select Network MTN Globacom 9Mobile Airtel" at bounding box center [431, 71] width 342 height 23
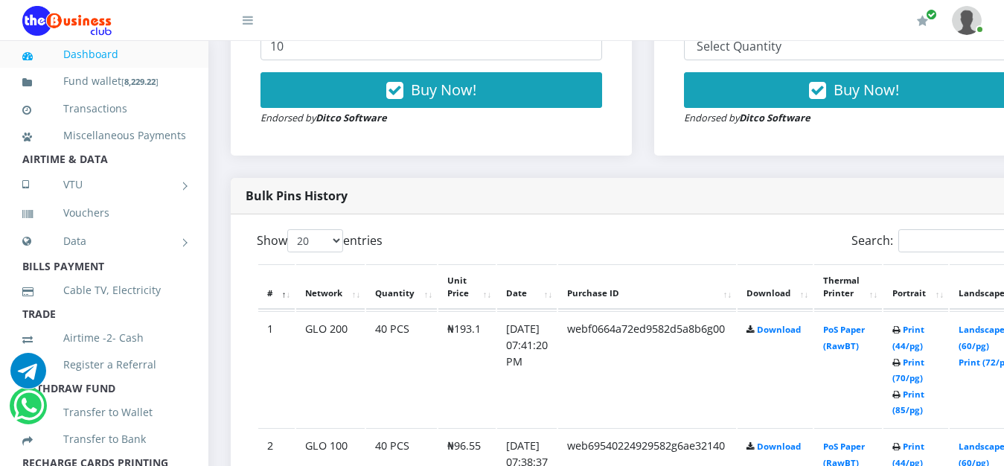
select select "MTN"
click option "MTN" at bounding box center [0, 0] width 0 height 0
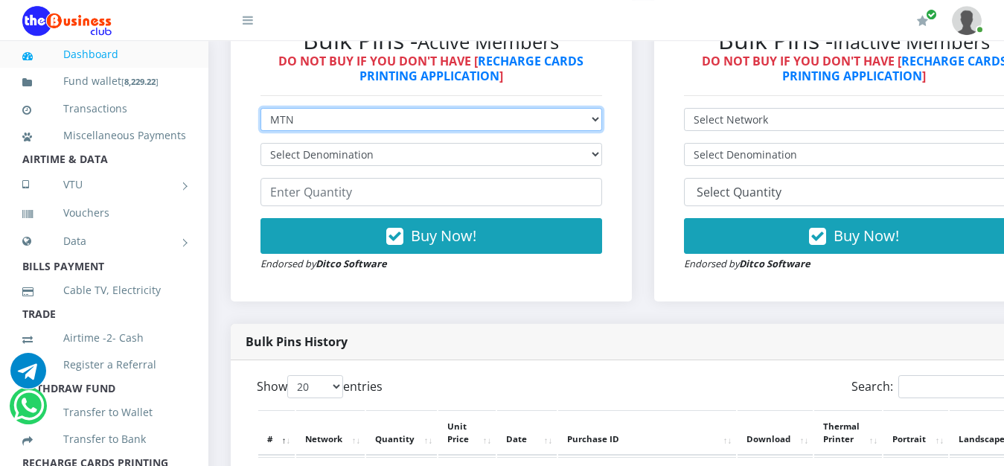
scroll to position [477, 0]
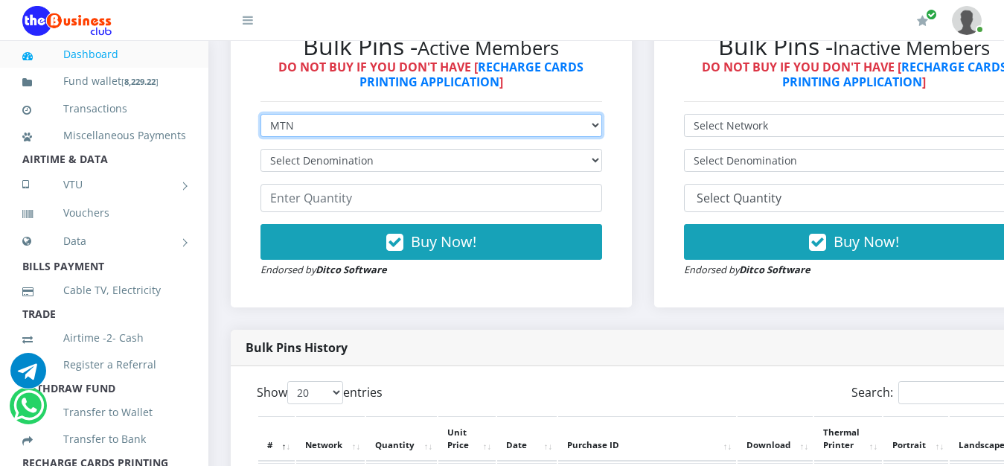
click at [260, 114] on select "Select Network MTN Globacom 9Mobile Airtel" at bounding box center [431, 125] width 342 height 23
click option "MTN" at bounding box center [0, 0] width 0 height 0
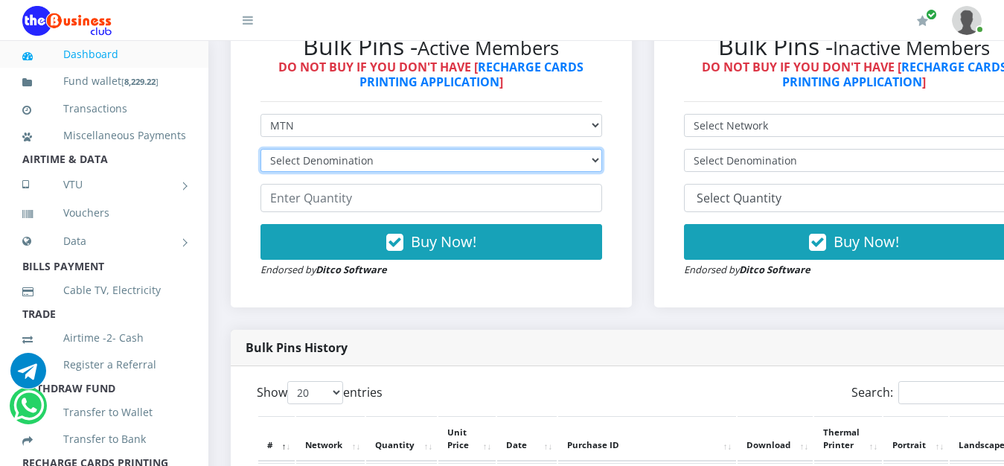
click at [260, 149] on select "Select Denomination MTN NGN100 - ₦96.99 MTN NGN200 - ₦193.98 MTN NGN400 - ₦387.…" at bounding box center [431, 160] width 342 height 23
select select "96.99-100"
click option "MTN NGN100 - ₦96.99" at bounding box center [0, 0] width 0 height 0
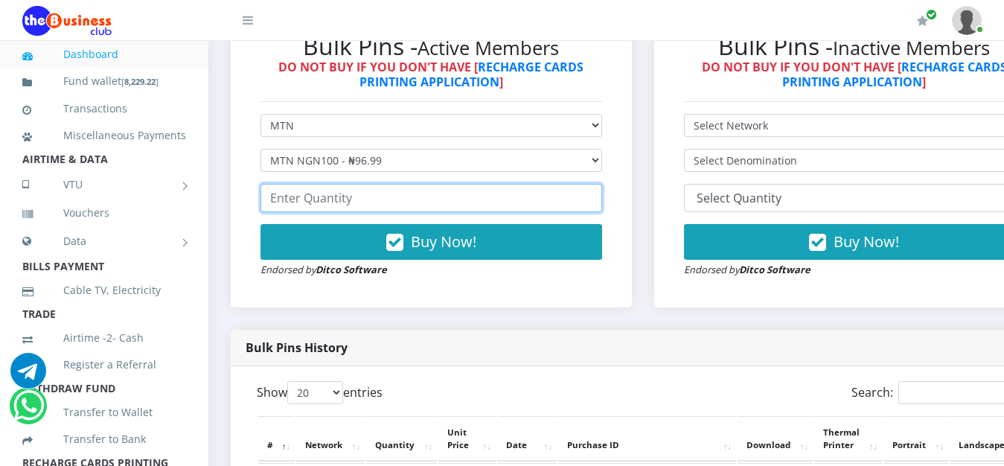
click at [412, 194] on input "number" at bounding box center [431, 198] width 342 height 28
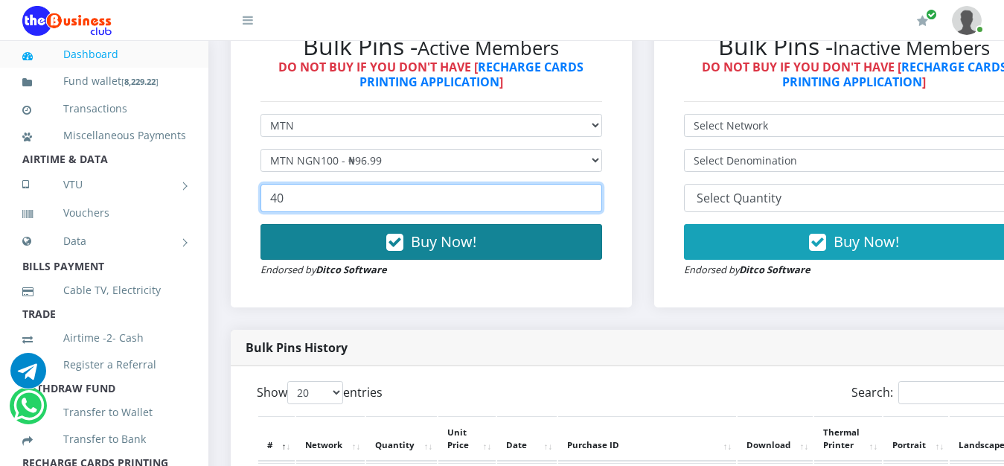
type input "40"
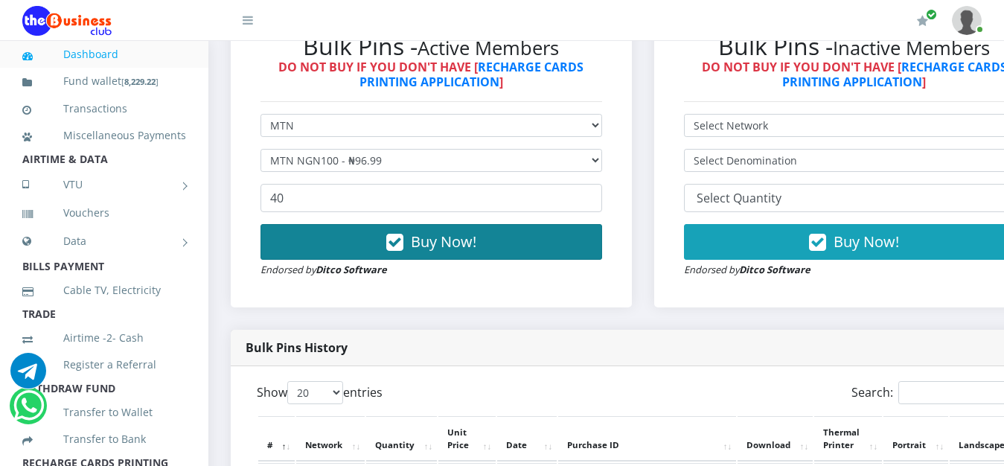
click at [458, 243] on span "Buy Now!" at bounding box center [443, 241] width 65 height 20
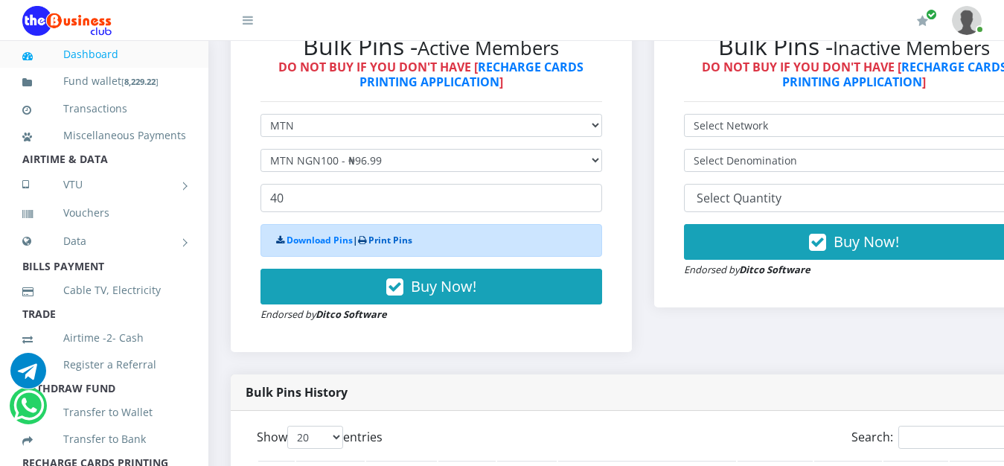
click at [407, 241] on link "Print Pins" at bounding box center [390, 240] width 44 height 13
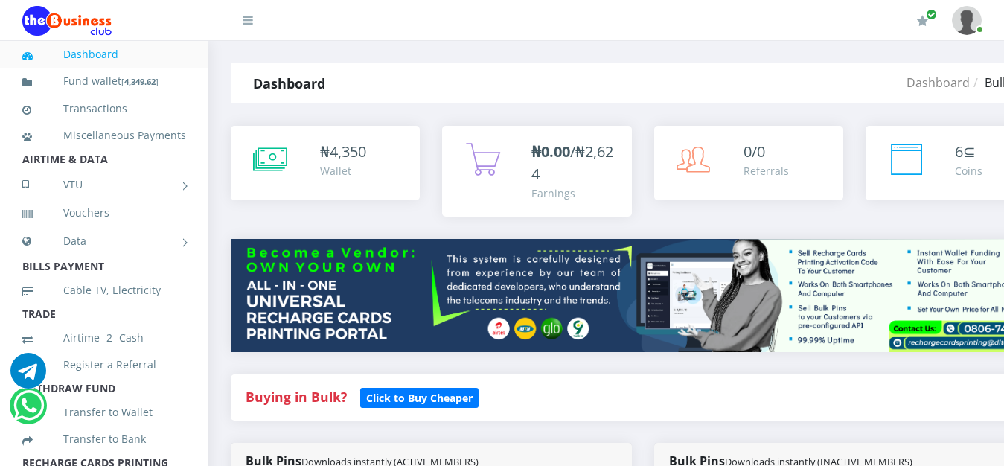
click at [563, 188] on div "Earnings" at bounding box center [573, 193] width 85 height 16
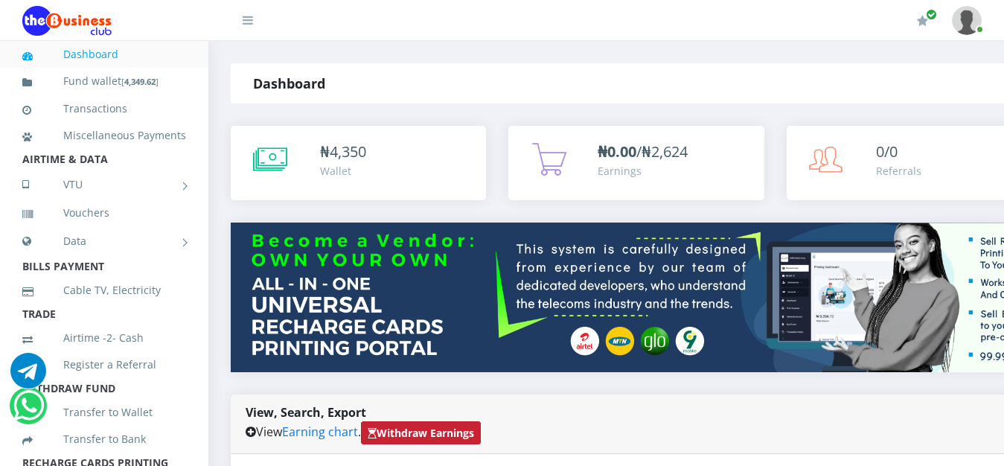
click at [438, 426] on strong "Withdraw Earnings" at bounding box center [421, 433] width 106 height 14
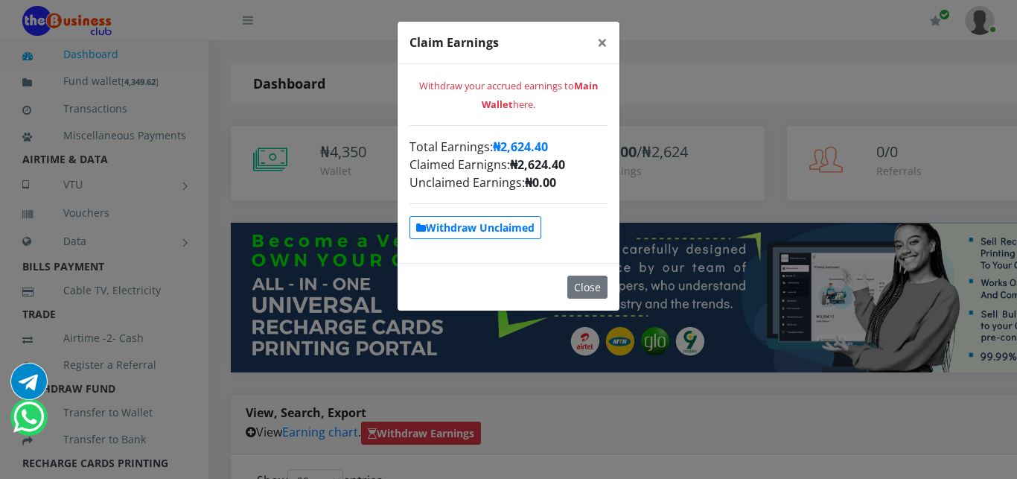
click at [476, 249] on div "Withdraw your accrued earnings to Main Wallet here. Total Earnings: ₦2,624.40 C…" at bounding box center [508, 163] width 222 height 199
click at [484, 230] on strong "Withdraw Unclaimed" at bounding box center [475, 227] width 118 height 14
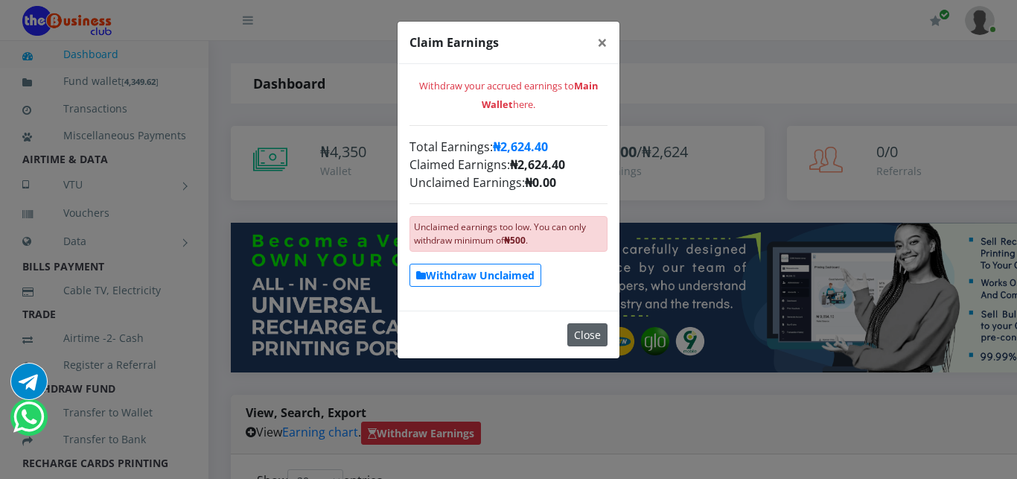
click at [578, 333] on button "Close" at bounding box center [587, 334] width 40 height 23
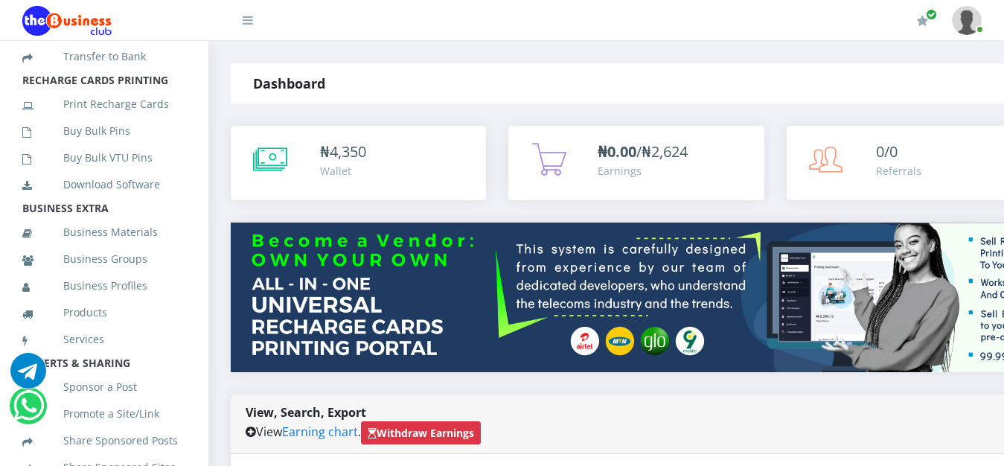
scroll to position [433, 0]
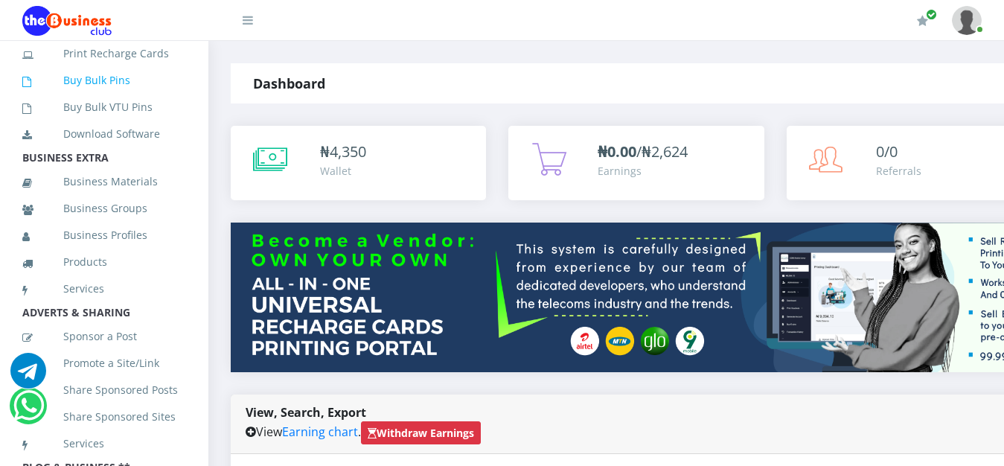
click at [118, 97] on link "Buy Bulk Pins" at bounding box center [104, 80] width 164 height 34
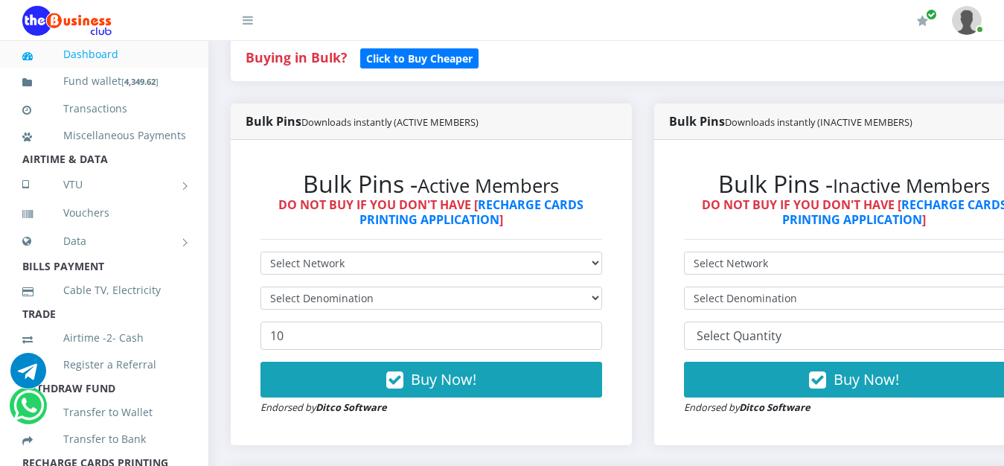
scroll to position [342, 0]
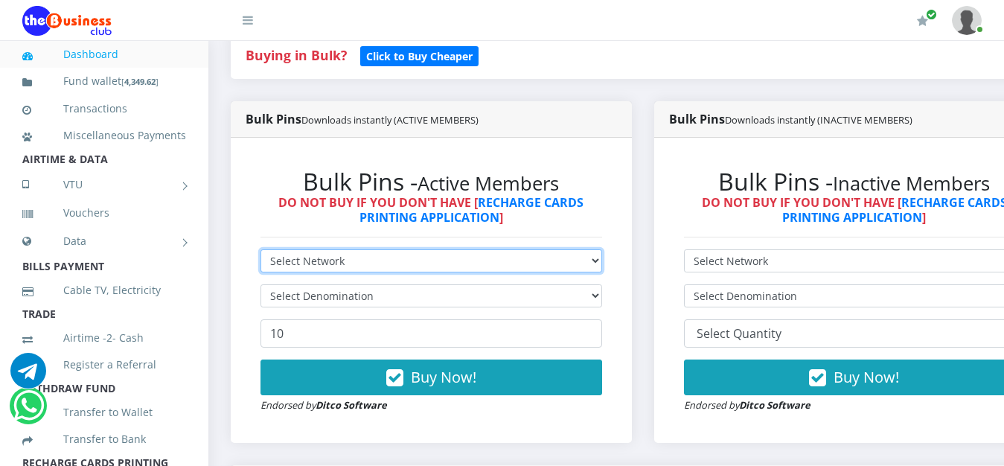
click at [260, 249] on select "Select Network MTN Globacom 9Mobile Airtel" at bounding box center [431, 260] width 342 height 23
select select "MTN"
click option "MTN" at bounding box center [0, 0] width 0 height 0
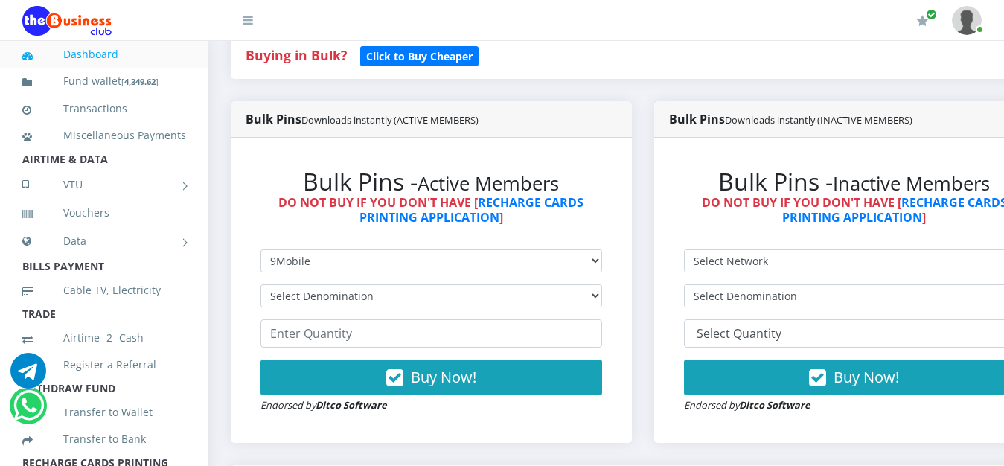
click at [677, 441] on div "Bulk Pins - Inactive Members DO NOT BUY IF YOU DON'T HAVE [ RECHARGE CARDS PRIN…" at bounding box center [854, 290] width 401 height 305
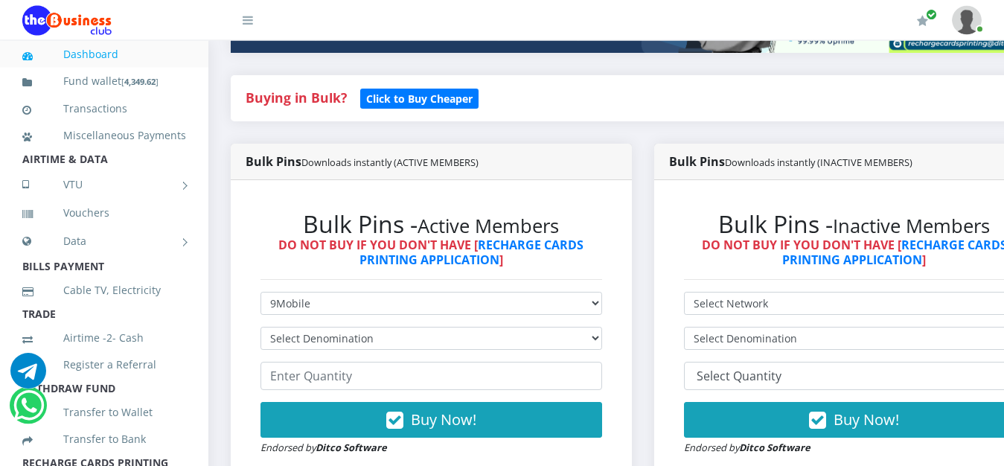
scroll to position [266, 0]
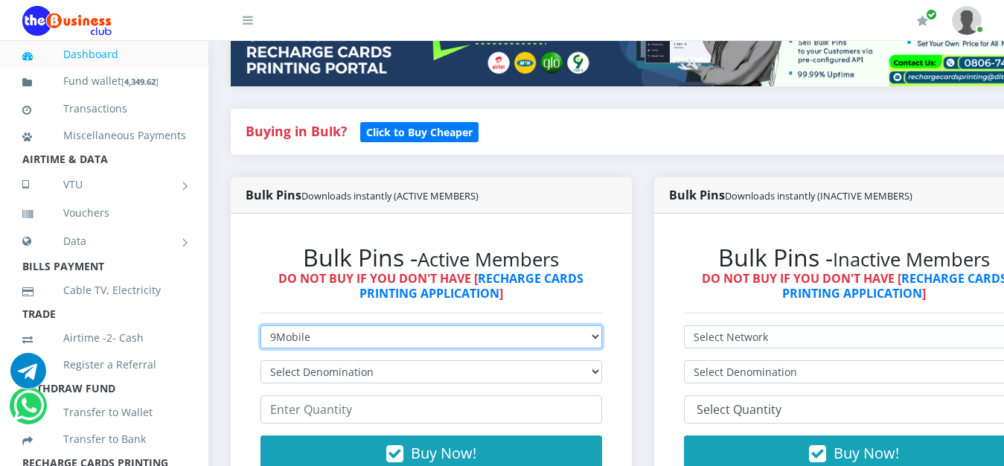
click at [260, 325] on select "Select Network MTN Globacom 9Mobile Airtel" at bounding box center [431, 336] width 342 height 23
select select "Airtel"
click option "Airtel" at bounding box center [0, 0] width 0 height 0
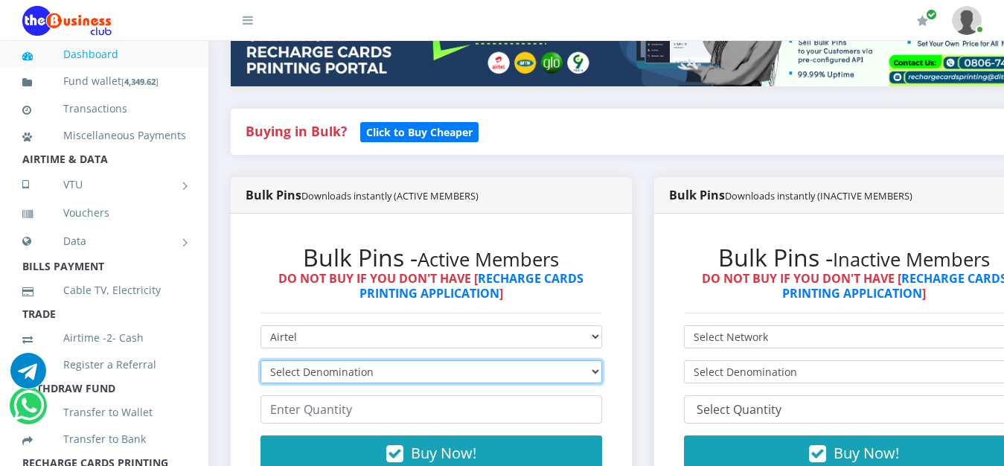
click at [260, 360] on select "Select Denomination Airtel NGN100 - ₦96.38 Airtel NGN200 - ₦192.76 Airtel NGN50…" at bounding box center [431, 371] width 342 height 23
select select "192.76-200"
click option "Airtel NGN200 - ₦192.76" at bounding box center [0, 0] width 0 height 0
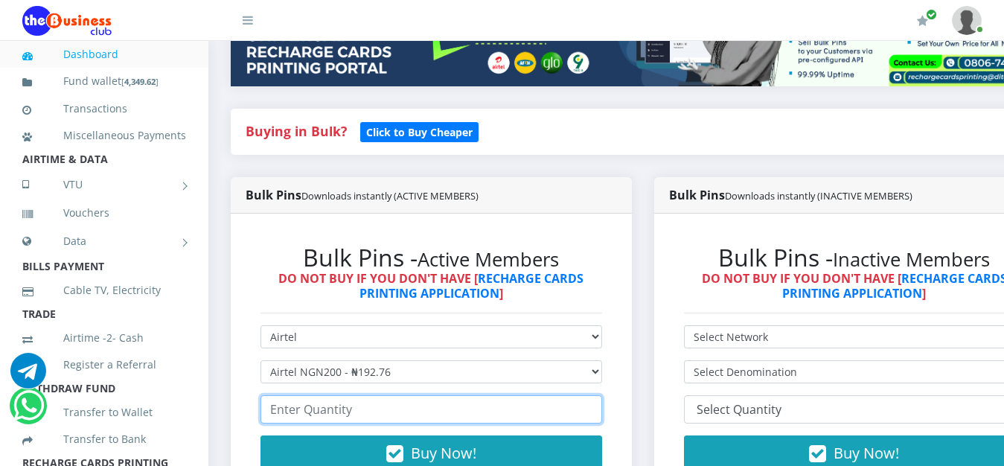
click at [386, 412] on input "number" at bounding box center [431, 409] width 342 height 28
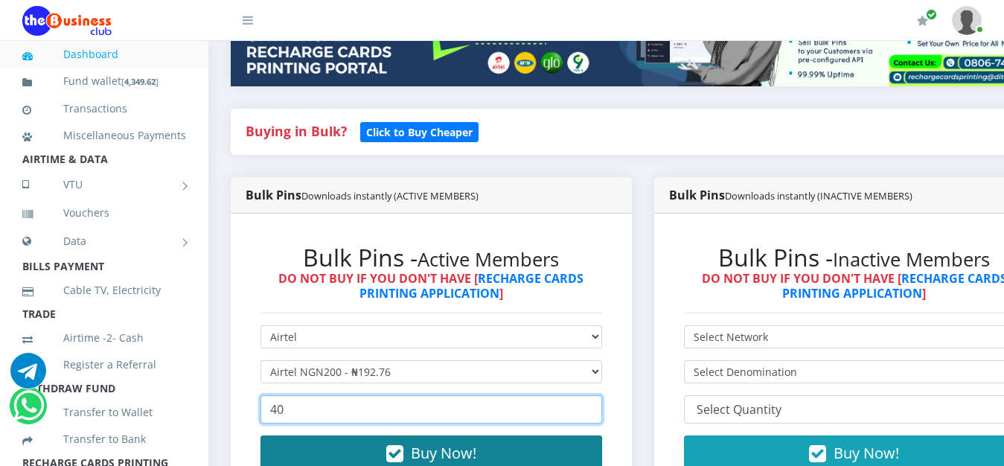
type input "40"
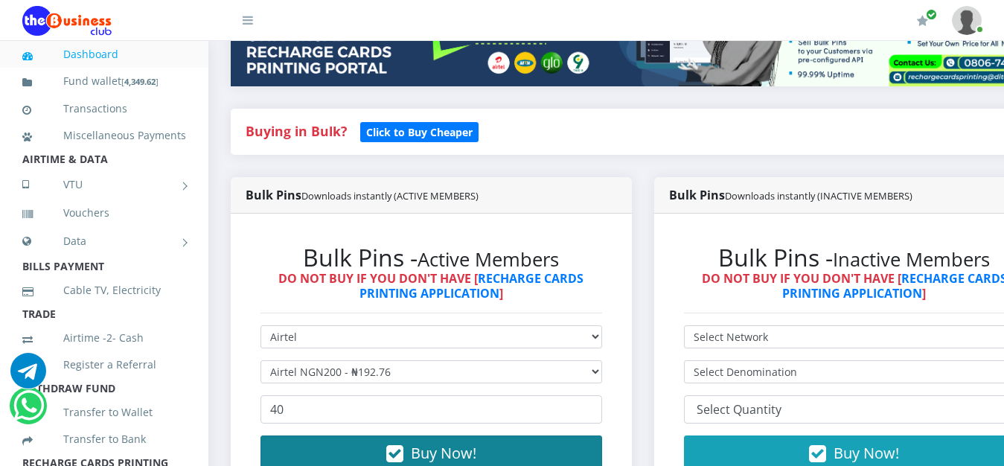
click at [470, 450] on span "Buy Now!" at bounding box center [443, 453] width 65 height 20
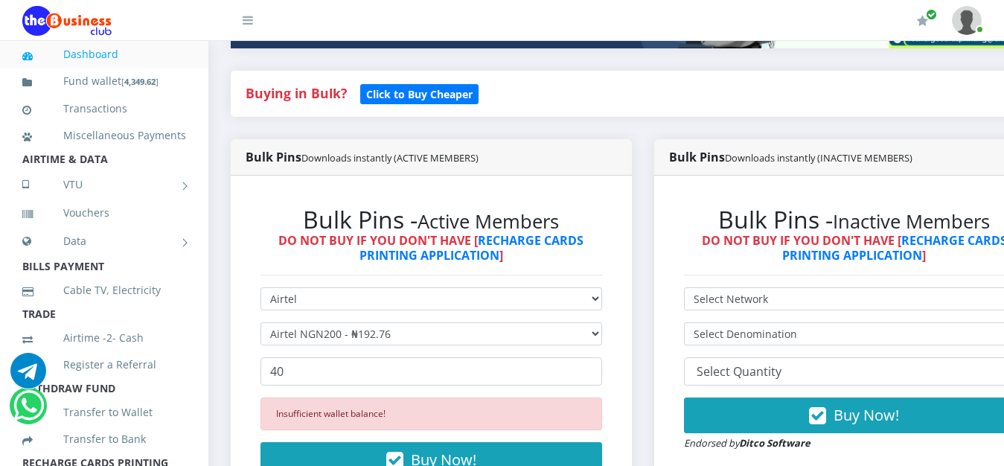
scroll to position [342, 0]
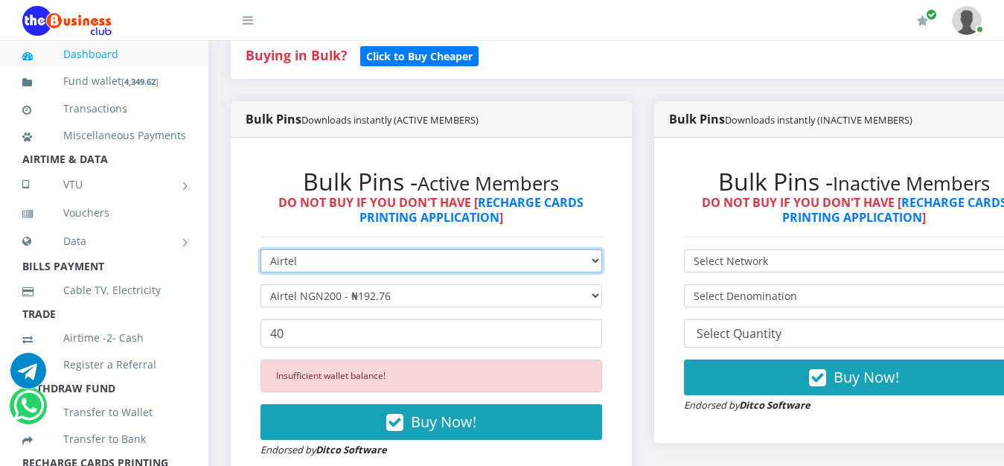
click at [260, 249] on select "Select Network MTN Globacom 9Mobile Airtel" at bounding box center [431, 260] width 342 height 23
click at [362, 260] on select "Select Network MTN Globacom 9Mobile Airtel" at bounding box center [431, 260] width 342 height 23
click at [260, 249] on select "Select Network MTN Globacom 9Mobile Airtel" at bounding box center [431, 260] width 342 height 23
click option "Airtel" at bounding box center [0, 0] width 0 height 0
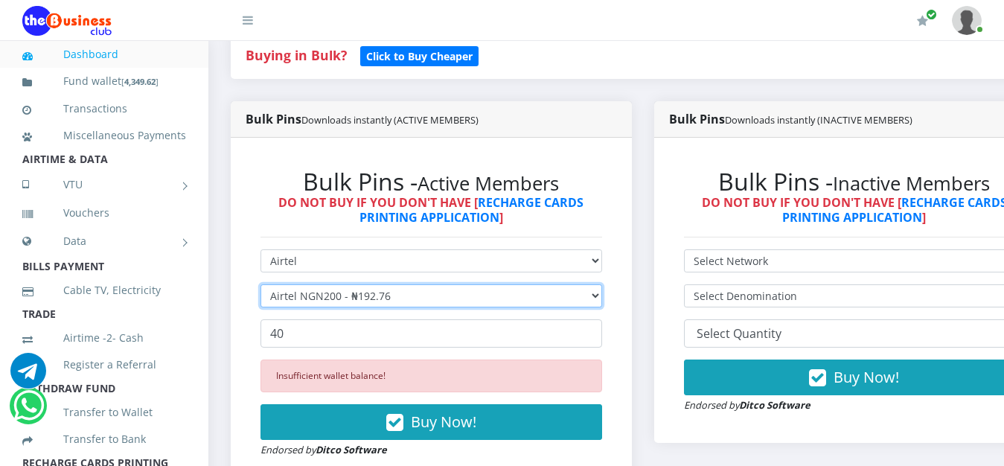
click at [260, 284] on select "Select Denomination Airtel NGN100 - ₦96.38 Airtel NGN200 - ₦192.76 Airtel NGN50…" at bounding box center [431, 295] width 342 height 23
select select "96.38-100"
click option "Airtel NGN100 - ₦96.38" at bounding box center [0, 0] width 0 height 0
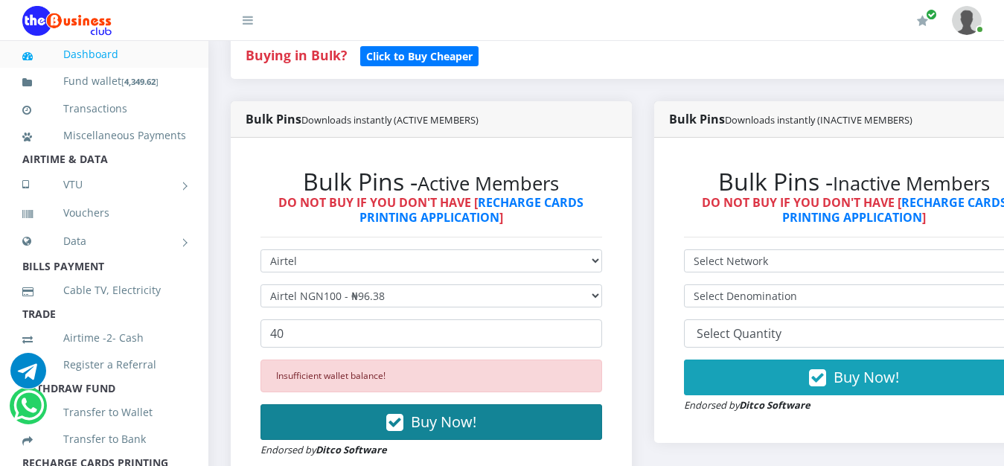
click at [451, 424] on span "Buy Now!" at bounding box center [443, 422] width 65 height 20
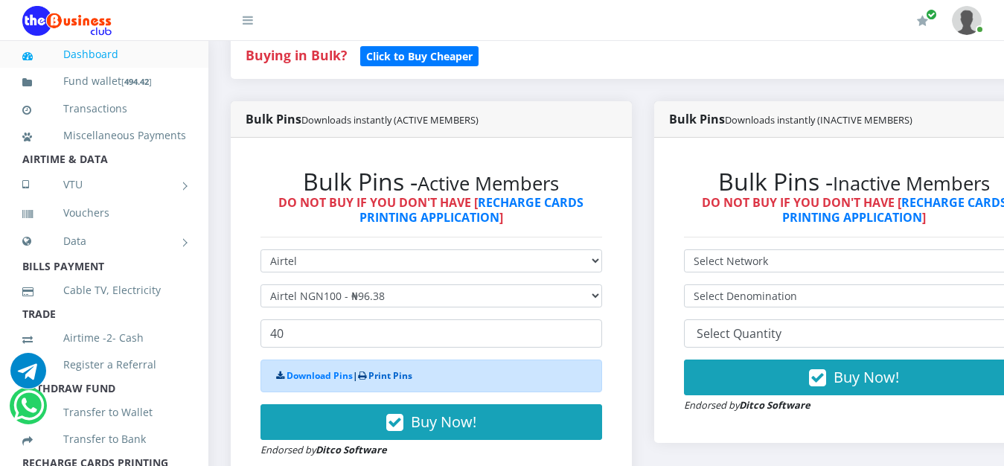
click at [403, 380] on link "Print Pins" at bounding box center [390, 375] width 44 height 13
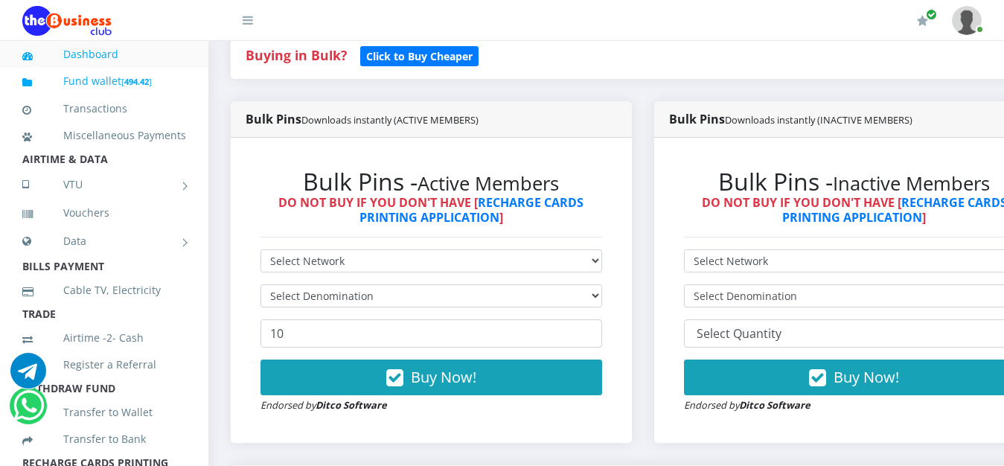
scroll to position [439, 0]
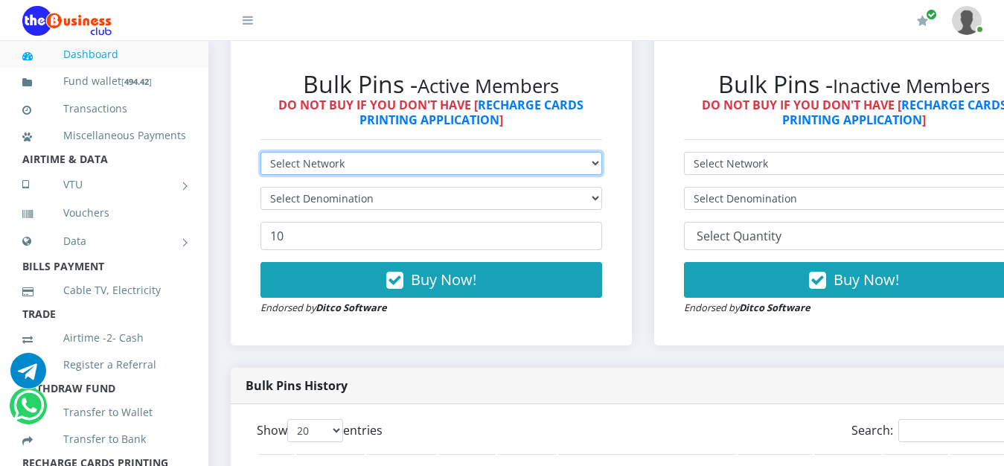
click at [260, 152] on select "Select Network MTN Globacom 9Mobile Airtel" at bounding box center [431, 163] width 342 height 23
select select "MTN"
click option "MTN" at bounding box center [0, 0] width 0 height 0
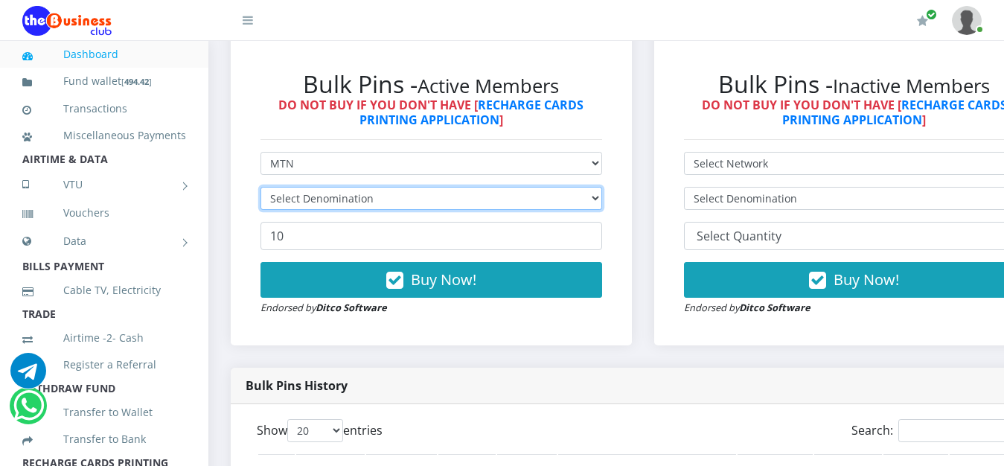
click at [260, 187] on select "Select Denomination" at bounding box center [431, 198] width 342 height 23
click option "Select Denomination" at bounding box center [0, 0] width 0 height 0
click at [260, 187] on select "Select Denomination" at bounding box center [431, 198] width 342 height 23
click at [312, 199] on select "Select Denomination" at bounding box center [431, 198] width 342 height 23
click at [260, 187] on select "Select Denomination" at bounding box center [431, 198] width 342 height 23
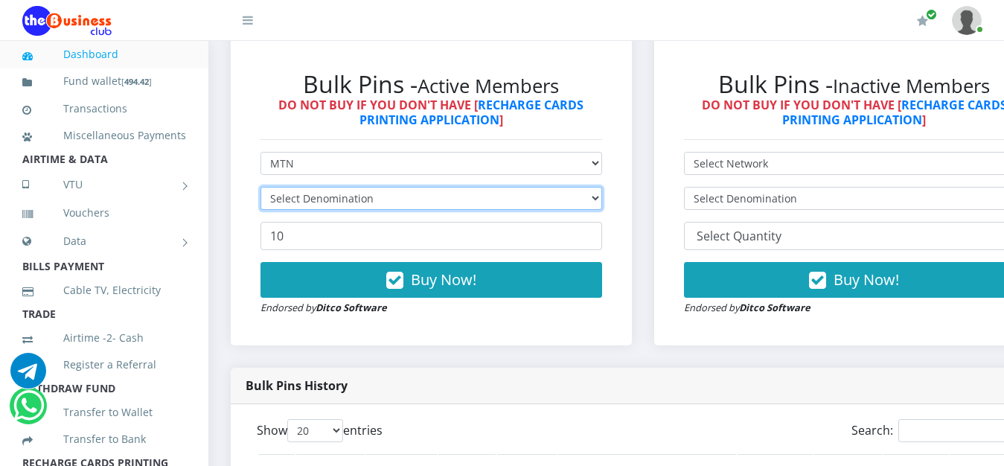
click at [260, 187] on select "Select Denomination" at bounding box center [431, 198] width 342 height 23
click at [313, 199] on select "Select Denomination" at bounding box center [431, 198] width 342 height 23
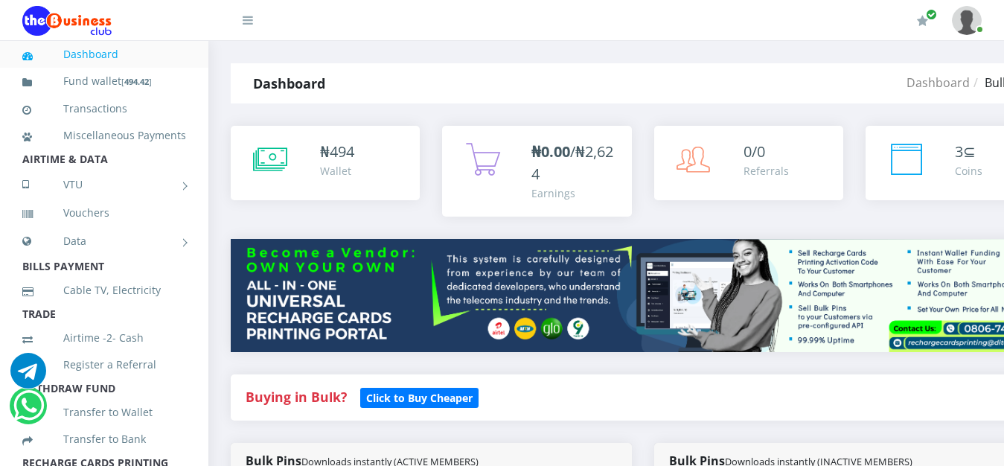
scroll to position [439, 0]
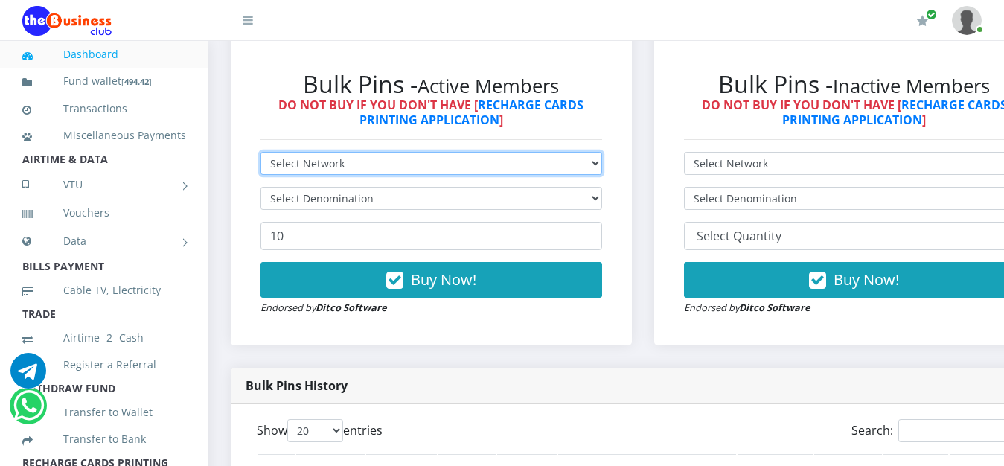
click at [260, 152] on select "Select Network MTN Globacom 9Mobile Airtel" at bounding box center [431, 163] width 342 height 23
select select "MTN"
click option "MTN" at bounding box center [0, 0] width 0 height 0
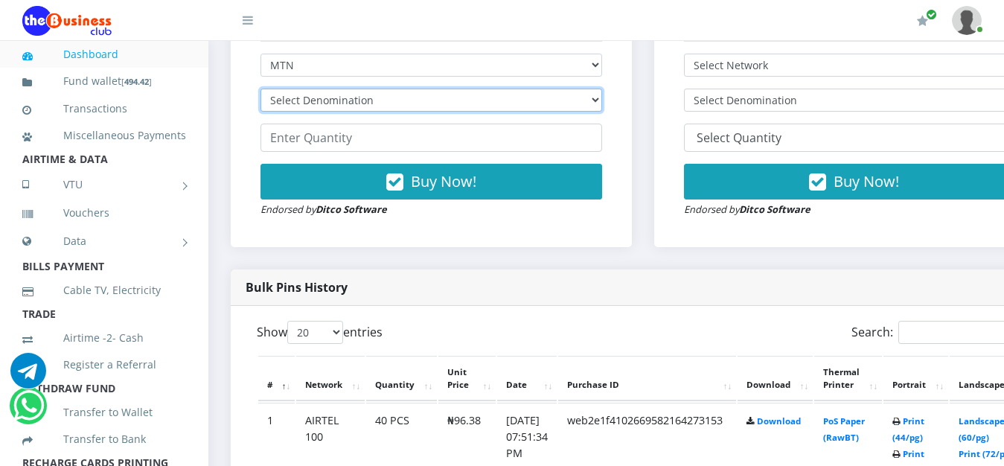
click at [260, 89] on select "Select Denomination MTN NGN100 - ₦96.99 MTN NGN200 - ₦193.98 MTN NGN400 - ₦387.…" at bounding box center [431, 100] width 342 height 23
select select "96.99-100"
click option "MTN NGN100 - ₦96.99" at bounding box center [0, 0] width 0 height 0
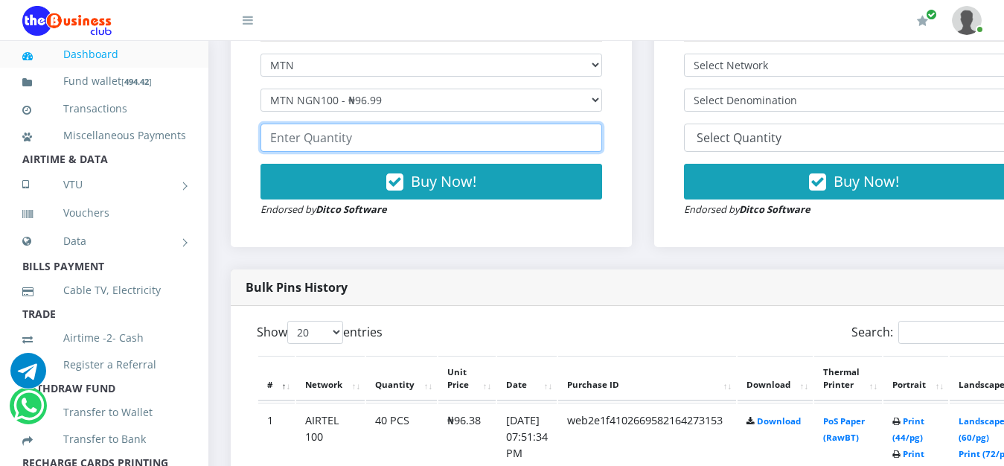
click at [354, 141] on input "number" at bounding box center [431, 138] width 342 height 28
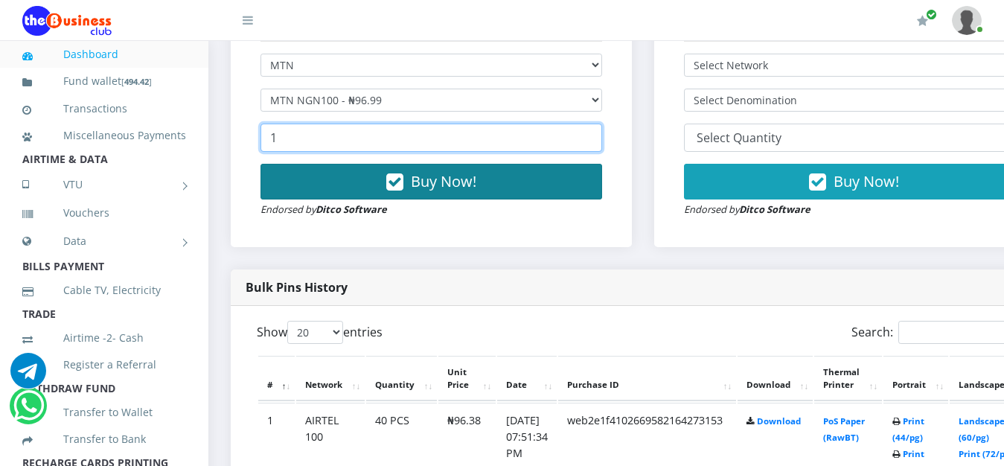
type input "1"
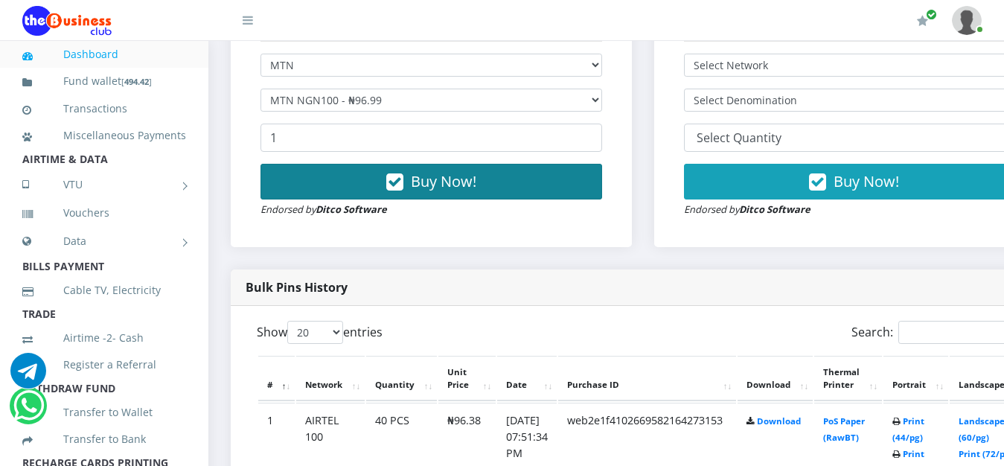
click at [452, 173] on button "Buy Now!" at bounding box center [431, 182] width 342 height 36
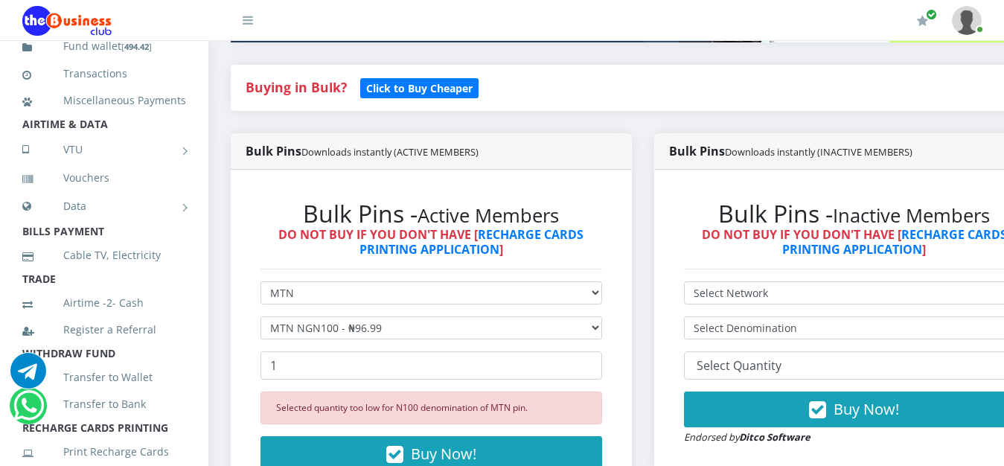
scroll to position [0, 0]
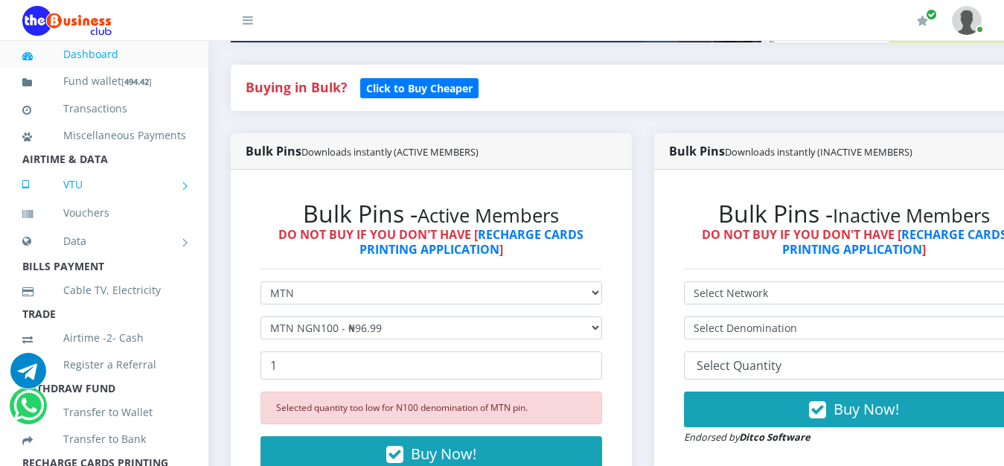
click at [164, 203] on link "VTU" at bounding box center [104, 184] width 164 height 37
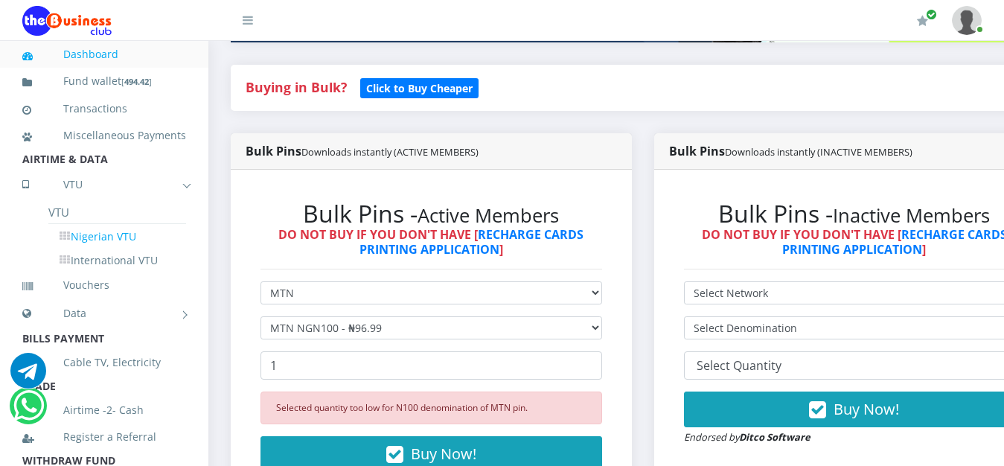
click at [131, 249] on link "Nigerian VTU" at bounding box center [117, 236] width 138 height 25
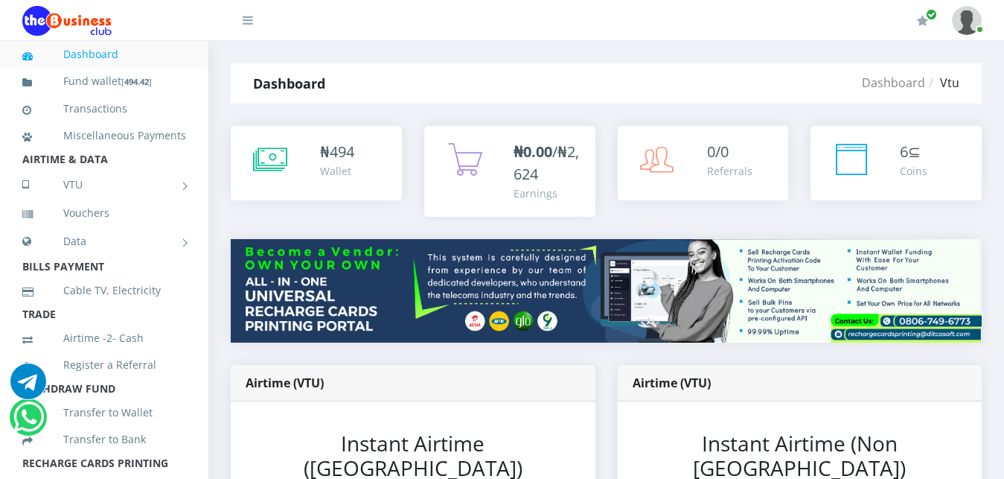
click at [607, 329] on img at bounding box center [606, 290] width 751 height 103
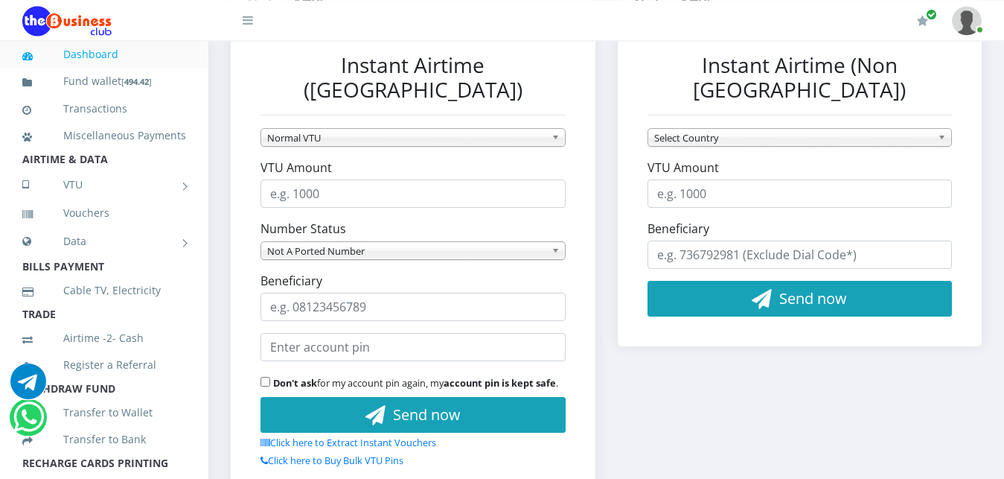
scroll to position [455, 0]
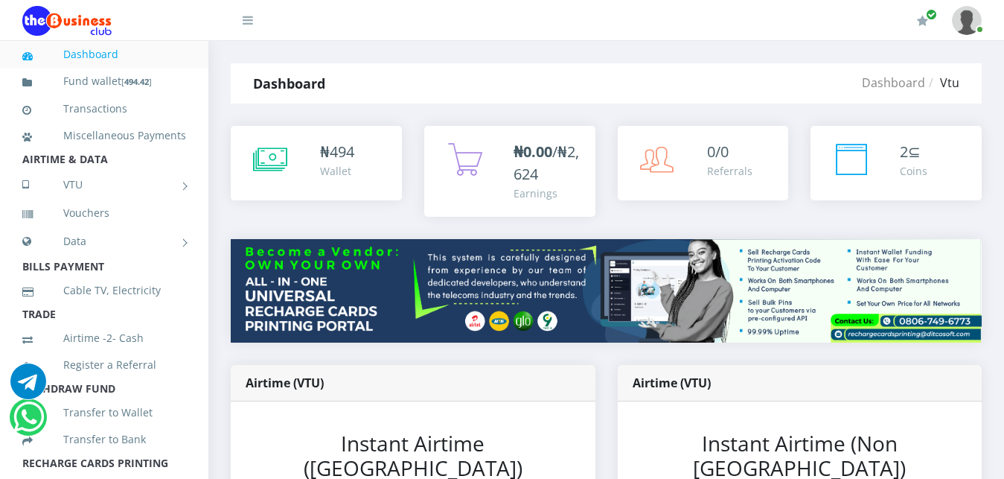
scroll to position [455, 0]
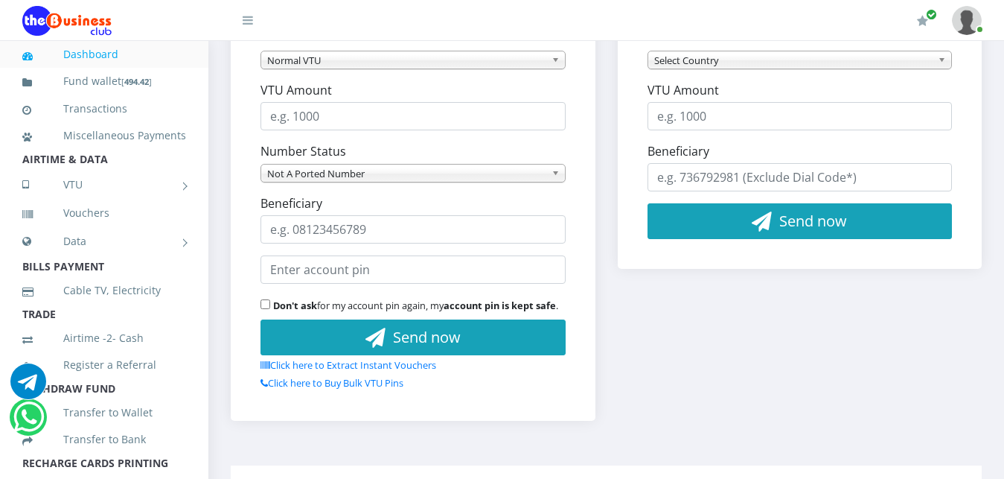
click at [606, 88] on div "Airtime (VTU) Instant Airtime ([GEOGRAPHIC_DATA]) Normal VTU MTN Awuf4U VTU MTN…" at bounding box center [413, 176] width 387 height 534
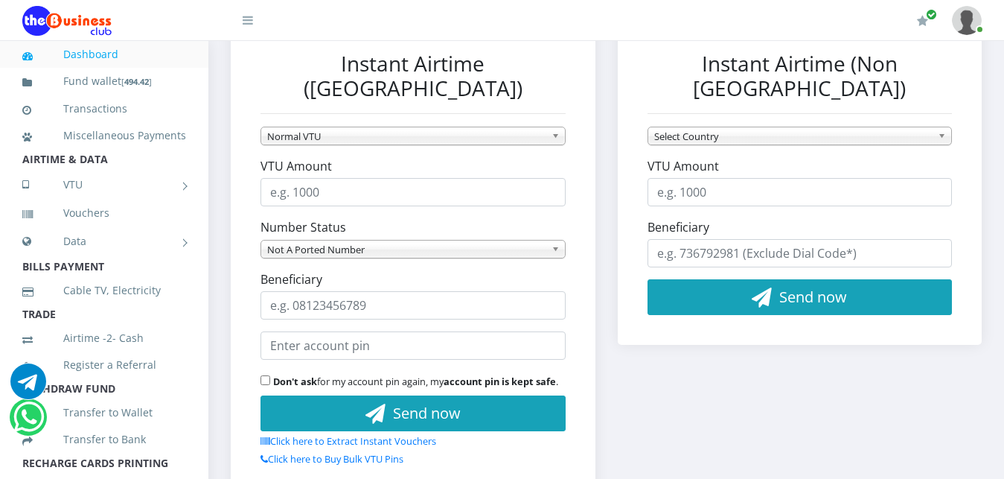
scroll to position [342, 0]
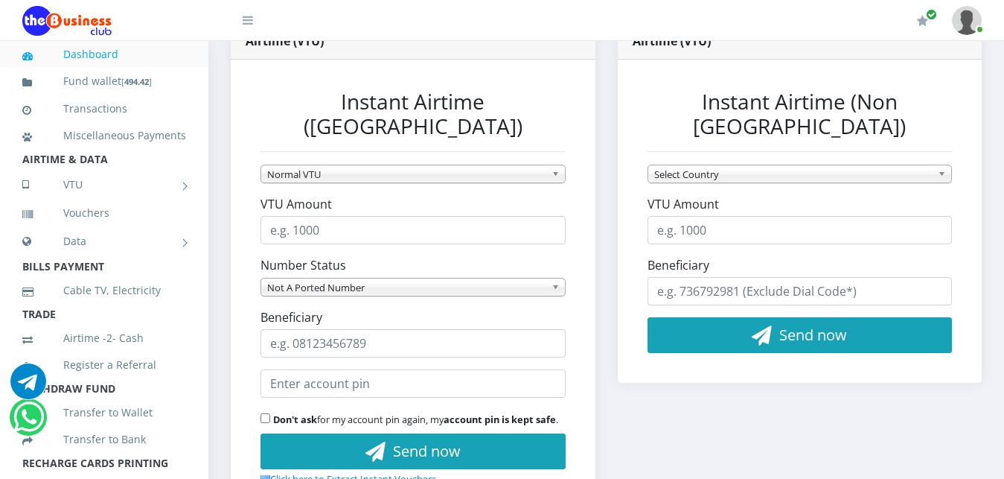
click at [324, 165] on span "Normal VTU" at bounding box center [406, 174] width 278 height 18
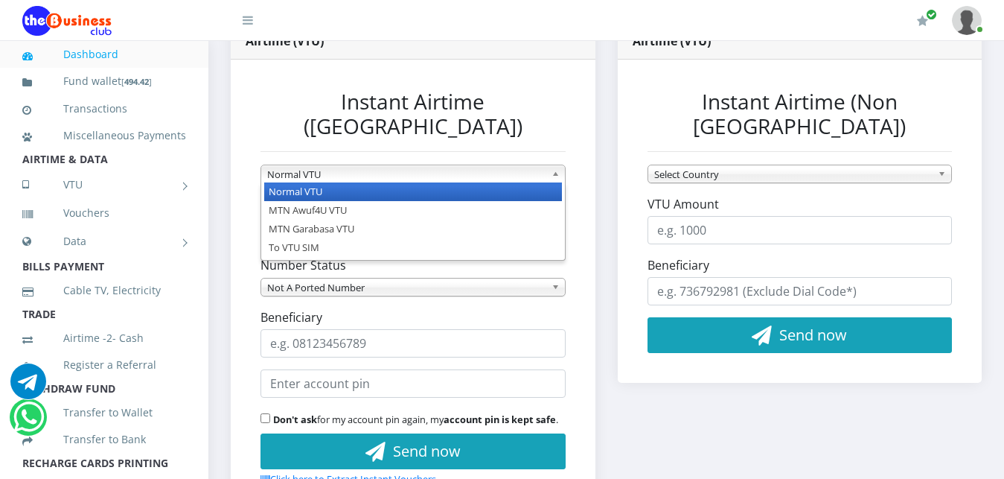
click at [324, 165] on span "Normal VTU" at bounding box center [406, 174] width 278 height 18
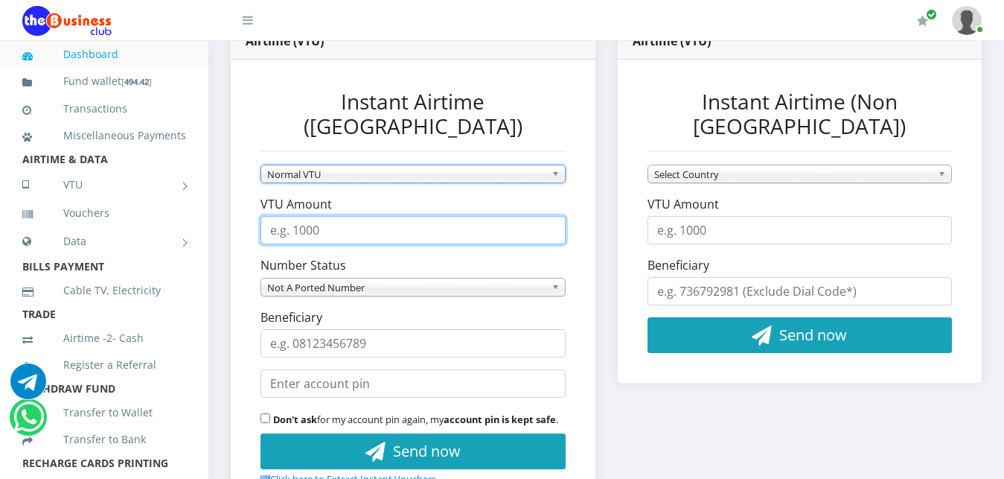
click at [345, 216] on input "VTU Amount" at bounding box center [412, 230] width 305 height 28
type input "400"
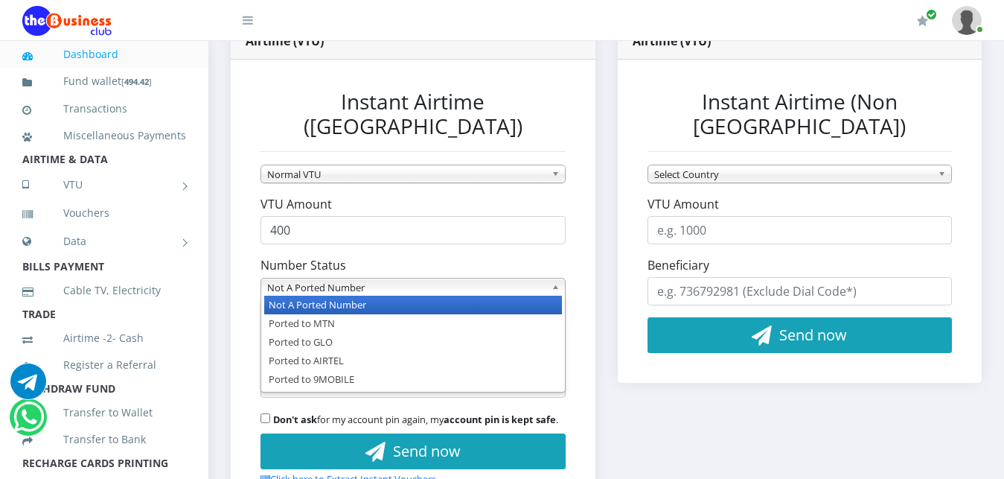
click at [357, 278] on span "Not A Ported Number" at bounding box center [406, 287] width 278 height 18
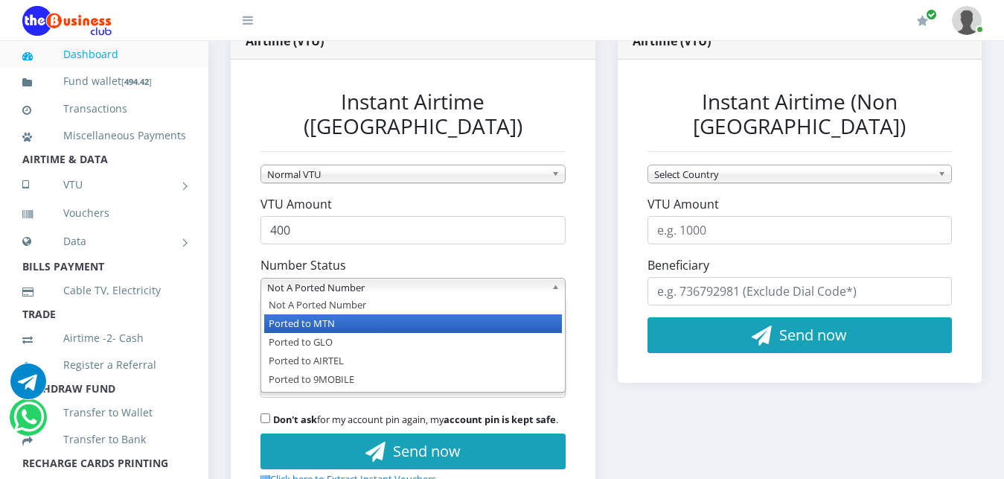
click at [356, 314] on li "Ported to MTN" at bounding box center [413, 323] width 298 height 19
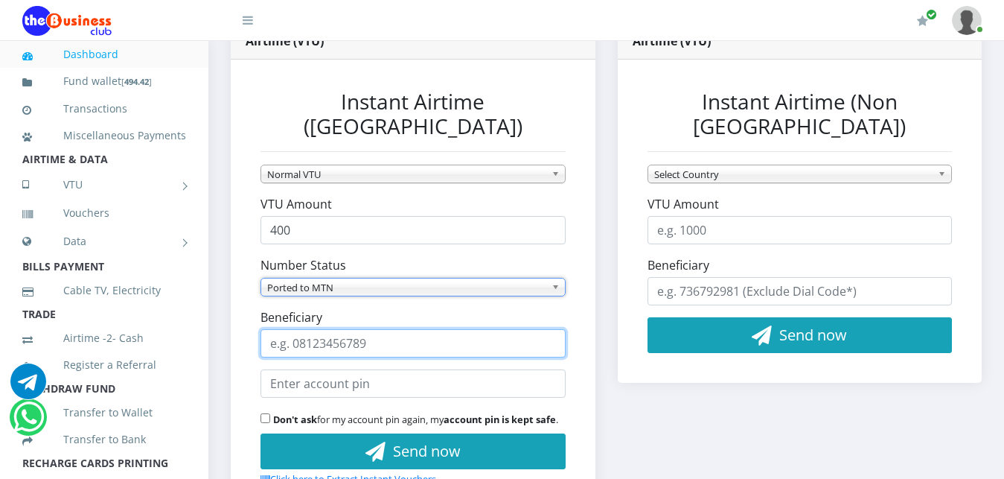
click at [356, 329] on input "Beneficiary" at bounding box center [412, 343] width 305 height 28
type input "07066090791"
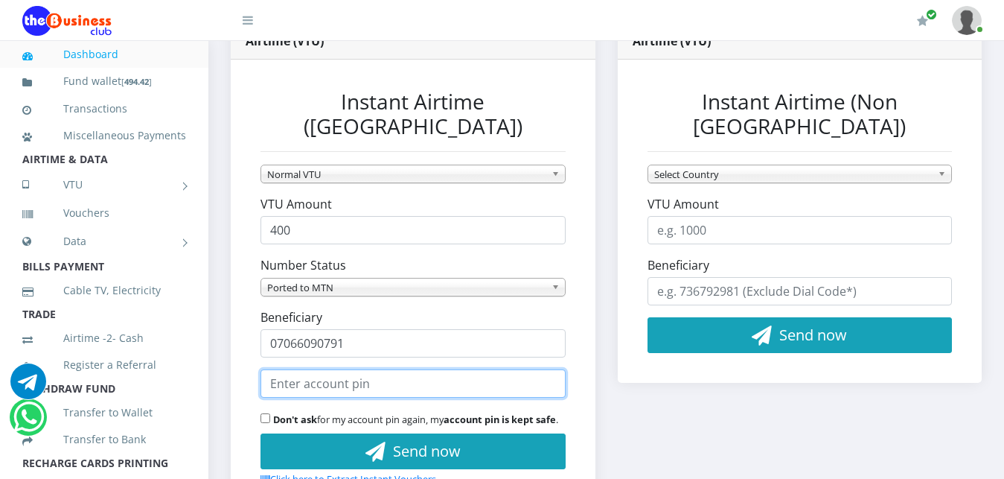
click at [371, 371] on input "text" at bounding box center [412, 383] width 305 height 28
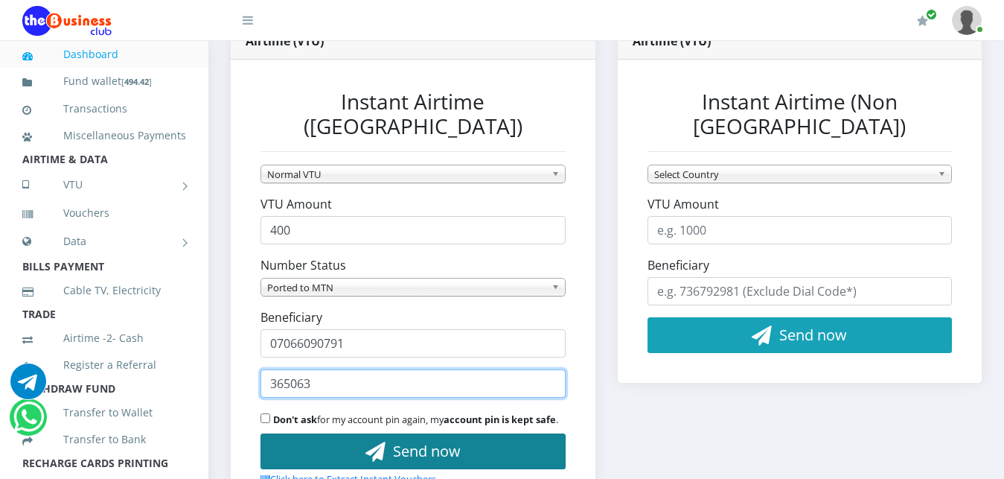
type input "365063"
click at [438, 444] on span "Send now" at bounding box center [427, 451] width 68 height 20
